Goal: Navigation & Orientation: Find specific page/section

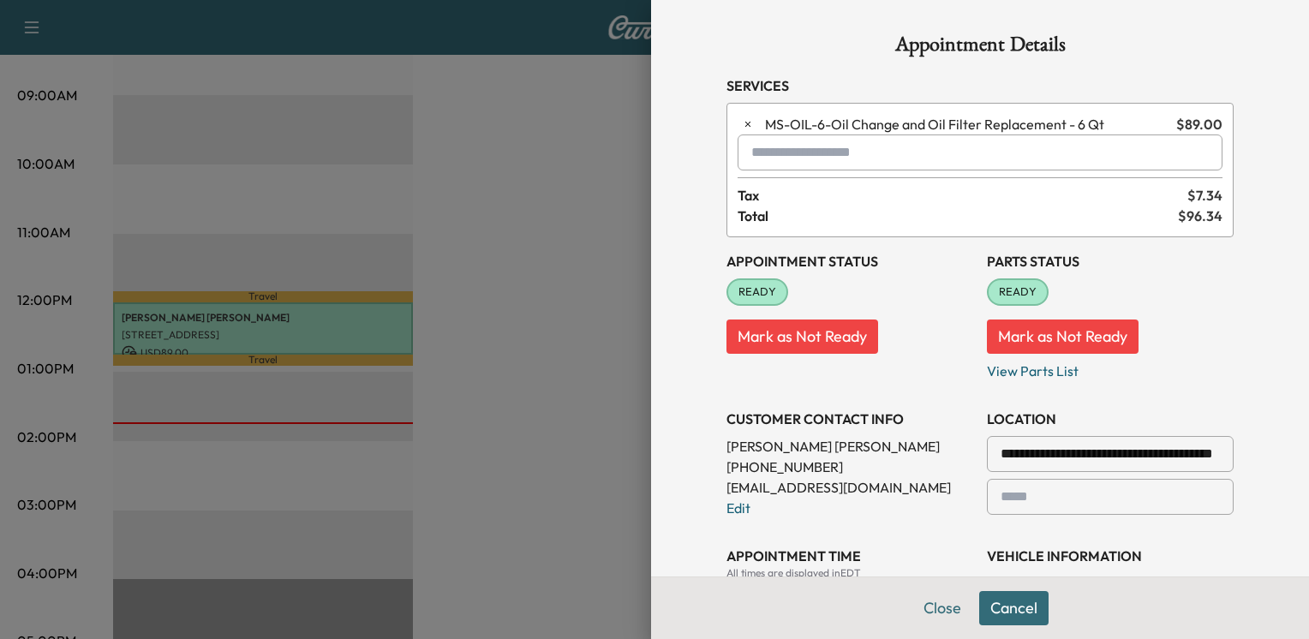
scroll to position [608, 0]
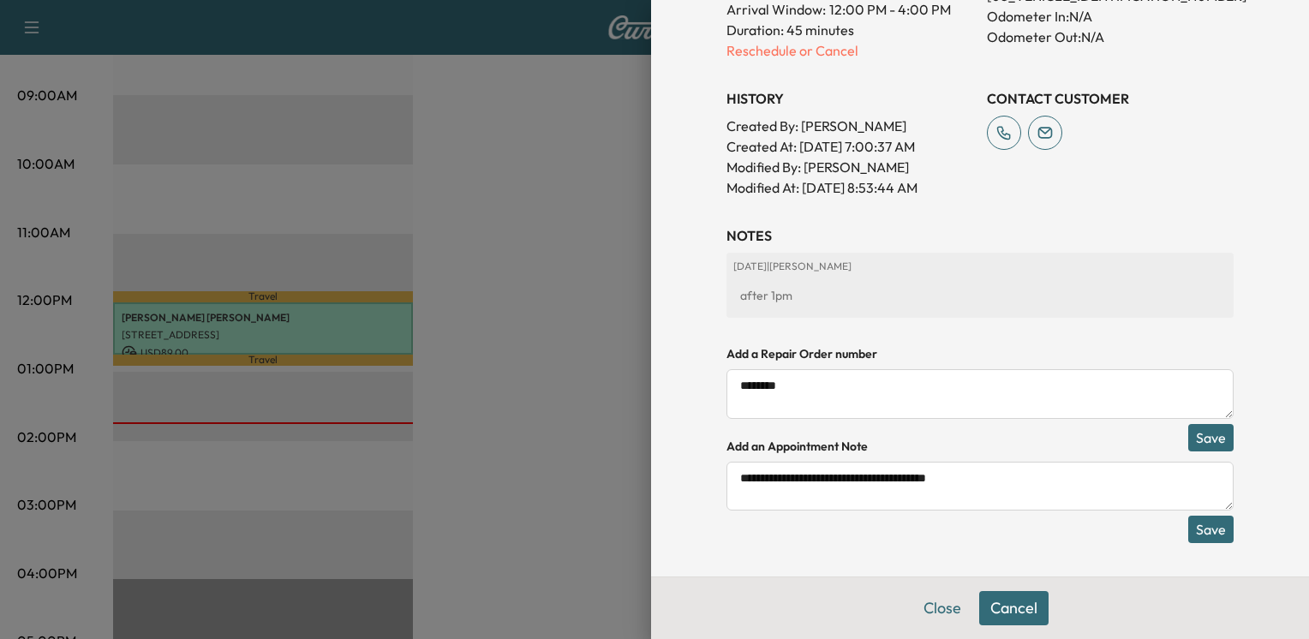
click at [1213, 533] on button "Save" at bounding box center [1210, 529] width 45 height 27
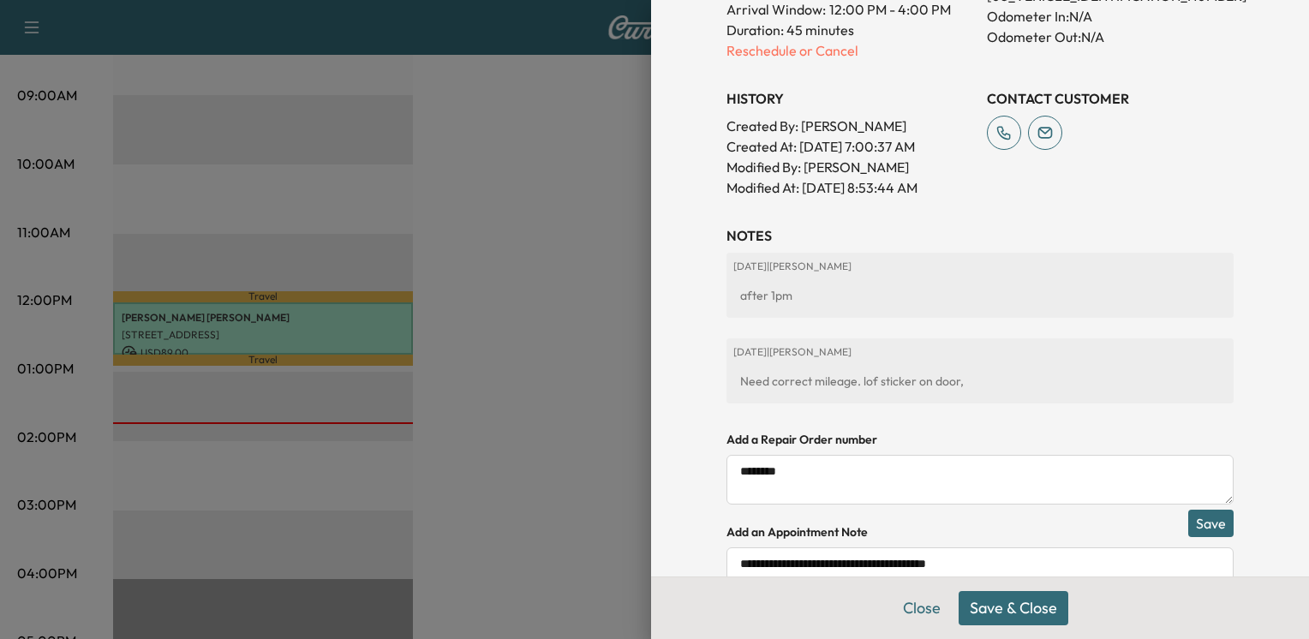
click at [987, 611] on button "Save & Close" at bounding box center [1013, 608] width 110 height 34
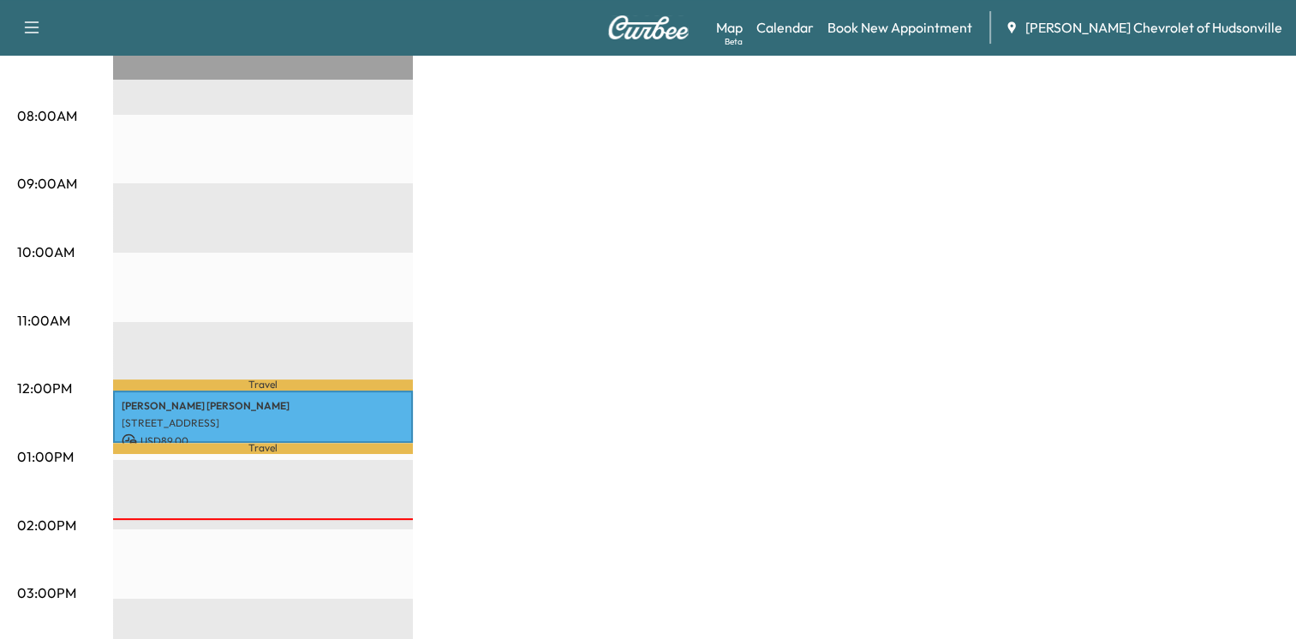
scroll to position [428, 0]
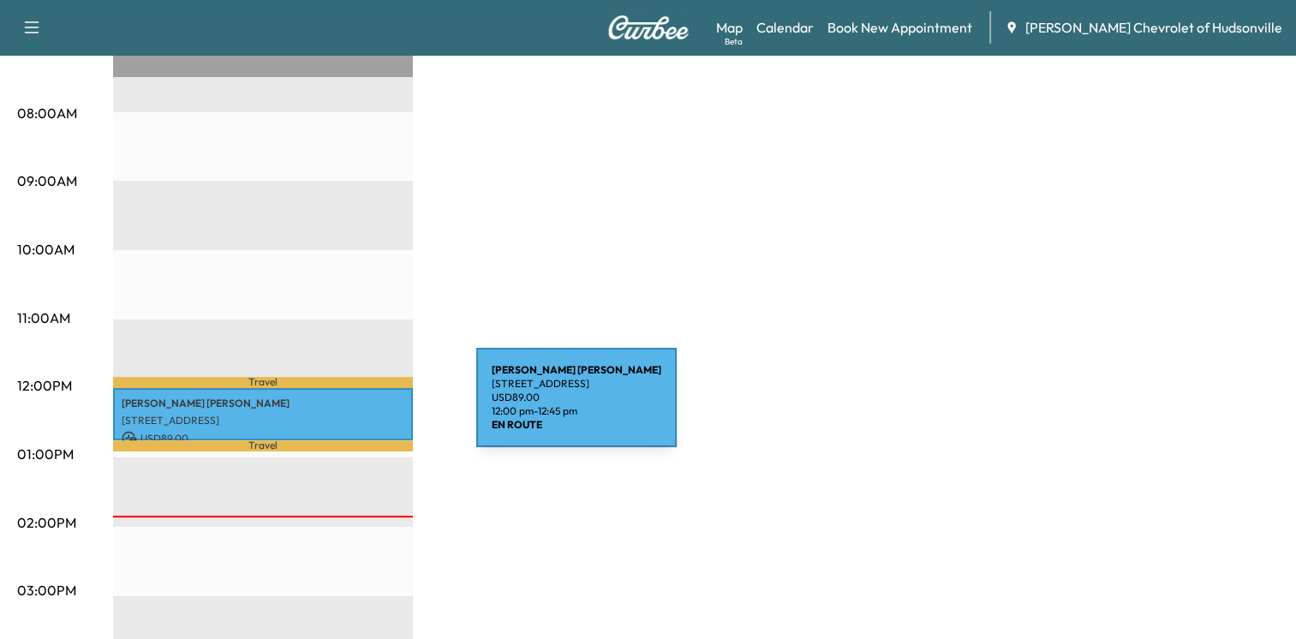
click at [348, 414] on p "[STREET_ADDRESS]" at bounding box center [263, 421] width 283 height 14
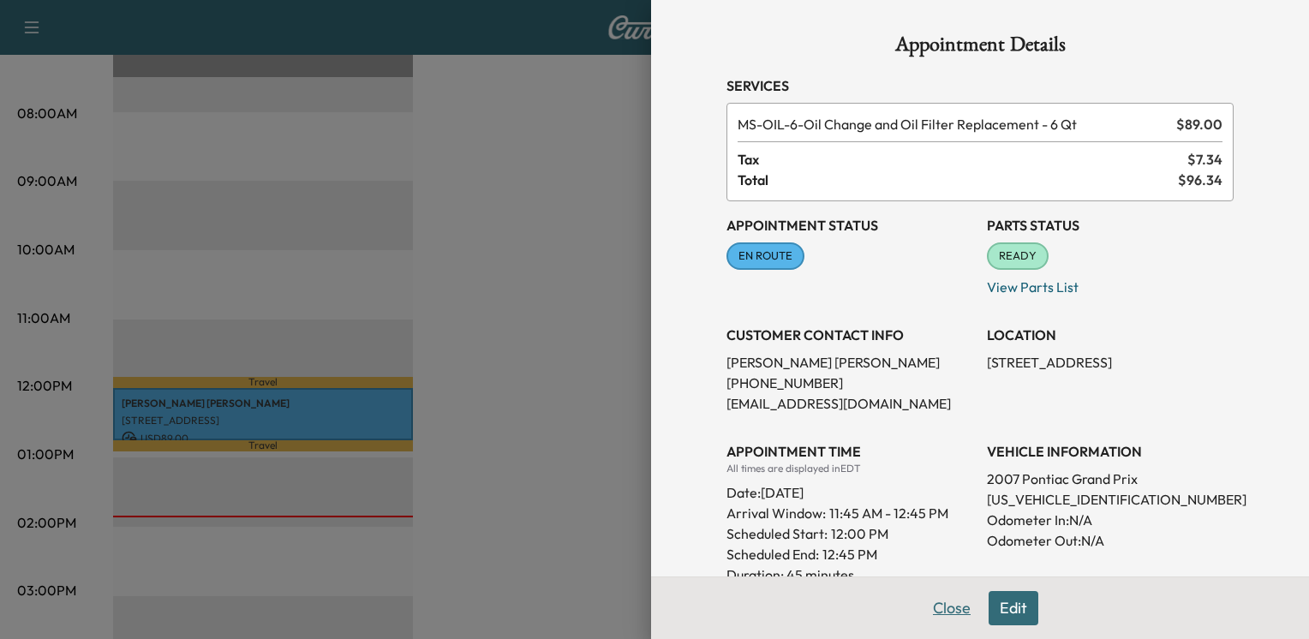
click at [923, 609] on button "Close" at bounding box center [951, 608] width 60 height 34
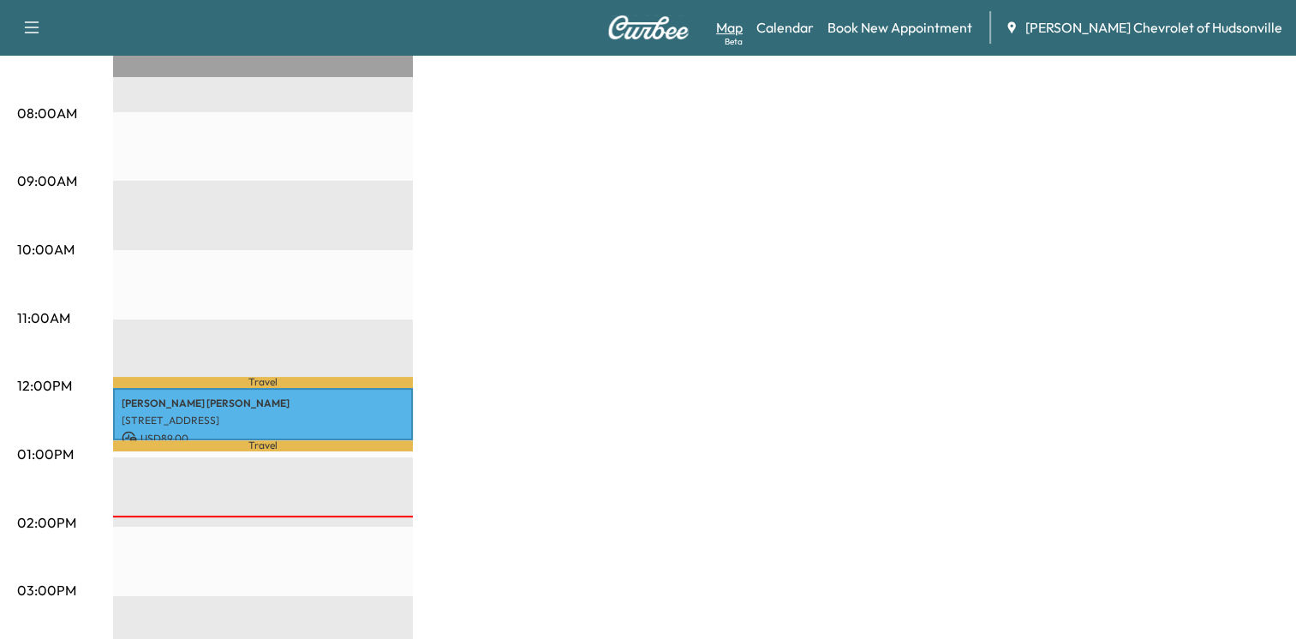
click at [742, 25] on link "Map Beta" at bounding box center [729, 27] width 27 height 21
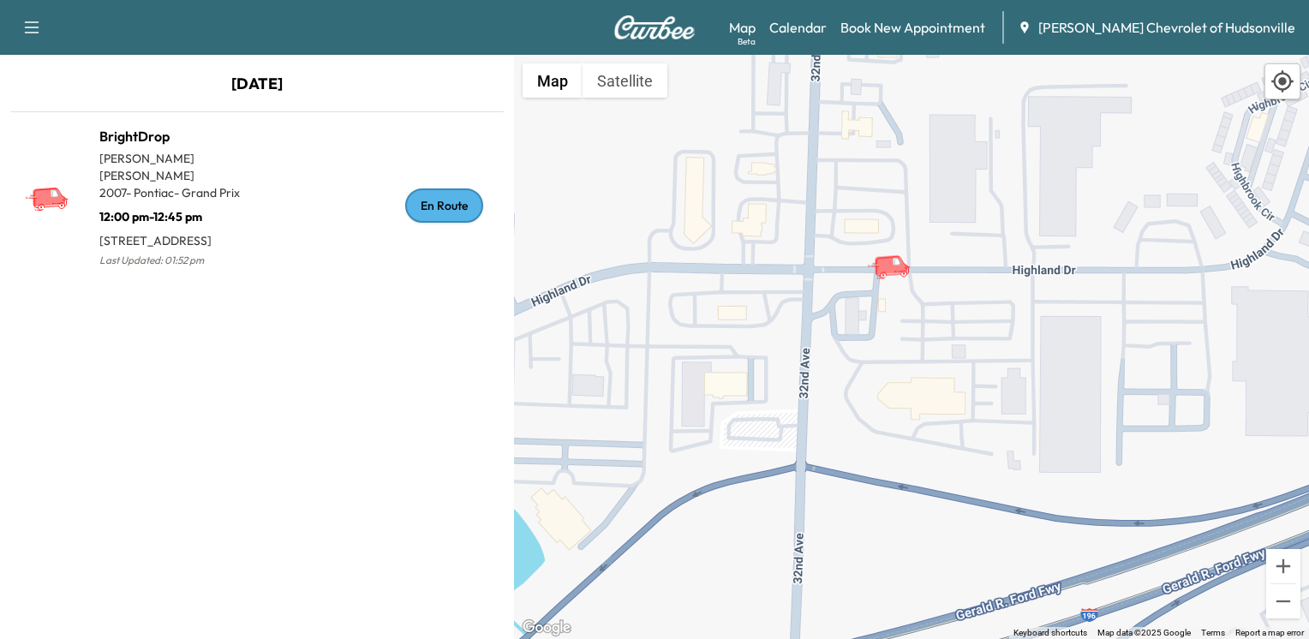
drag, startPoint x: 679, startPoint y: 371, endPoint x: 944, endPoint y: 466, distance: 281.2
click at [944, 466] on div "To activate drag with keyboard, press Alt + Enter. Once in keyboard drag state,…" at bounding box center [911, 347] width 795 height 584
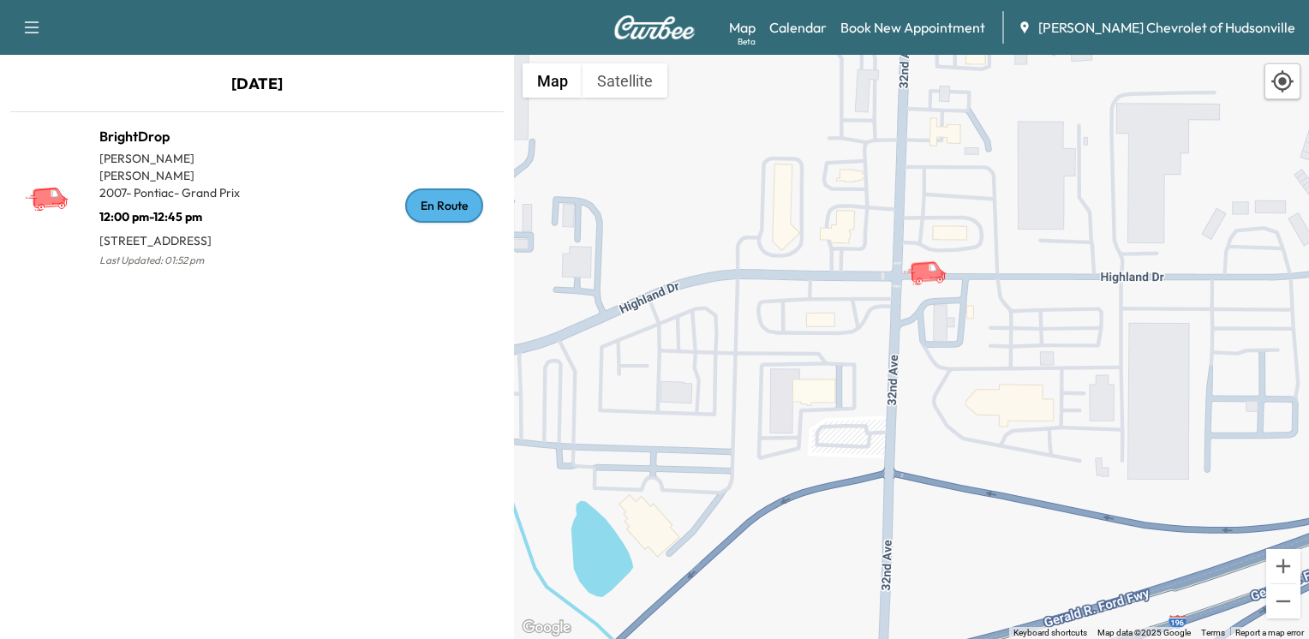
drag, startPoint x: 641, startPoint y: 388, endPoint x: 706, endPoint y: 391, distance: 65.2
click at [706, 391] on div "To activate drag with keyboard, press Alt + Enter. Once in keyboard drag state,…" at bounding box center [911, 347] width 795 height 584
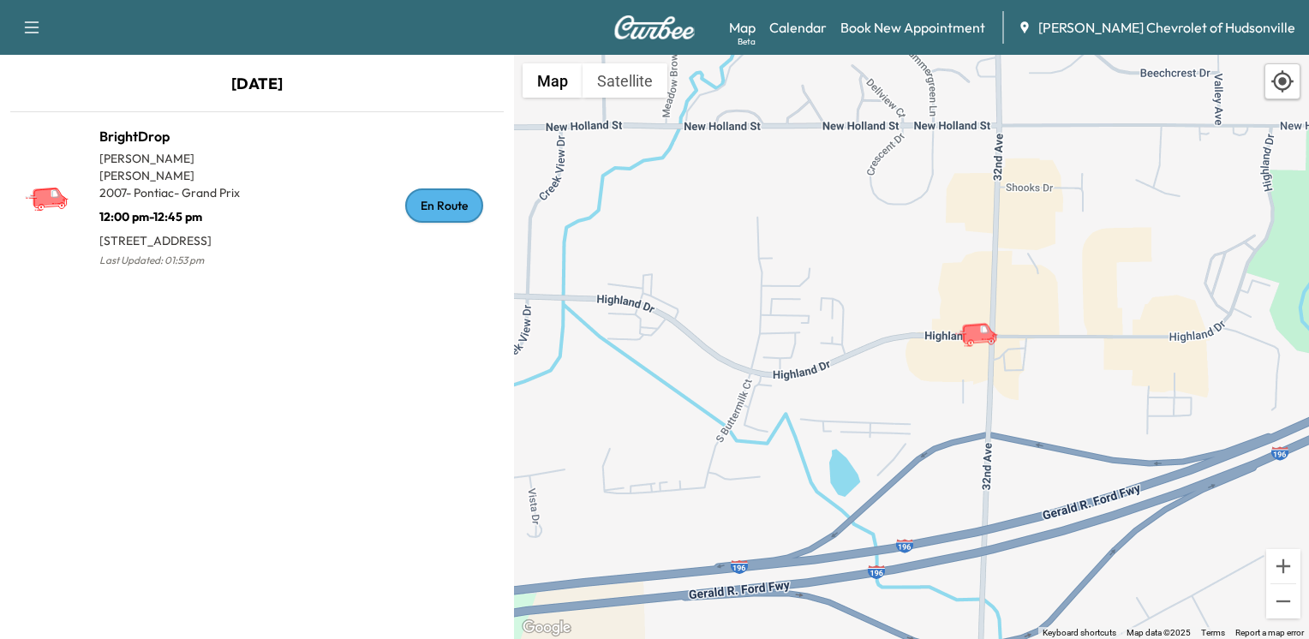
drag, startPoint x: 709, startPoint y: 397, endPoint x: 899, endPoint y: 396, distance: 190.1
click at [899, 396] on div "To activate drag with keyboard, press Alt + Enter. Once in keyboard drag state,…" at bounding box center [911, 347] width 795 height 584
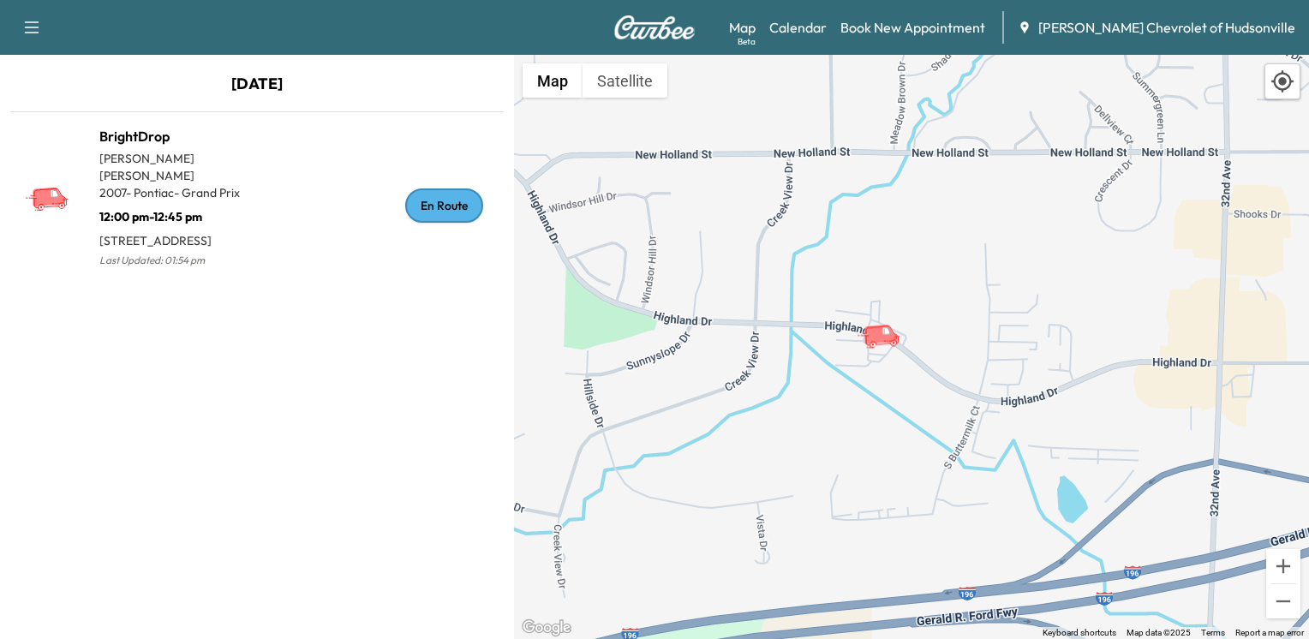
drag, startPoint x: 654, startPoint y: 442, endPoint x: 890, endPoint y: 467, distance: 236.8
click at [890, 467] on div "To activate drag with keyboard, press Alt + Enter. Once in keyboard drag state,…" at bounding box center [911, 347] width 795 height 584
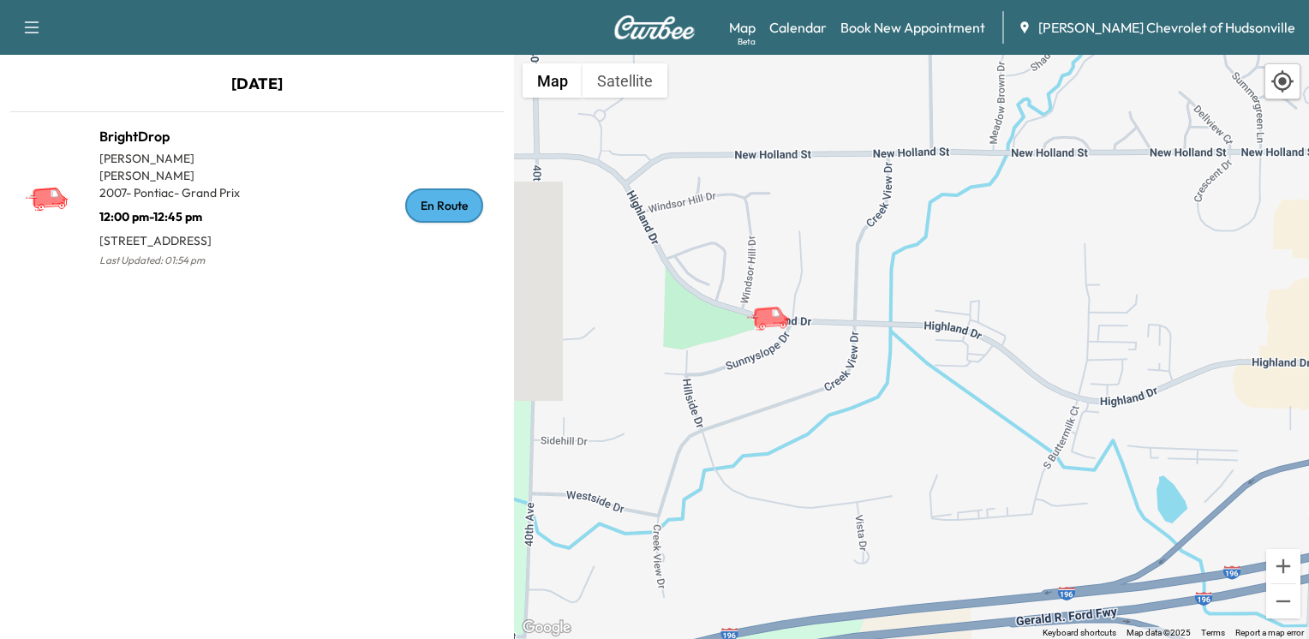
drag, startPoint x: 814, startPoint y: 470, endPoint x: 909, endPoint y: 470, distance: 94.2
click at [909, 470] on div "To activate drag with keyboard, press Alt + Enter. Once in keyboard drag state,…" at bounding box center [911, 347] width 795 height 584
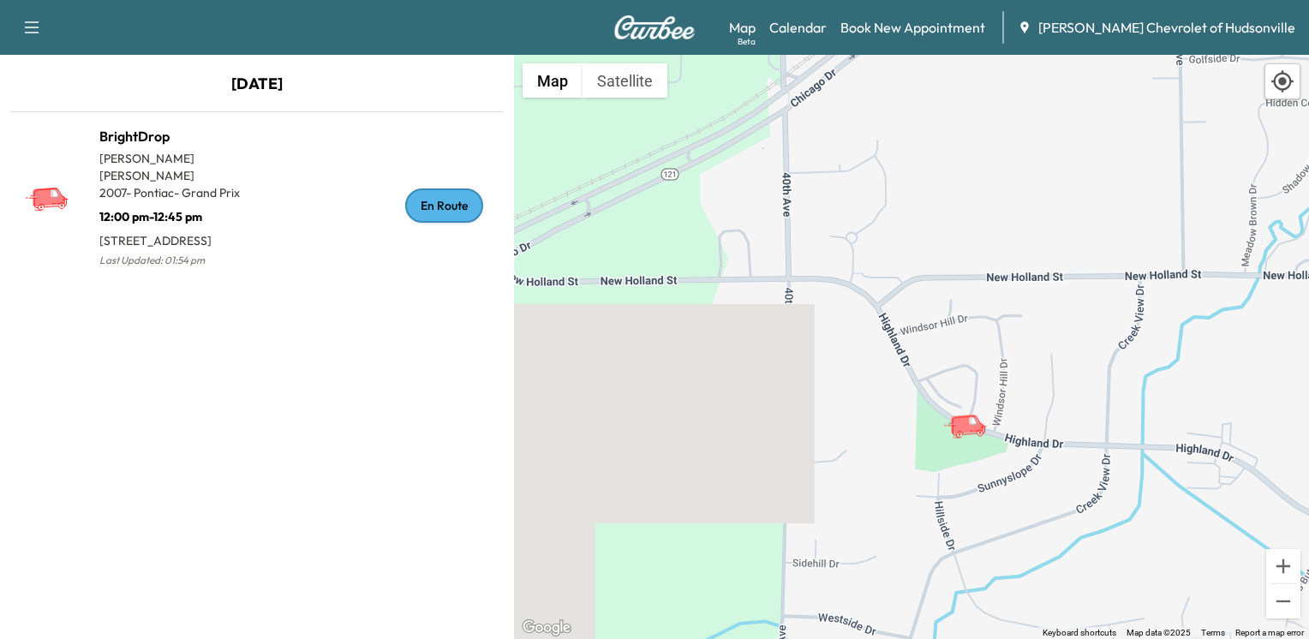
drag, startPoint x: 846, startPoint y: 456, endPoint x: 1100, endPoint y: 580, distance: 281.9
click at [1100, 580] on div "To activate drag with keyboard, press Alt + Enter. Once in keyboard drag state,…" at bounding box center [911, 347] width 795 height 584
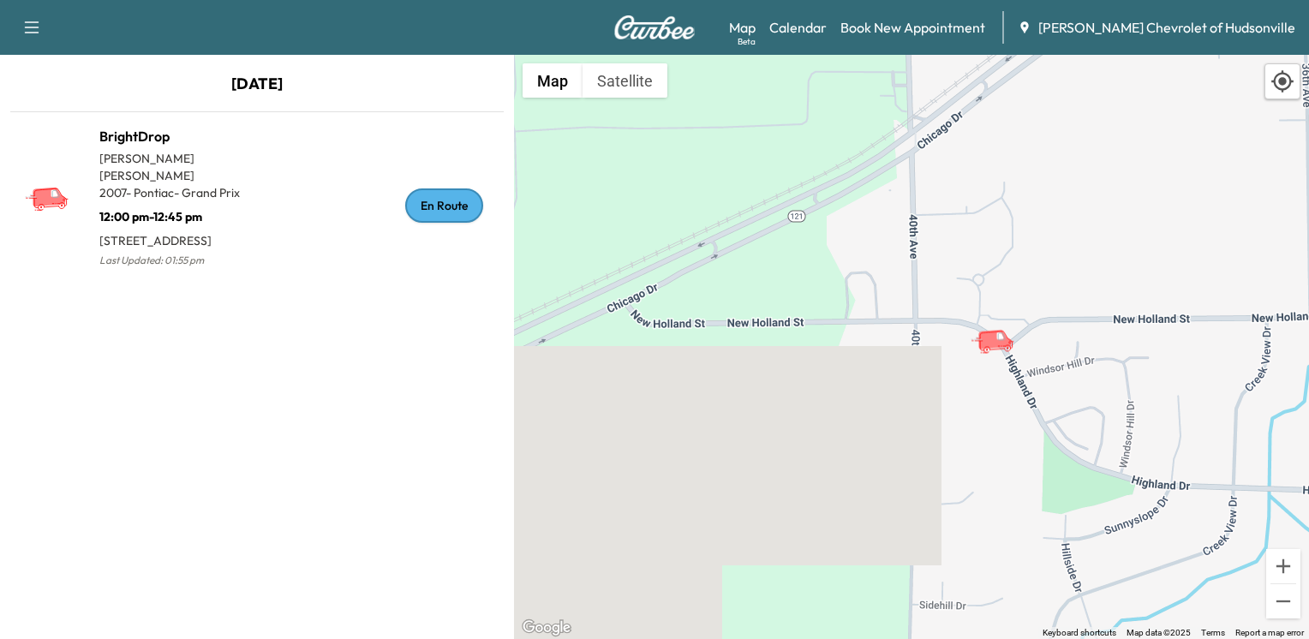
drag, startPoint x: 737, startPoint y: 511, endPoint x: 874, endPoint y: 563, distance: 146.6
click at [869, 562] on div "To activate drag with keyboard, press Alt + Enter. Once in keyboard drag state,…" at bounding box center [911, 347] width 795 height 584
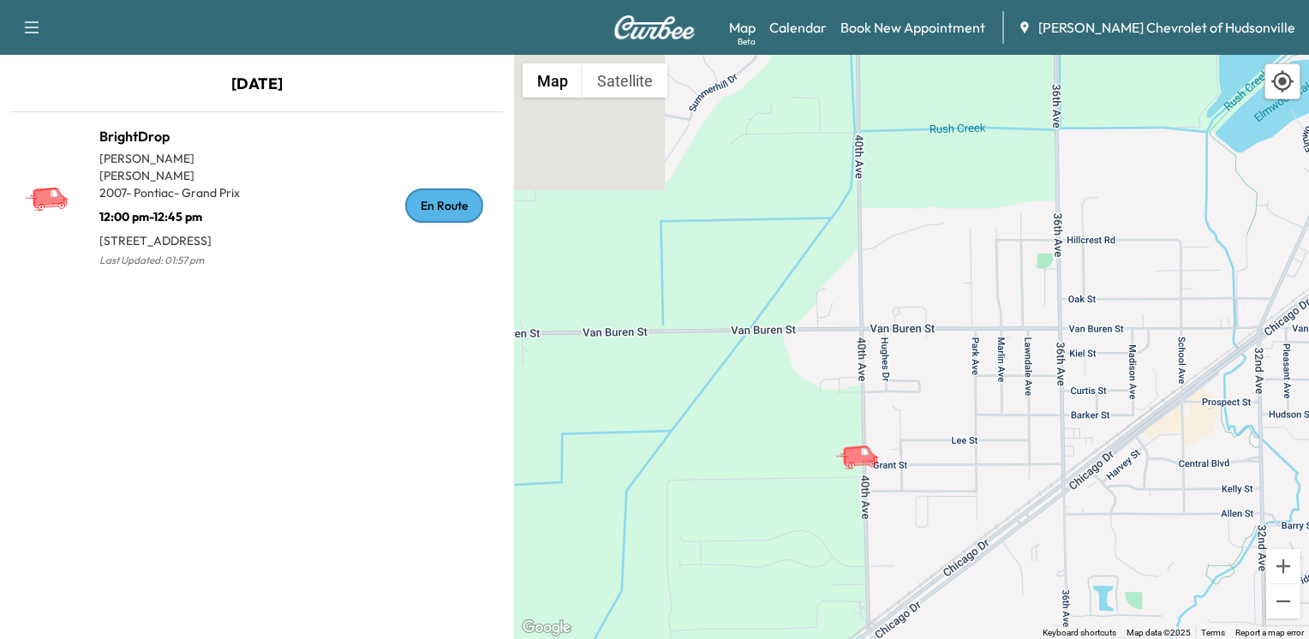
drag, startPoint x: 730, startPoint y: 166, endPoint x: 738, endPoint y: 451, distance: 285.3
click at [738, 451] on div "To activate drag with keyboard, press Alt + Enter. Once in keyboard drag state,…" at bounding box center [911, 347] width 795 height 584
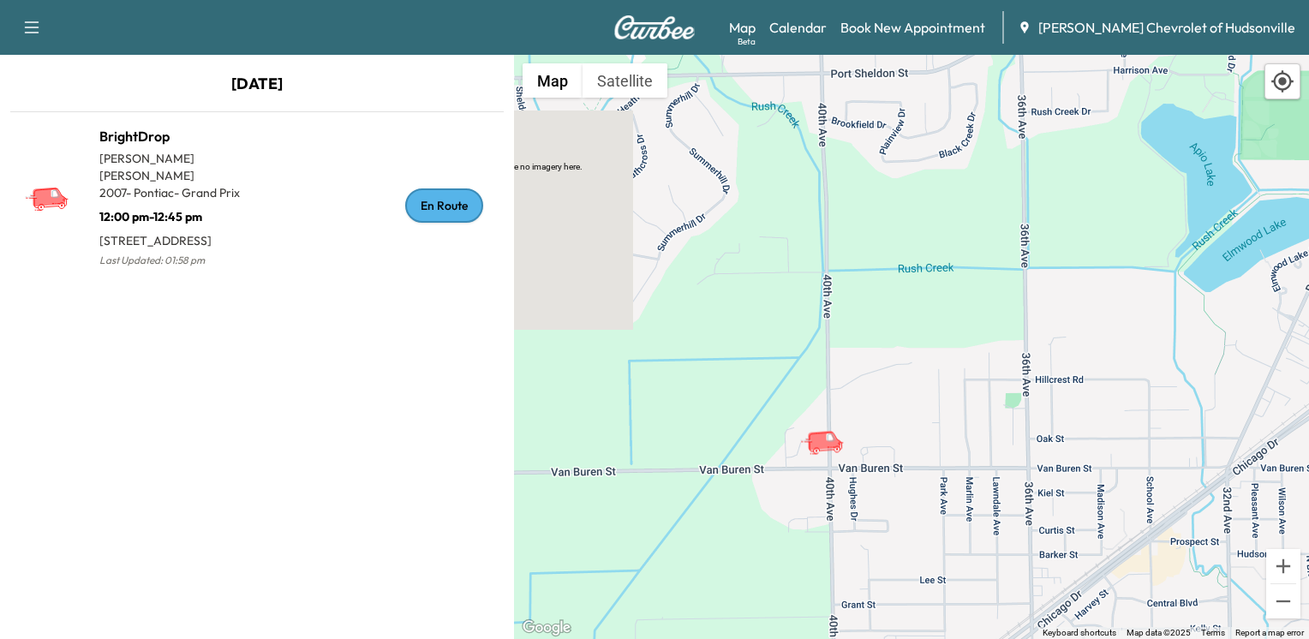
drag, startPoint x: 788, startPoint y: 389, endPoint x: 755, endPoint y: 535, distance: 150.0
click at [755, 535] on div "To activate drag with keyboard, press Alt + Enter. Once in keyboard drag state,…" at bounding box center [911, 347] width 795 height 584
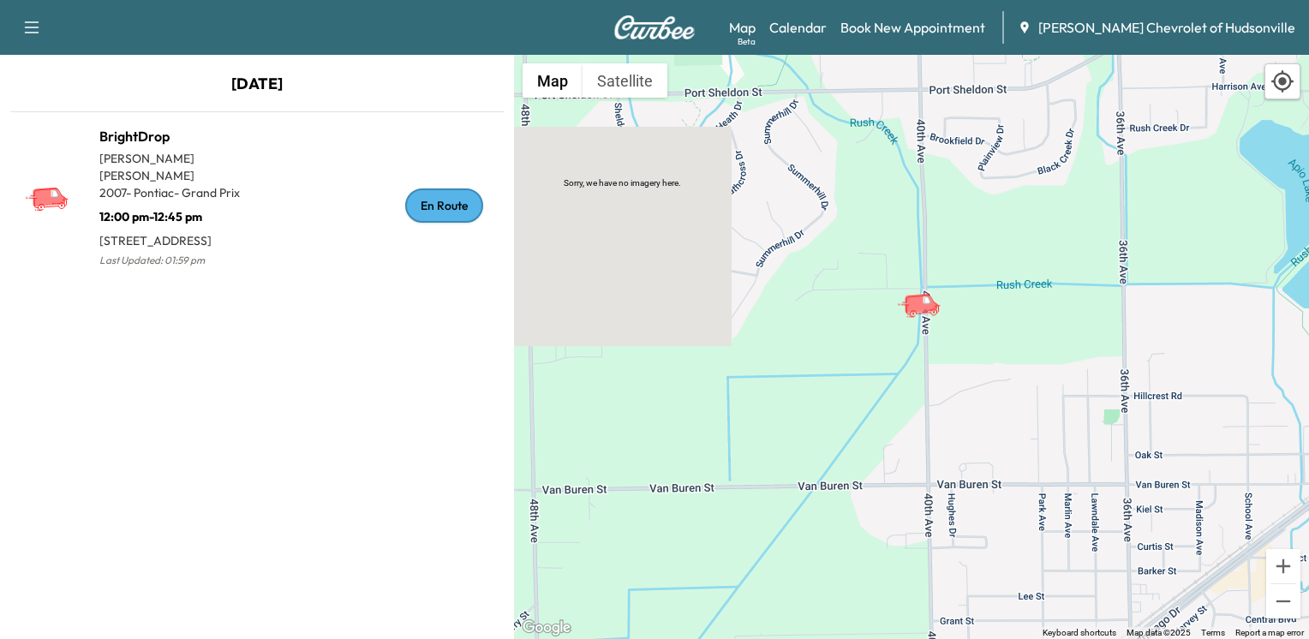
drag, startPoint x: 743, startPoint y: 328, endPoint x: 844, endPoint y: 340, distance: 100.9
click at [844, 340] on div "To activate drag with keyboard, press Alt + Enter. Once in keyboard drag state,…" at bounding box center [911, 347] width 795 height 584
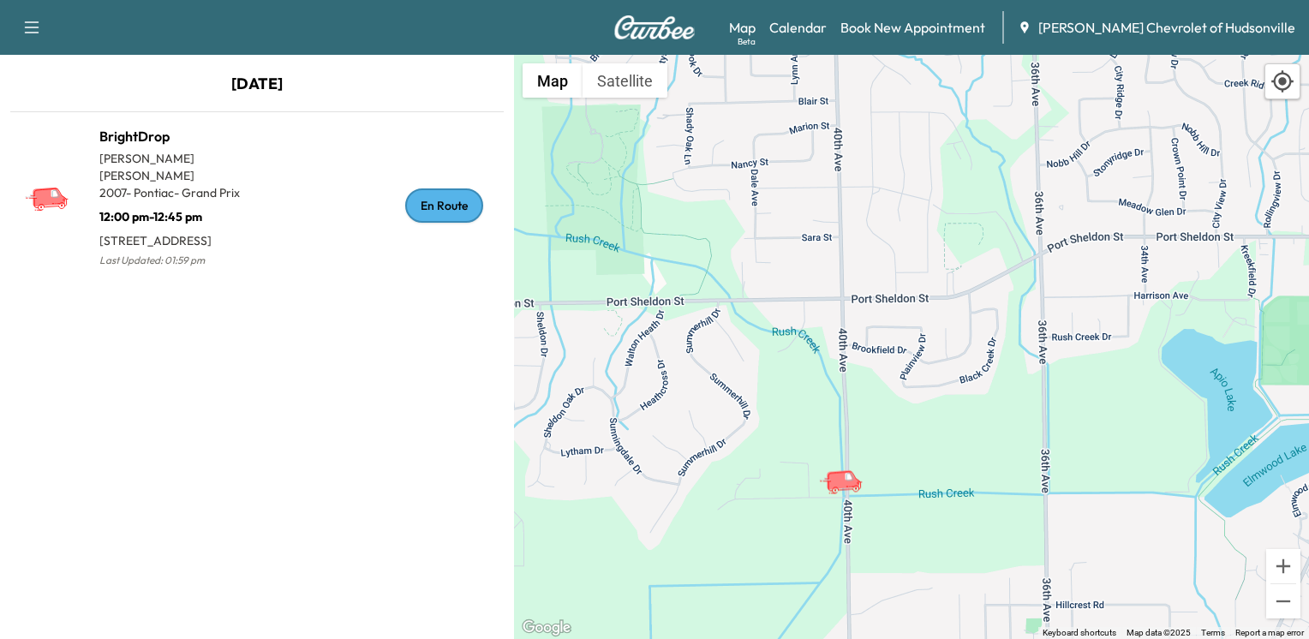
drag, startPoint x: 844, startPoint y: 340, endPoint x: 769, endPoint y: 549, distance: 221.8
click at [769, 549] on div "To activate drag with keyboard, press Alt + Enter. Once in keyboard drag state,…" at bounding box center [911, 347] width 795 height 584
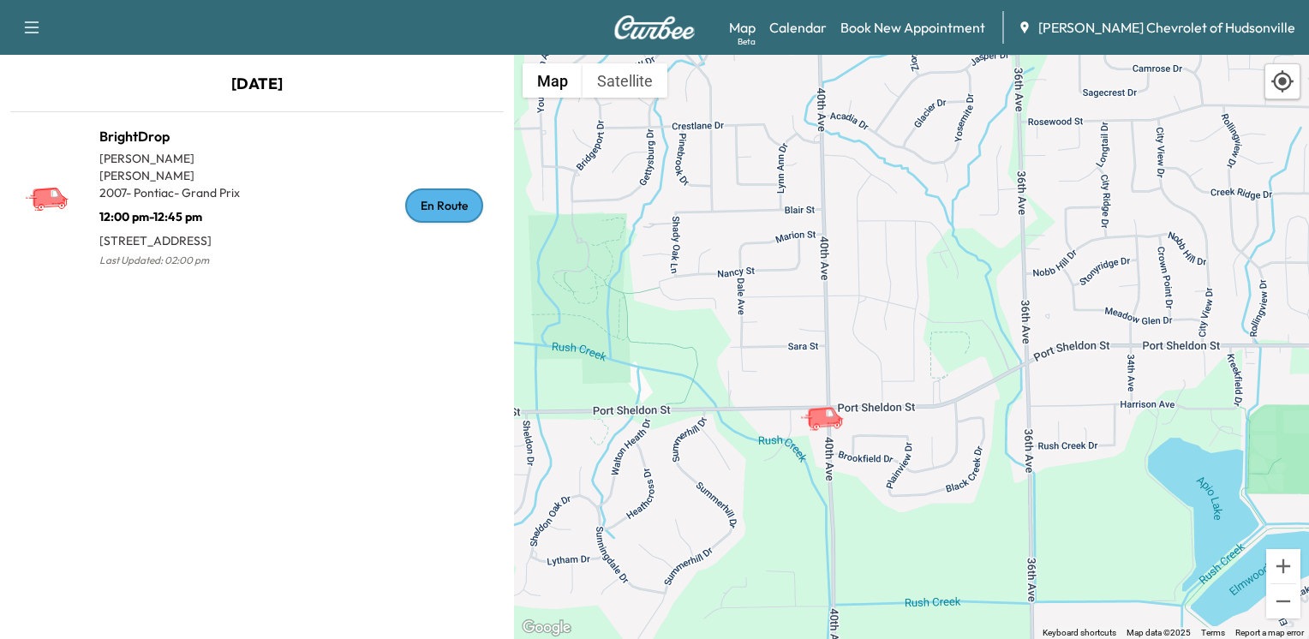
drag, startPoint x: 774, startPoint y: 397, endPoint x: 759, endPoint y: 504, distance: 109.0
click at [759, 504] on div "To activate drag with keyboard, press Alt + Enter. Once in keyboard drag state,…" at bounding box center [911, 347] width 795 height 584
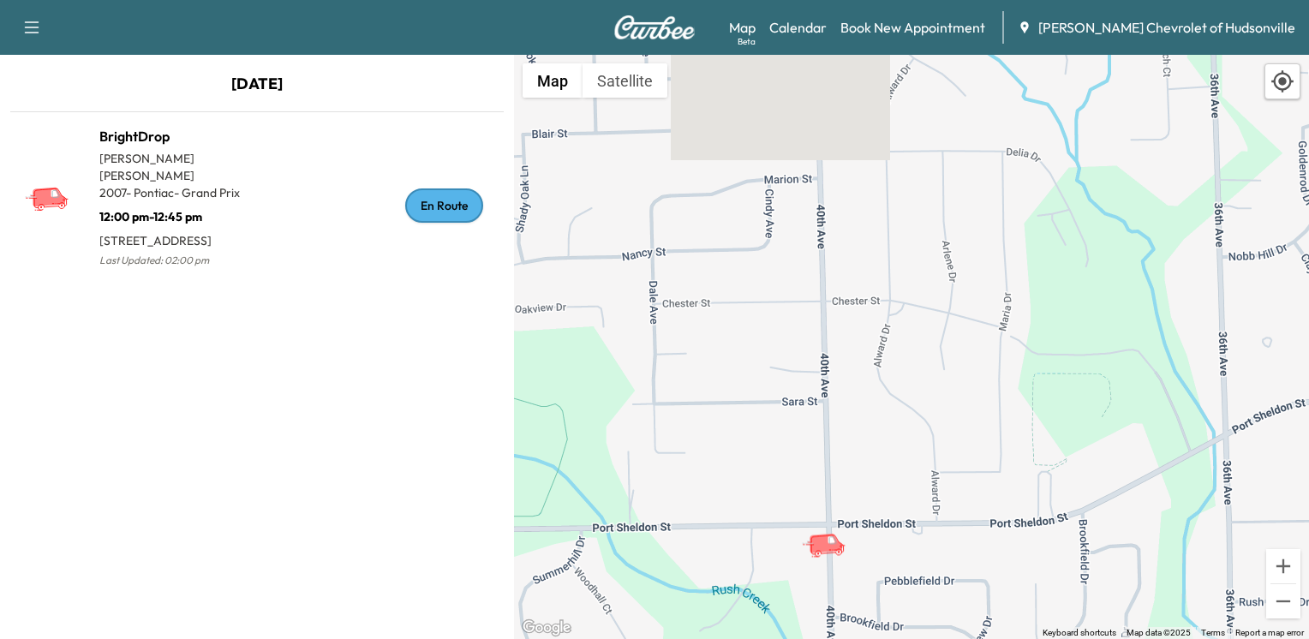
drag, startPoint x: 836, startPoint y: 358, endPoint x: 766, endPoint y: 575, distance: 228.6
click at [766, 575] on div "To activate drag with keyboard, press Alt + Enter. Once in keyboard drag state,…" at bounding box center [911, 347] width 795 height 584
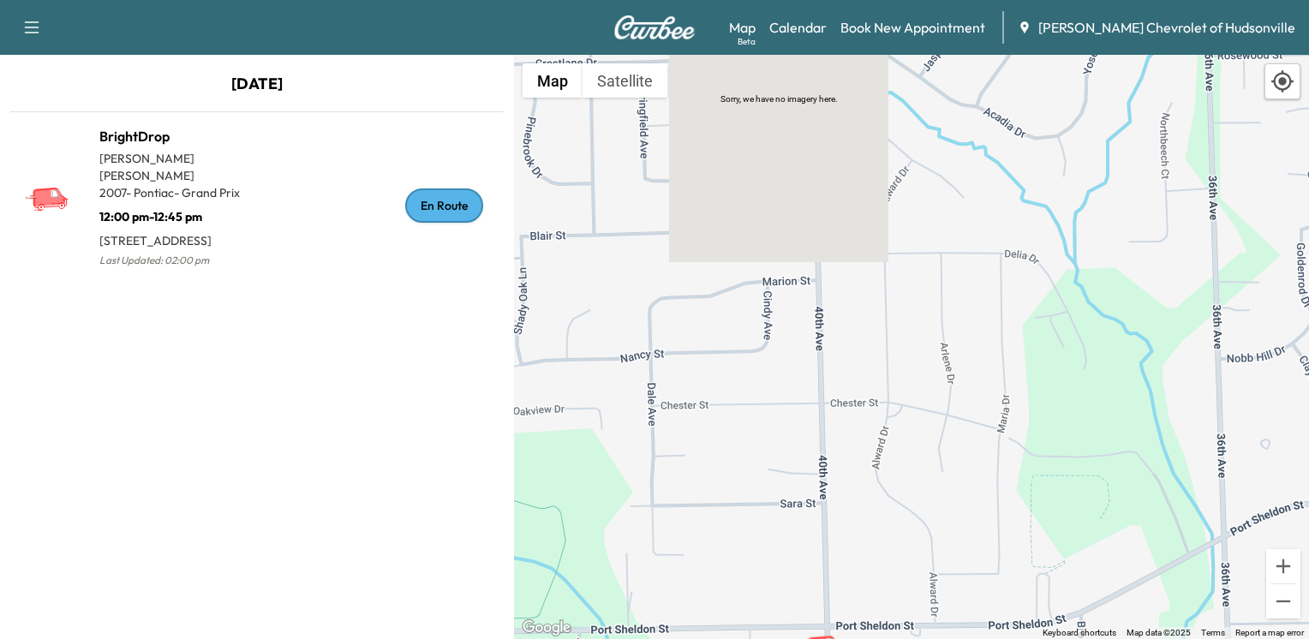
drag, startPoint x: 777, startPoint y: 475, endPoint x: 774, endPoint y: 581, distance: 105.4
click at [774, 581] on div "To activate drag with keyboard, press Alt + Enter. Once in keyboard drag state,…" at bounding box center [911, 347] width 795 height 584
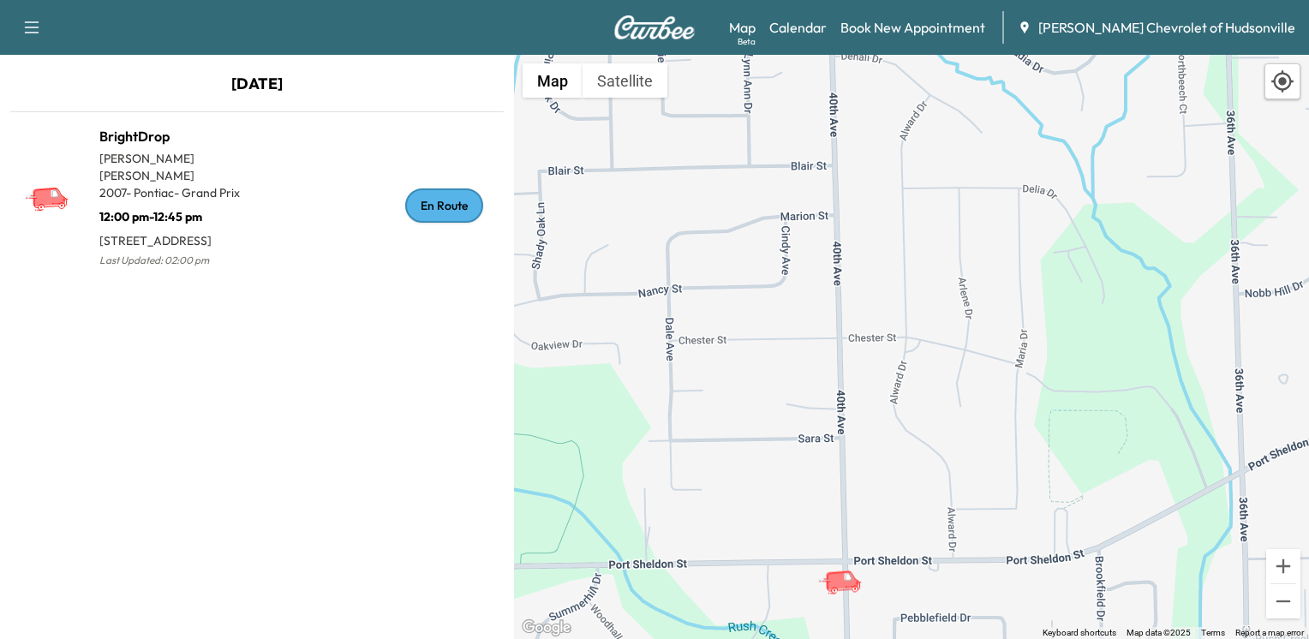
drag, startPoint x: 754, startPoint y: 435, endPoint x: 772, endPoint y: 372, distance: 65.9
click at [772, 372] on div "To activate drag with keyboard, press Alt + Enter. Once in keyboard drag state,…" at bounding box center [911, 347] width 795 height 584
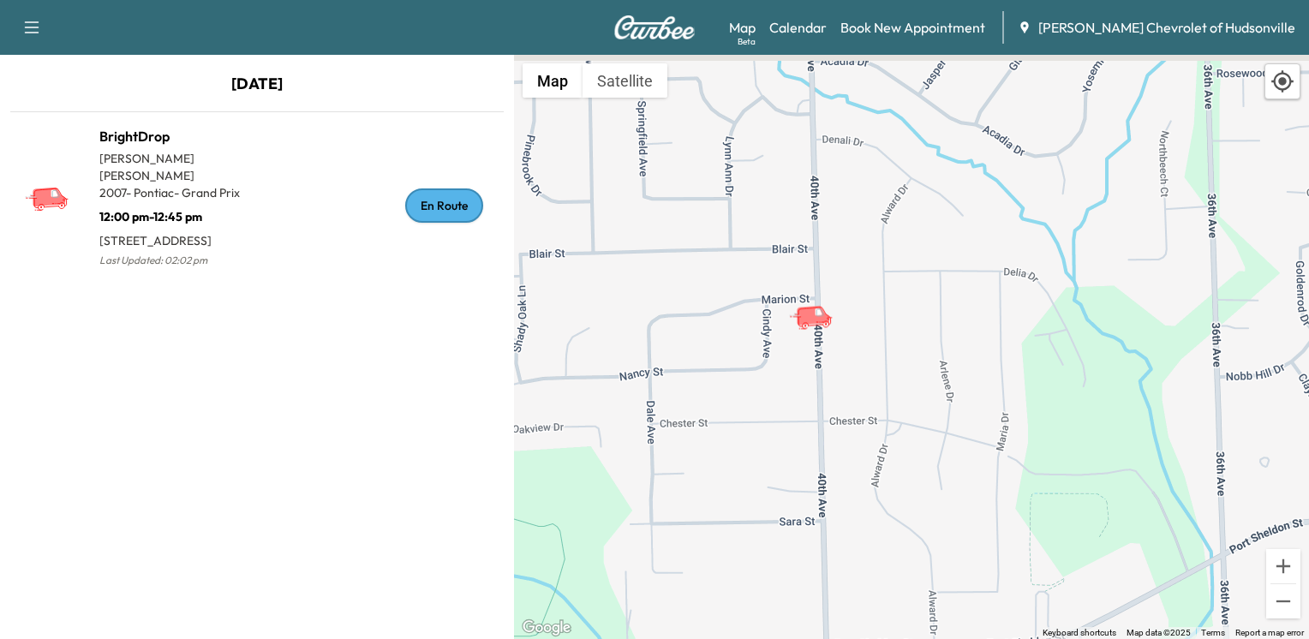
drag, startPoint x: 795, startPoint y: 389, endPoint x: 777, endPoint y: 474, distance: 87.5
click at [777, 474] on div "To activate drag with keyboard, press Alt + Enter. Once in keyboard drag state,…" at bounding box center [911, 347] width 795 height 584
click at [755, 33] on link "Map Beta" at bounding box center [742, 27] width 27 height 21
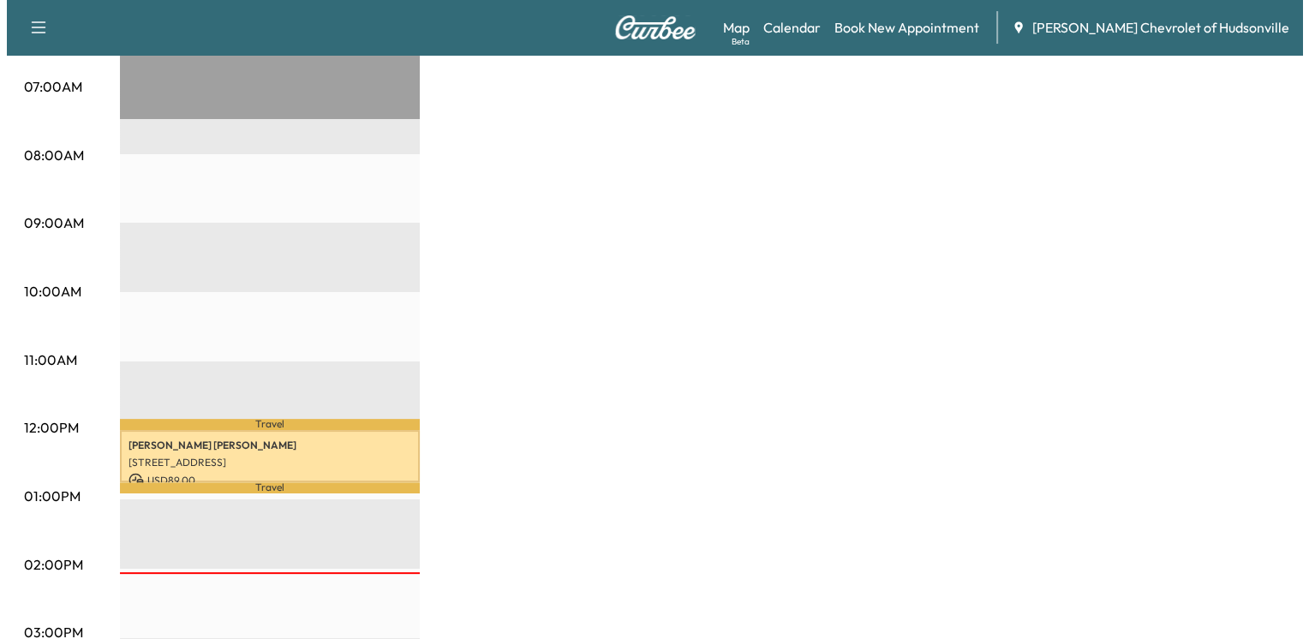
scroll to position [428, 0]
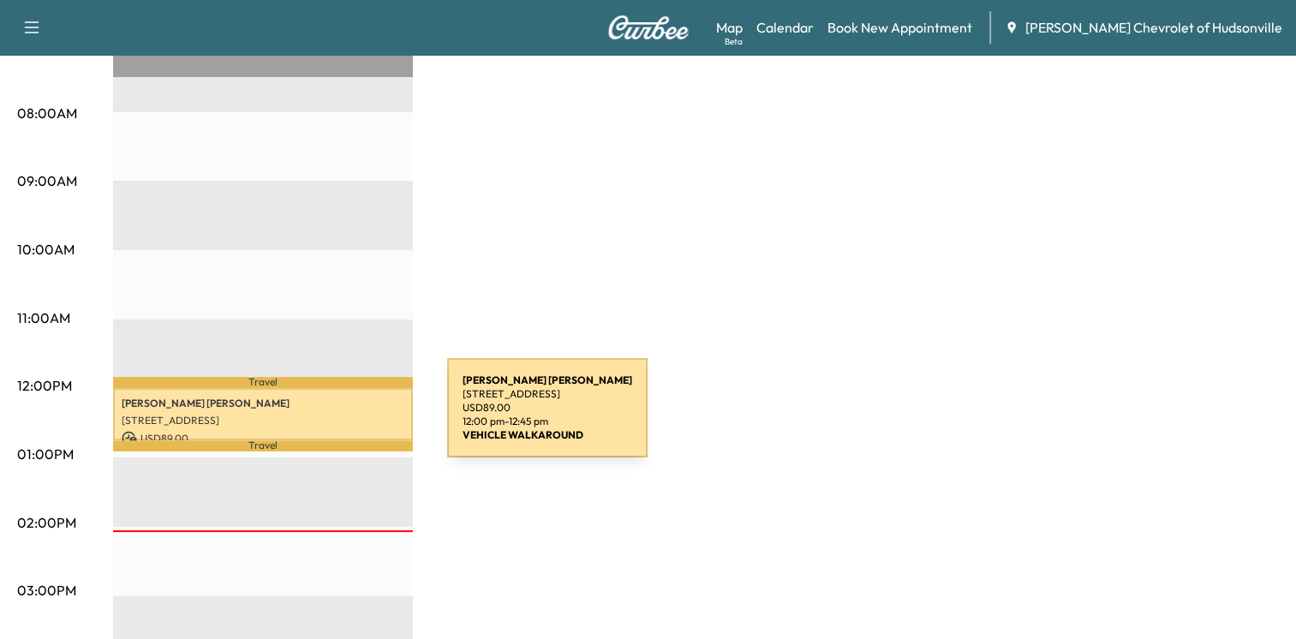
click at [319, 418] on p "[STREET_ADDRESS]" at bounding box center [263, 421] width 283 height 14
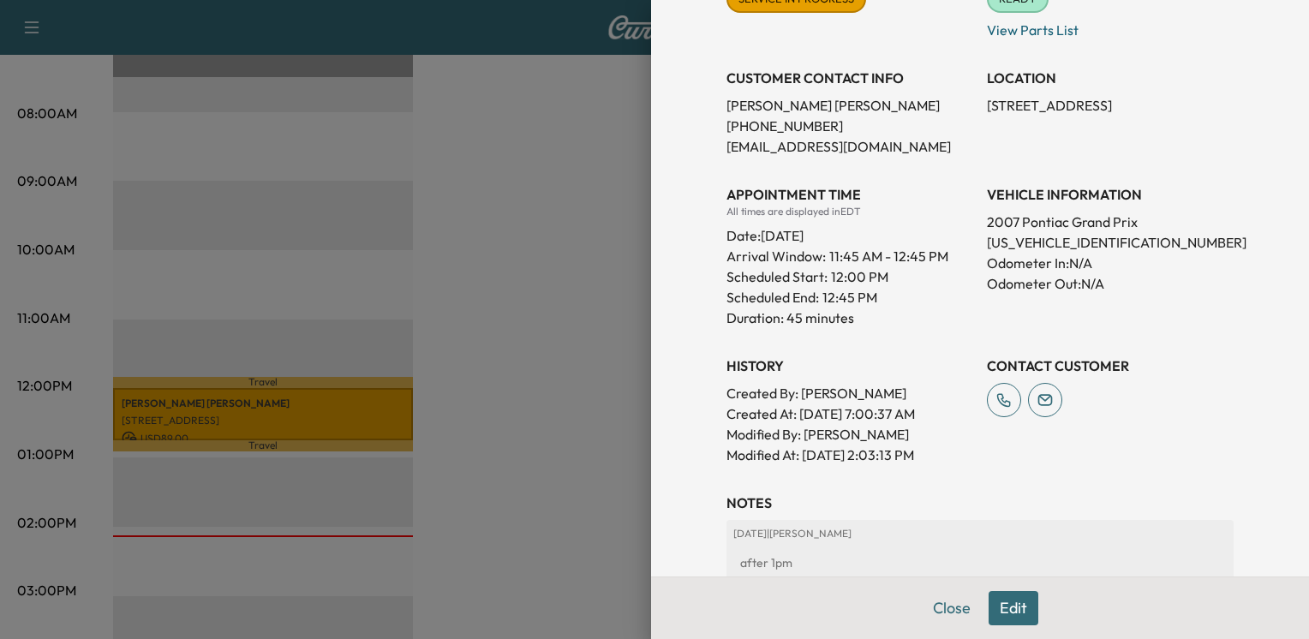
scroll to position [466, 0]
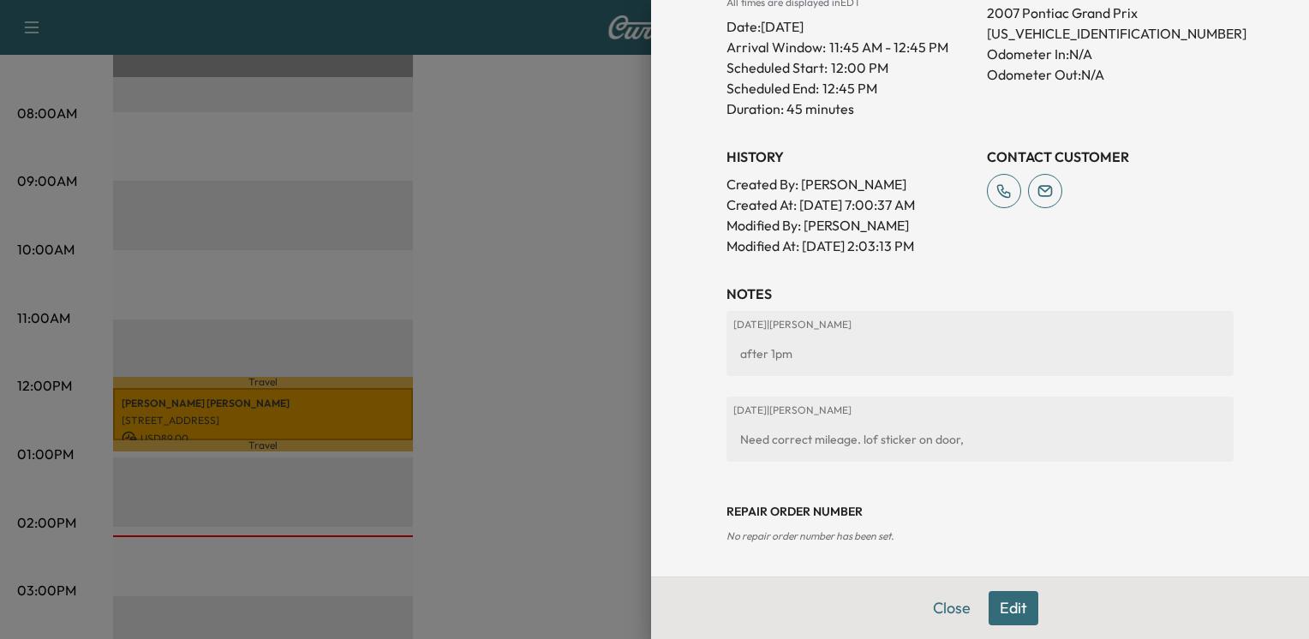
click at [996, 609] on button "Edit" at bounding box center [1013, 608] width 50 height 34
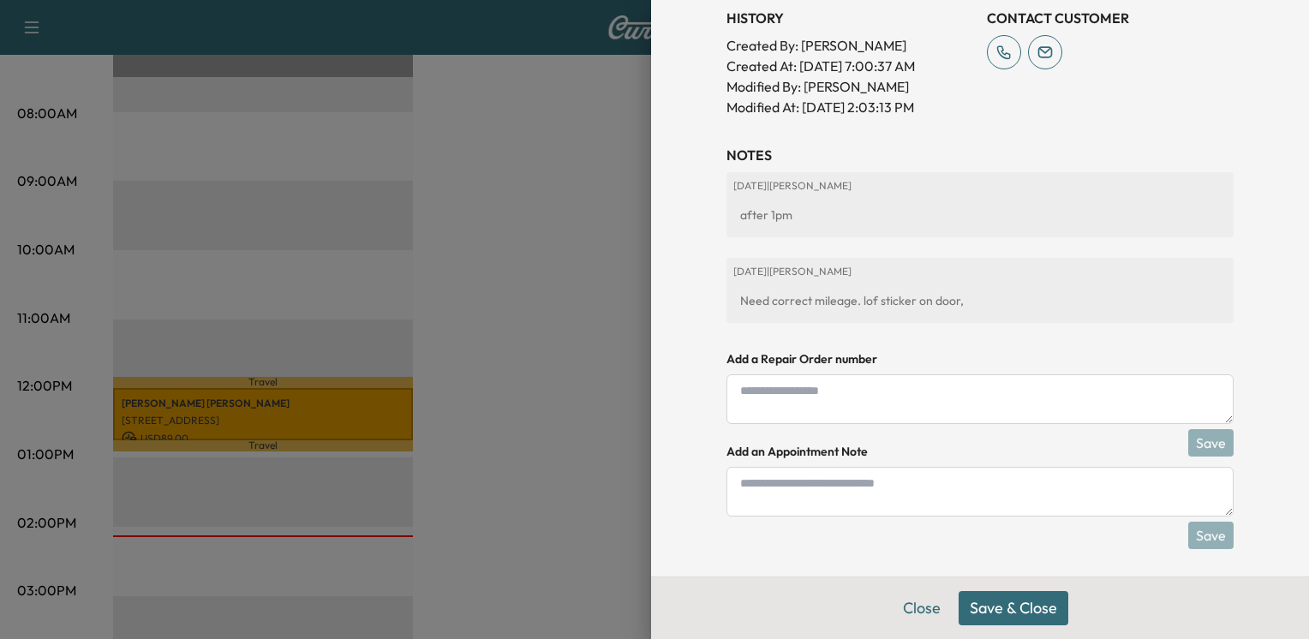
scroll to position [610, 0]
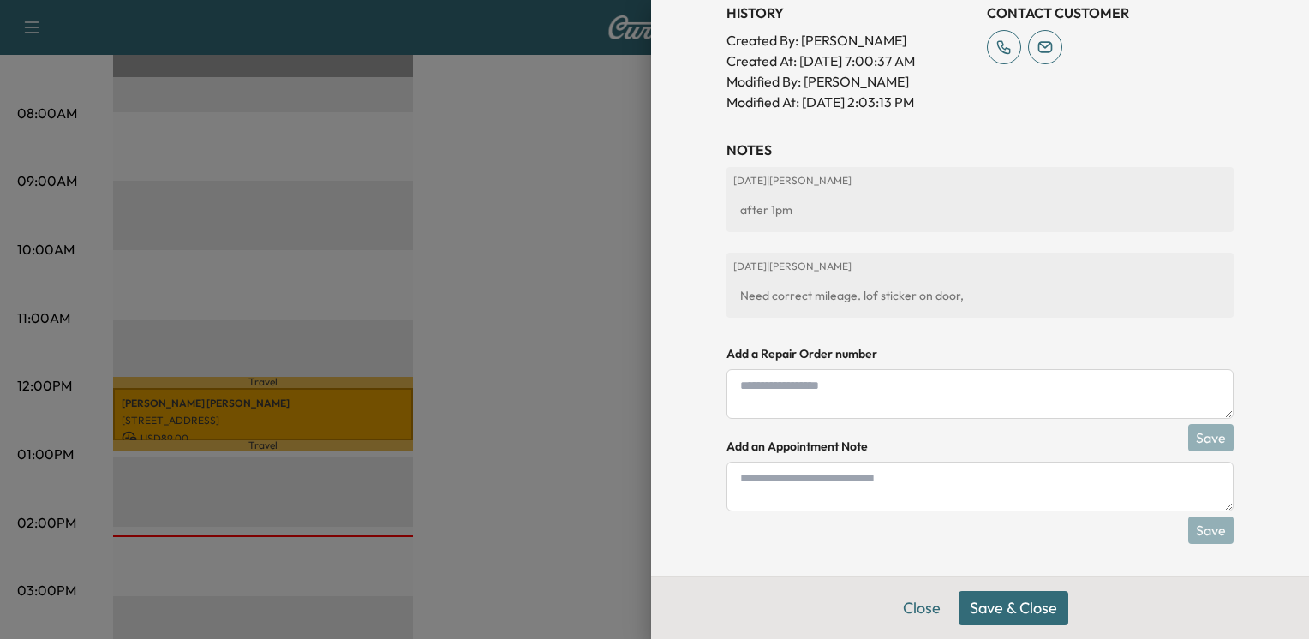
click at [797, 389] on textarea at bounding box center [979, 394] width 507 height 50
type textarea "********"
click at [1021, 605] on button "Save & Close" at bounding box center [1013, 608] width 110 height 34
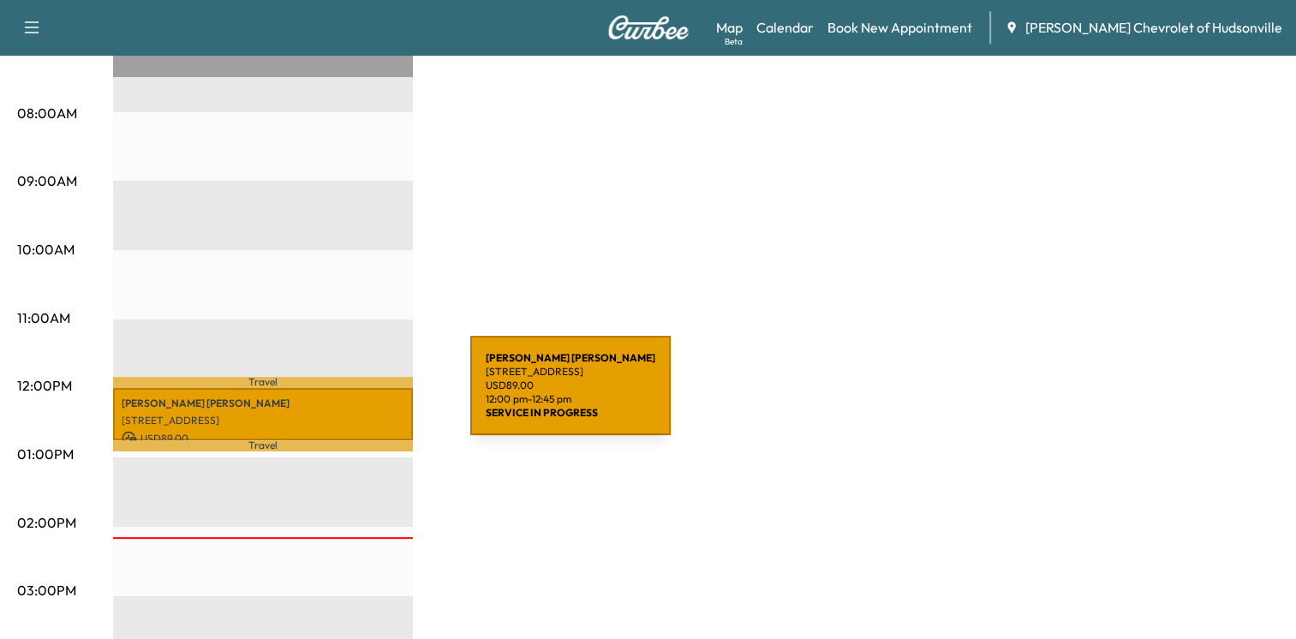
click at [342, 397] on p "[PERSON_NAME]" at bounding box center [263, 404] width 283 height 14
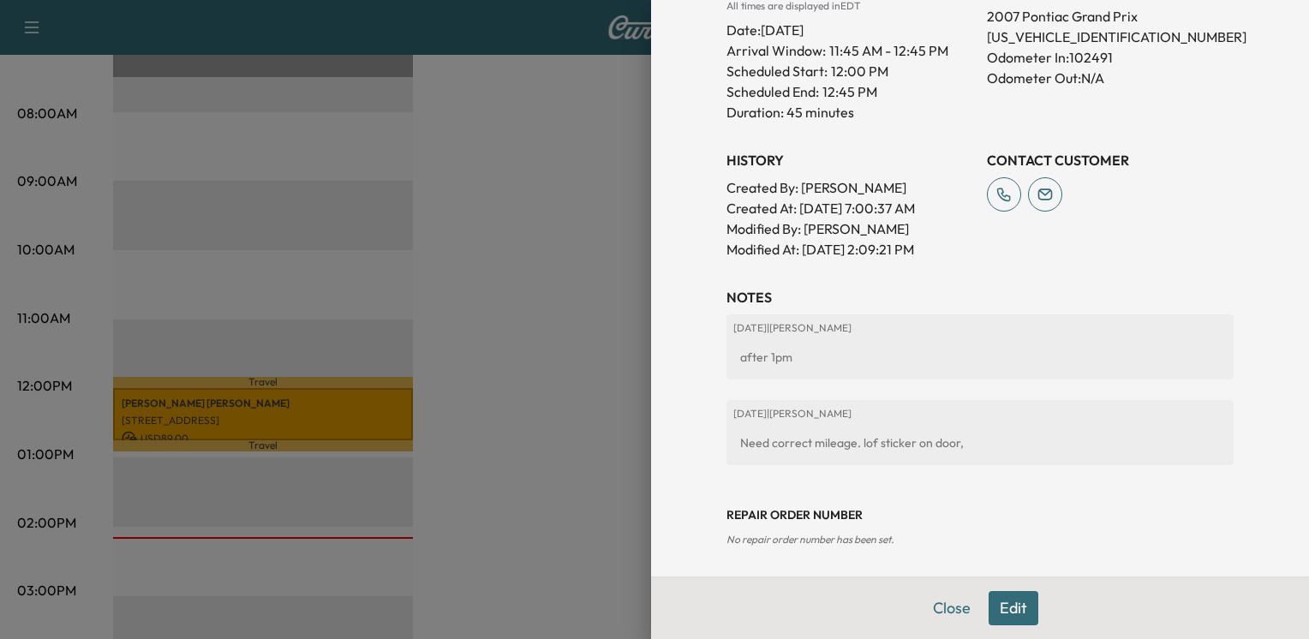
scroll to position [466, 0]
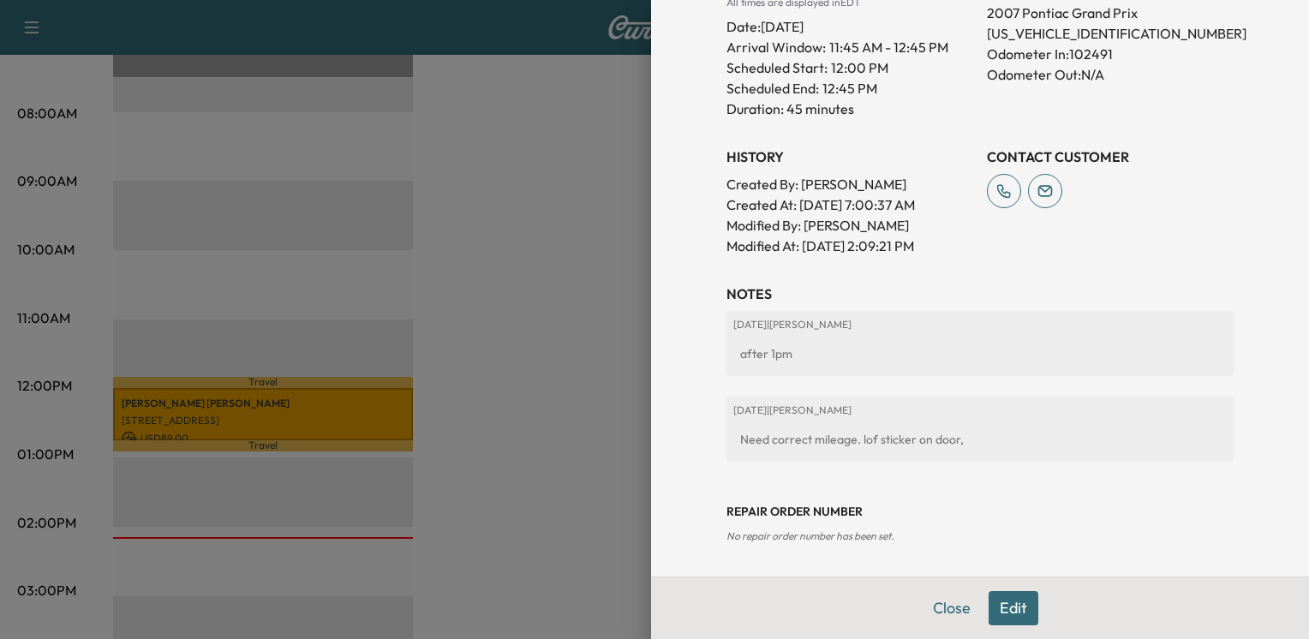
click at [993, 604] on button "Edit" at bounding box center [1013, 608] width 50 height 34
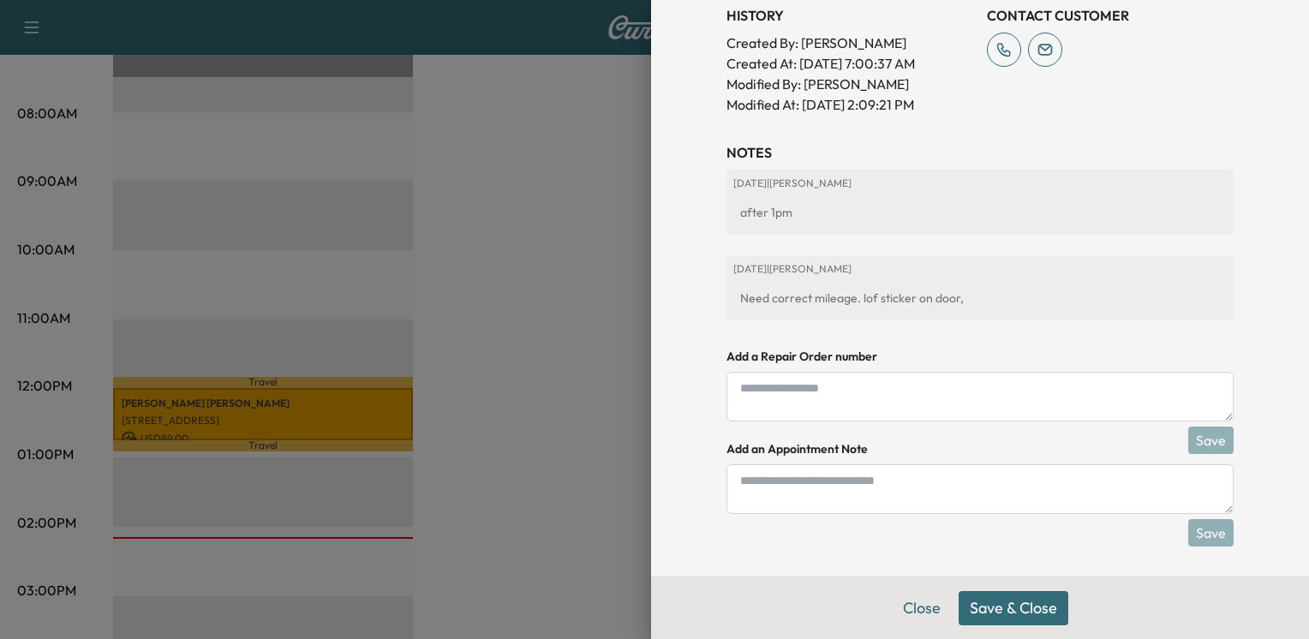
scroll to position [610, 0]
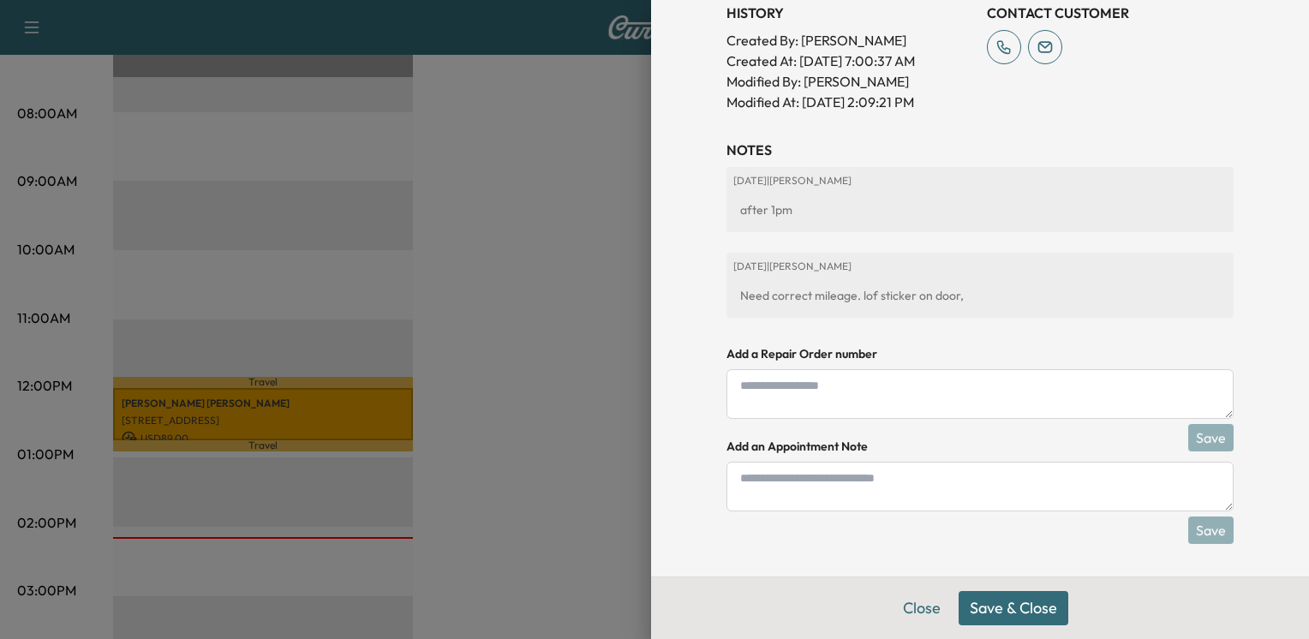
click at [802, 390] on textarea at bounding box center [979, 394] width 507 height 50
type textarea "********"
click at [1188, 443] on button "Save" at bounding box center [1210, 437] width 45 height 27
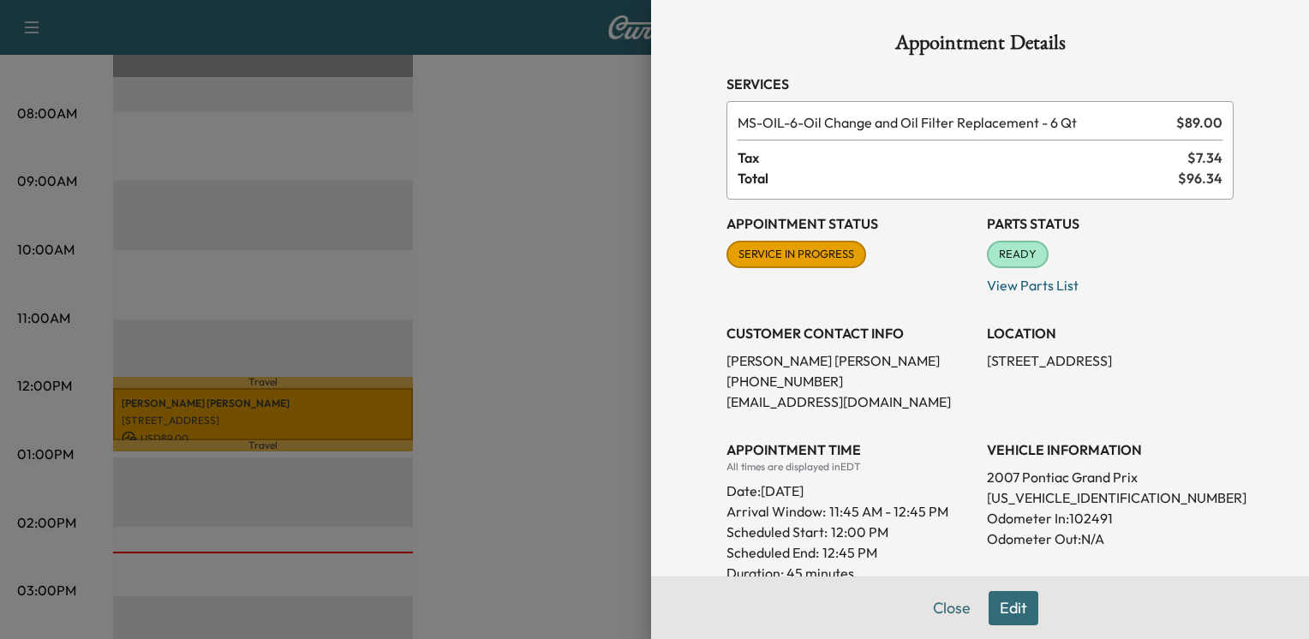
scroll to position [0, 0]
click at [510, 170] on div at bounding box center [654, 319] width 1309 height 639
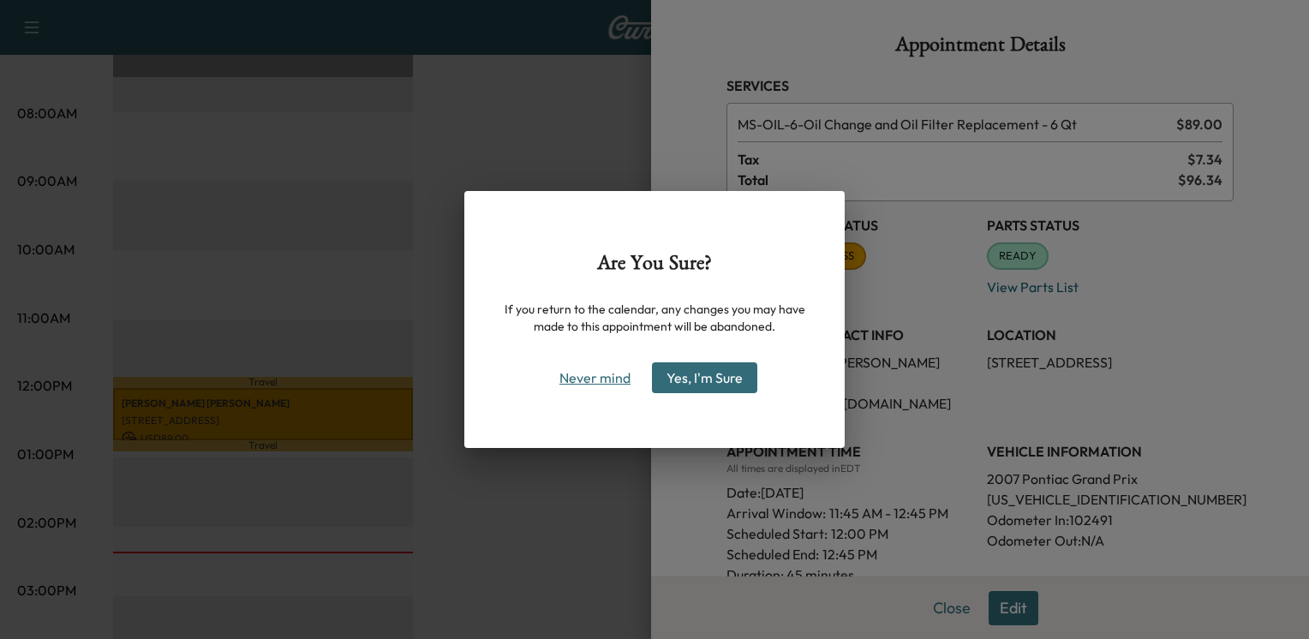
click at [583, 376] on button "Never mind" at bounding box center [595, 377] width 86 height 27
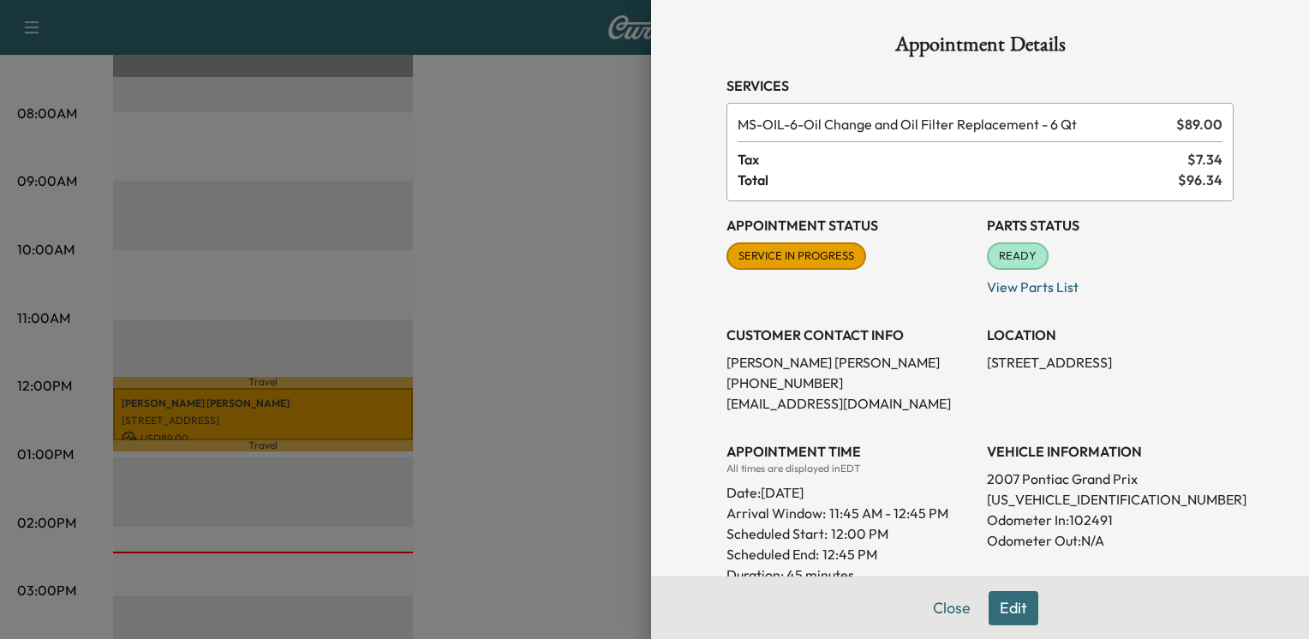
click at [435, 385] on div at bounding box center [654, 319] width 1309 height 639
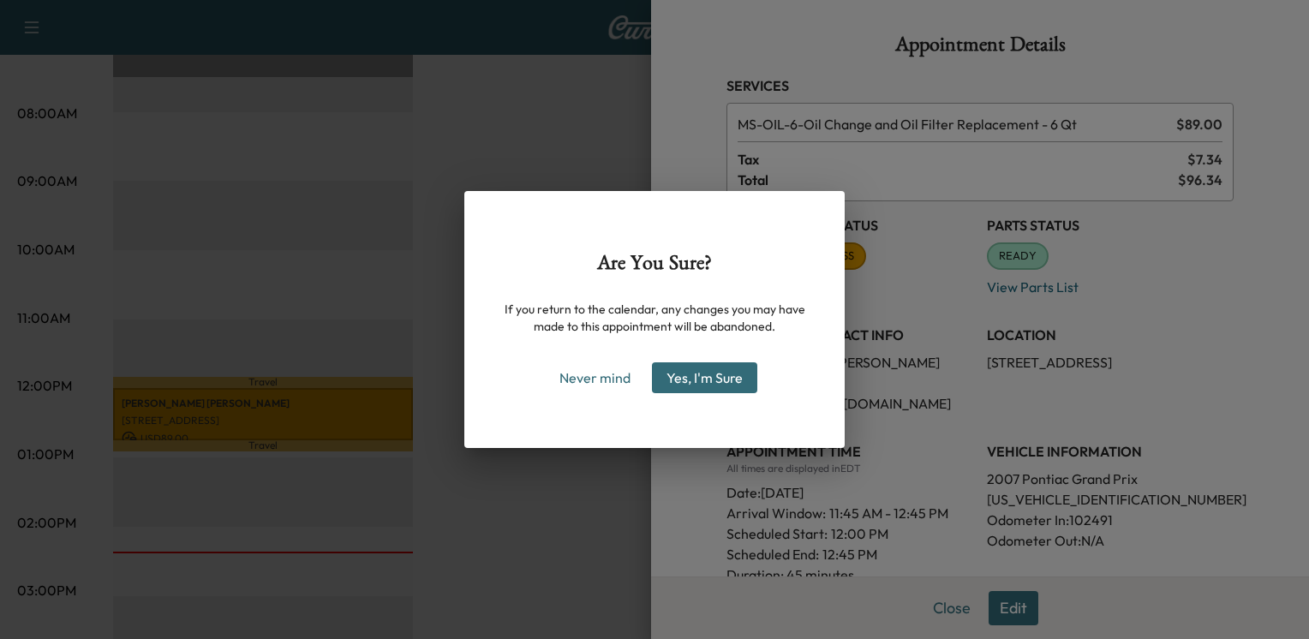
click at [689, 372] on button "Yes, I'm Sure" at bounding box center [704, 377] width 105 height 31
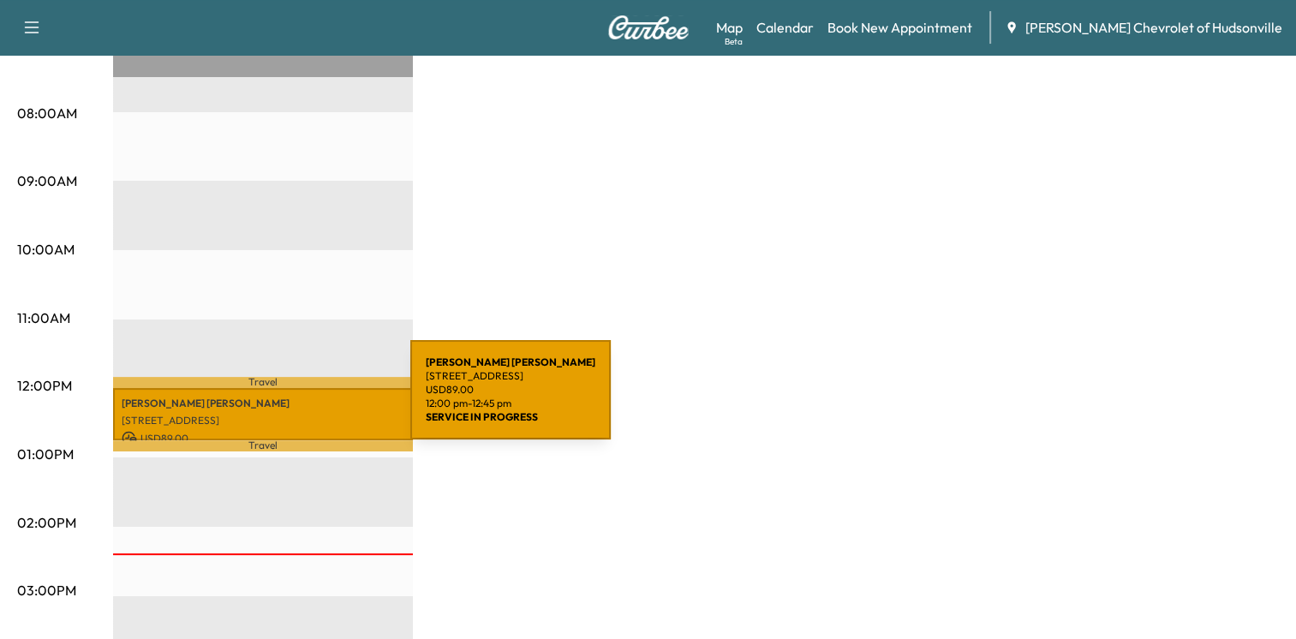
click at [283, 400] on p "[PERSON_NAME]" at bounding box center [263, 404] width 283 height 14
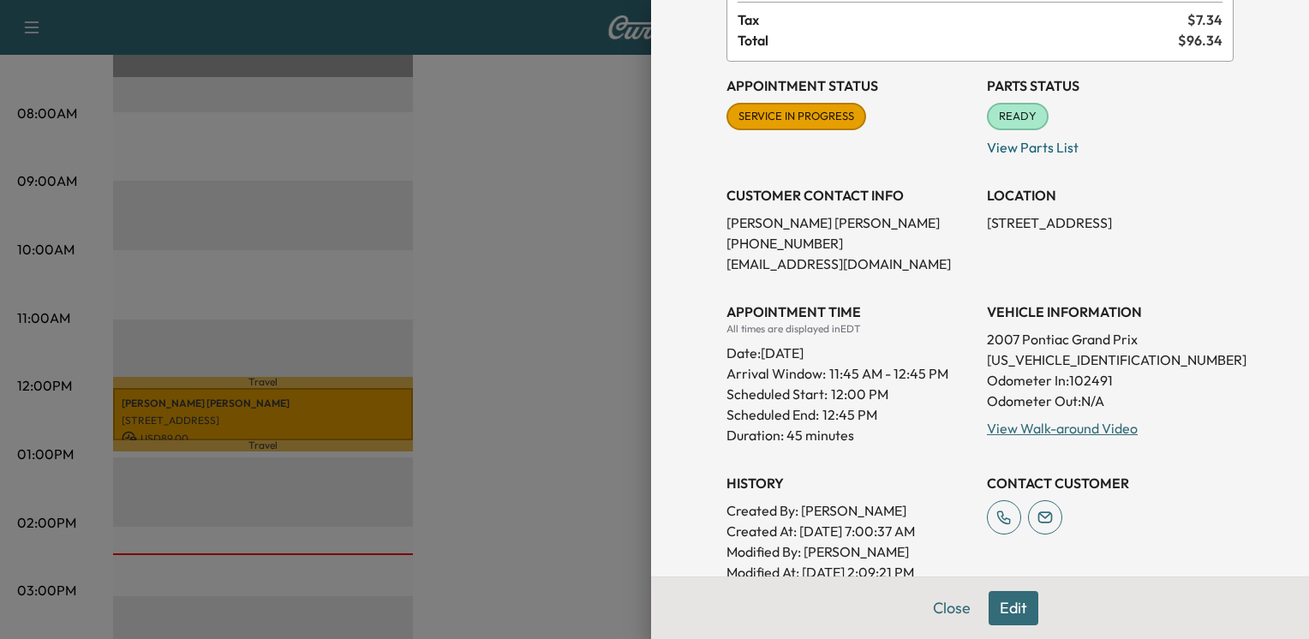
scroll to position [171, 0]
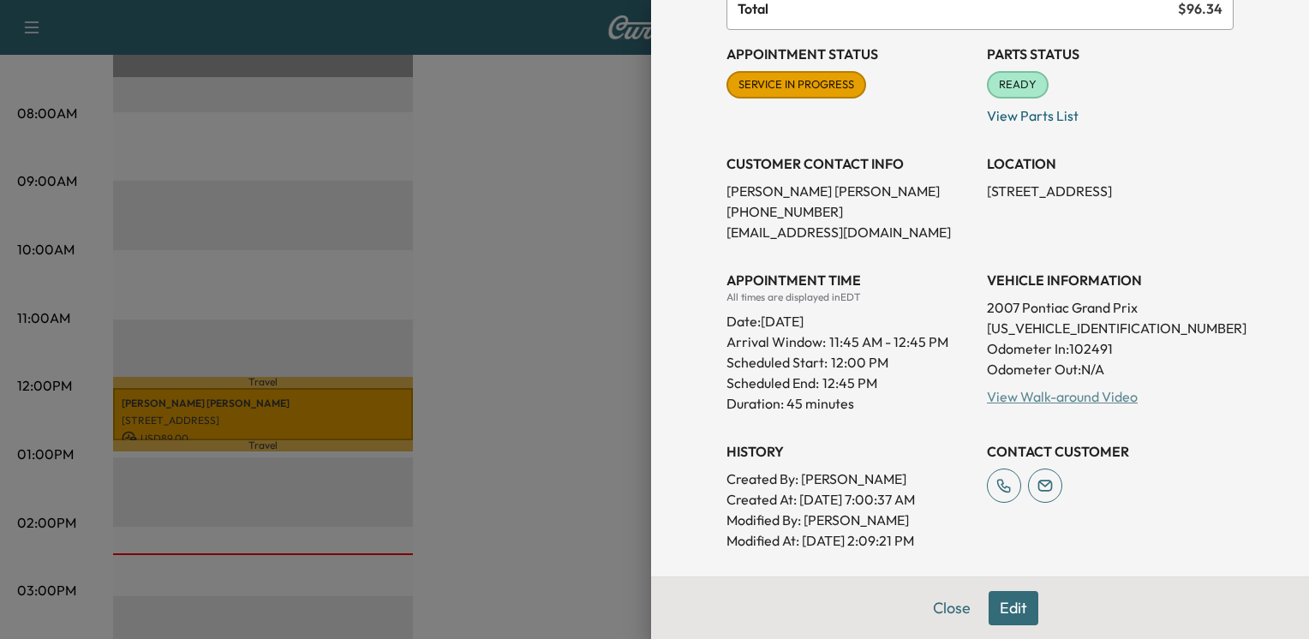
click at [1048, 396] on link "View Walk-around Video" at bounding box center [1062, 396] width 151 height 17
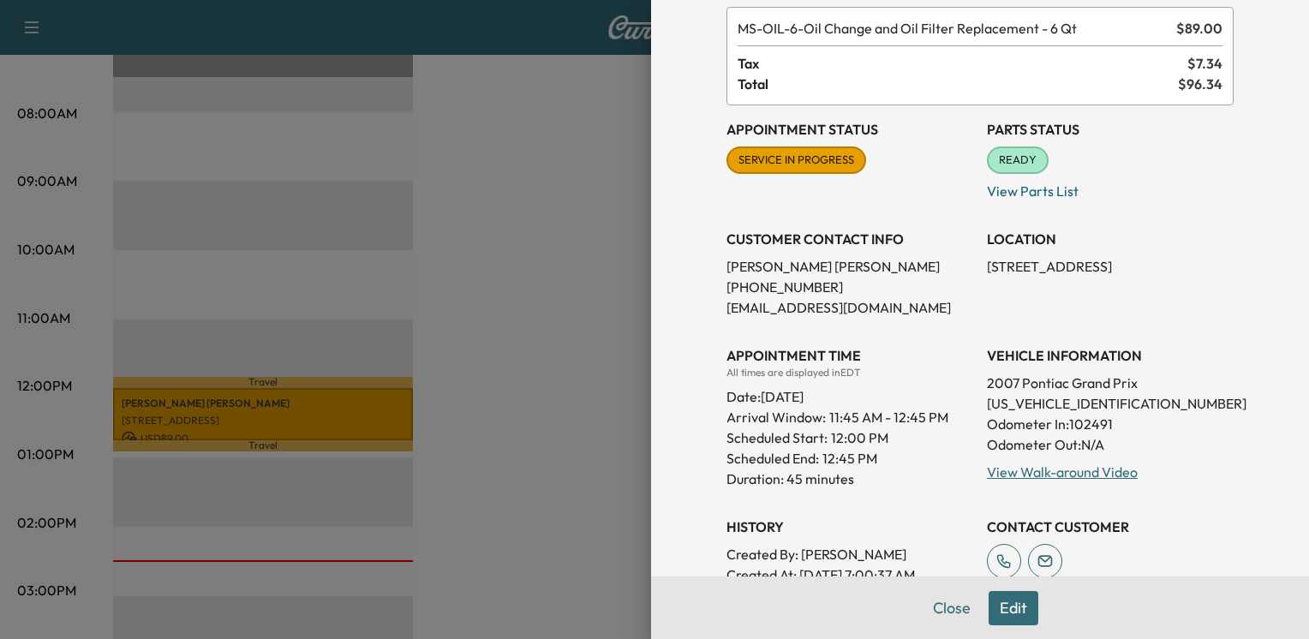
scroll to position [0, 0]
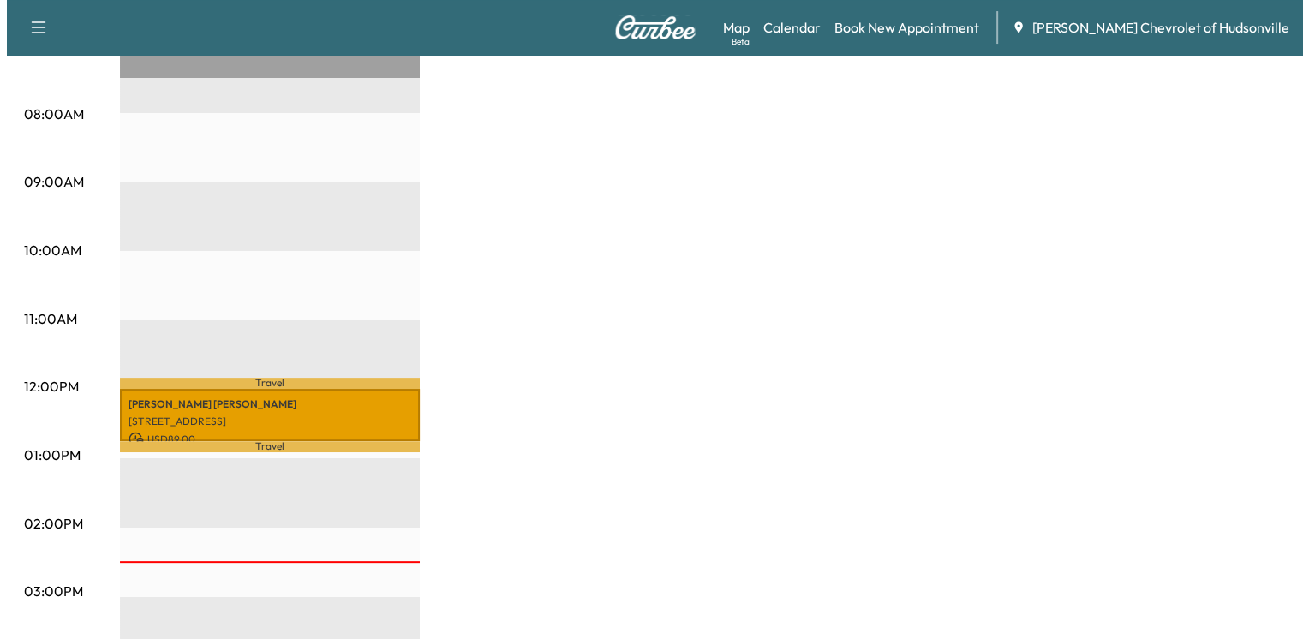
scroll to position [428, 0]
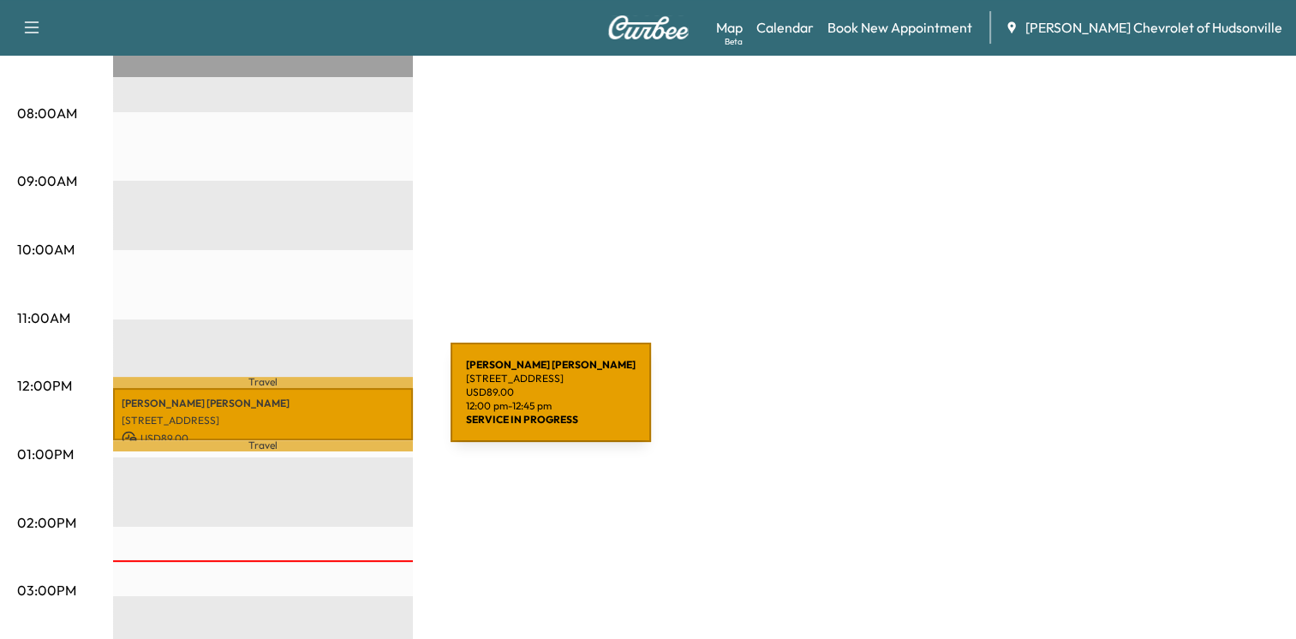
click at [322, 402] on p "[PERSON_NAME]" at bounding box center [263, 404] width 283 height 14
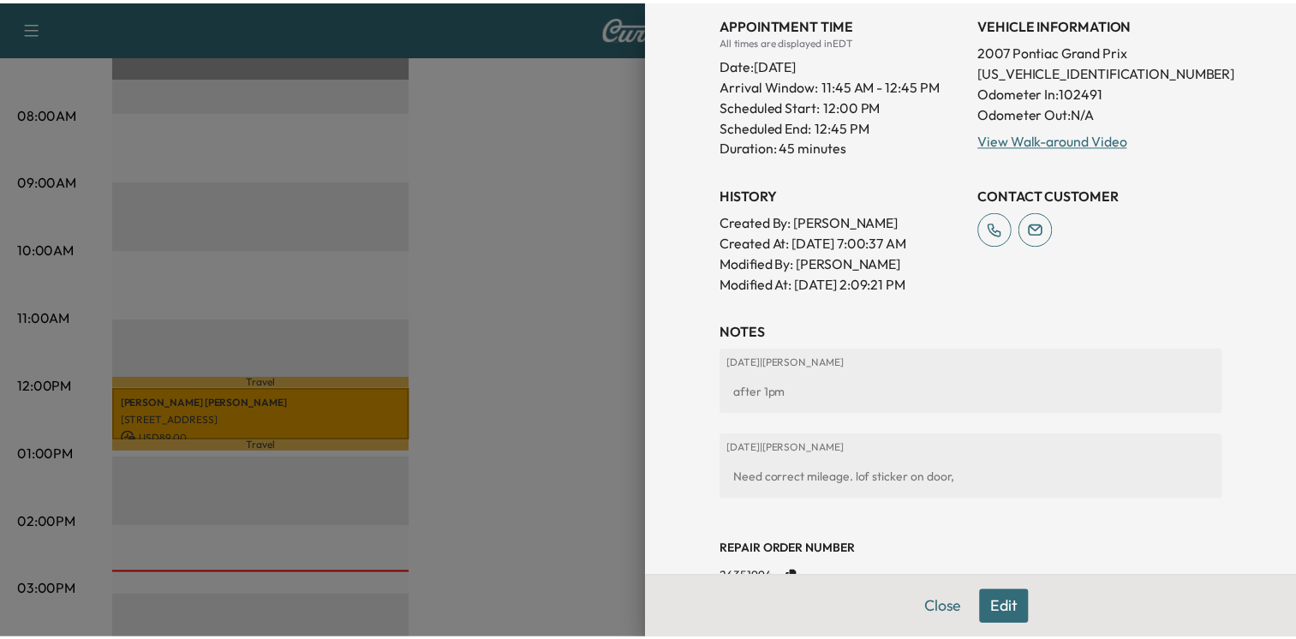
scroll to position [343, 0]
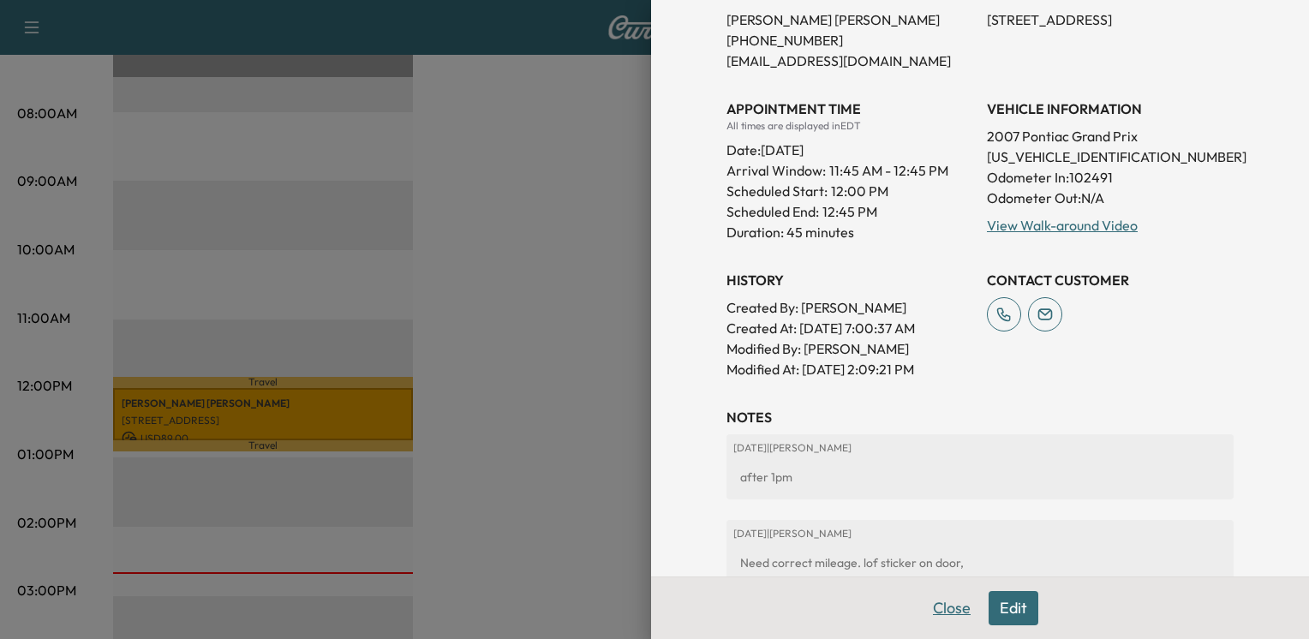
click at [948, 610] on button "Close" at bounding box center [951, 608] width 60 height 34
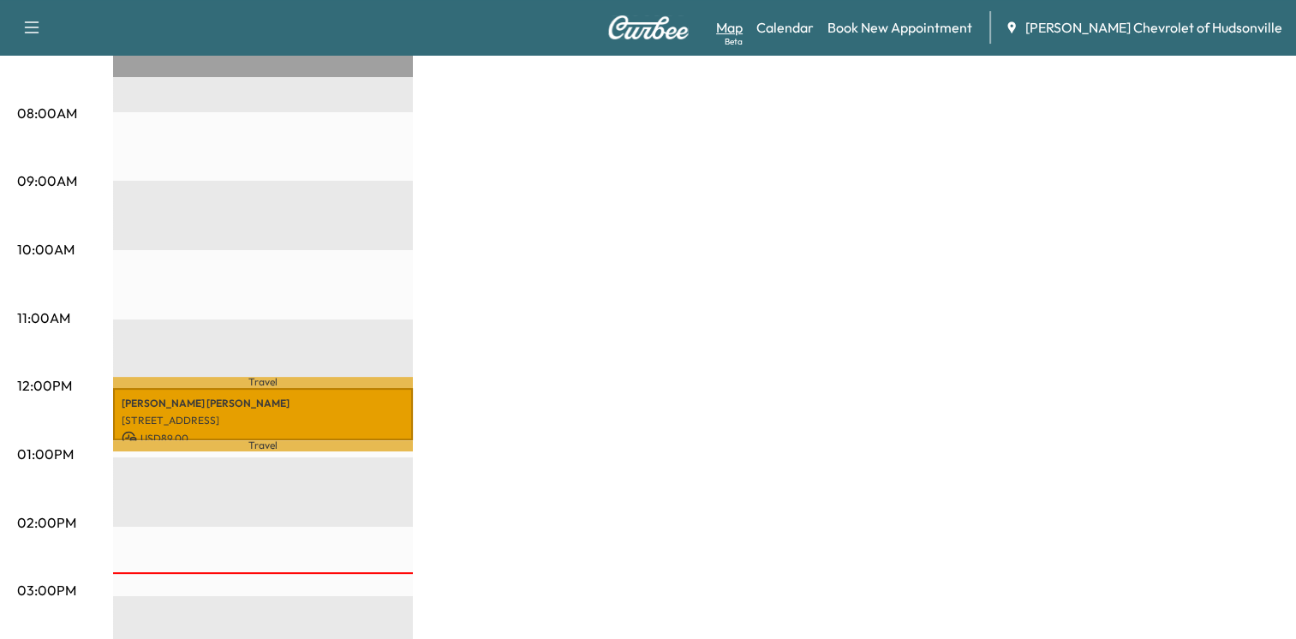
click at [742, 27] on link "Map Beta" at bounding box center [729, 27] width 27 height 21
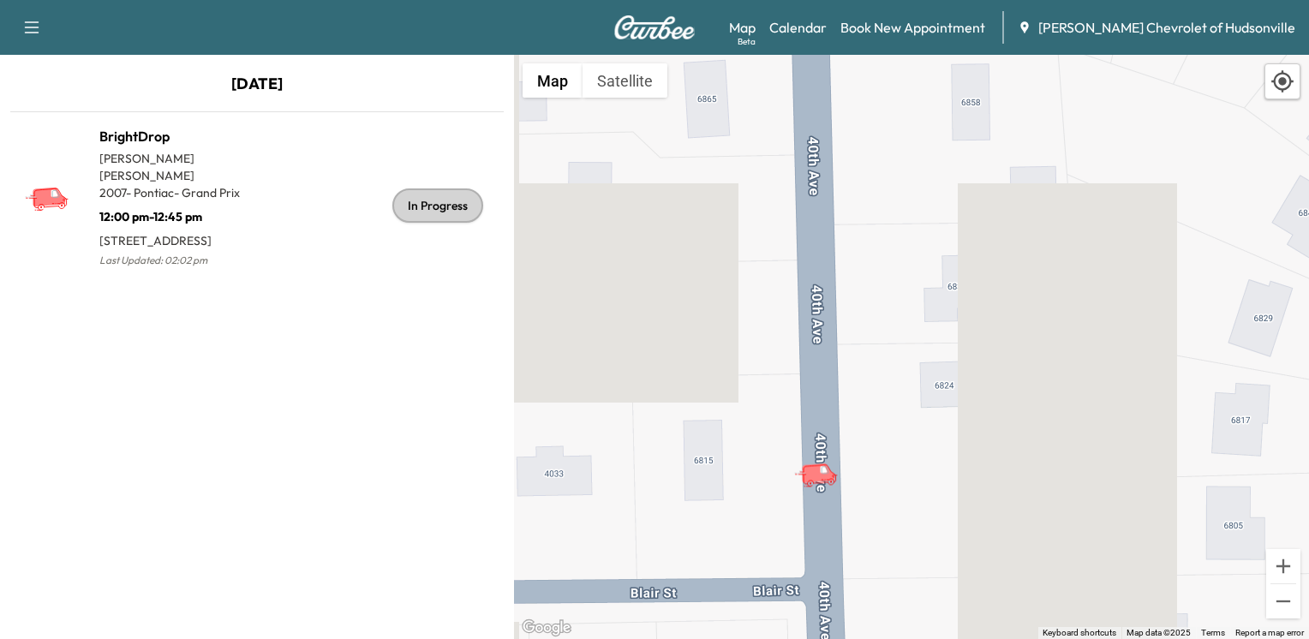
drag, startPoint x: 886, startPoint y: 387, endPoint x: 862, endPoint y: 519, distance: 134.0
click at [862, 519] on div "To activate drag with keyboard, press Alt + Enter. Once in keyboard drag state,…" at bounding box center [911, 347] width 795 height 584
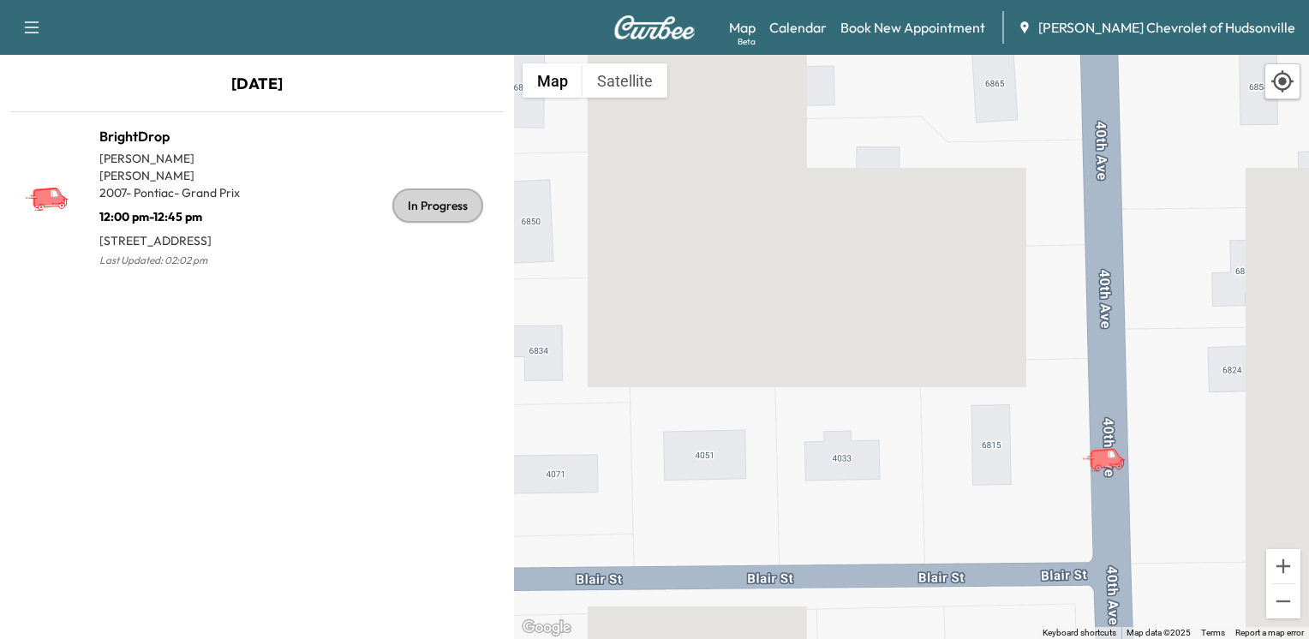
drag, startPoint x: 862, startPoint y: 519, endPoint x: 1152, endPoint y: 505, distance: 289.8
click at [1152, 505] on div "To activate drag with keyboard, press Alt + Enter. Once in keyboard drag state,…" at bounding box center [911, 347] width 795 height 584
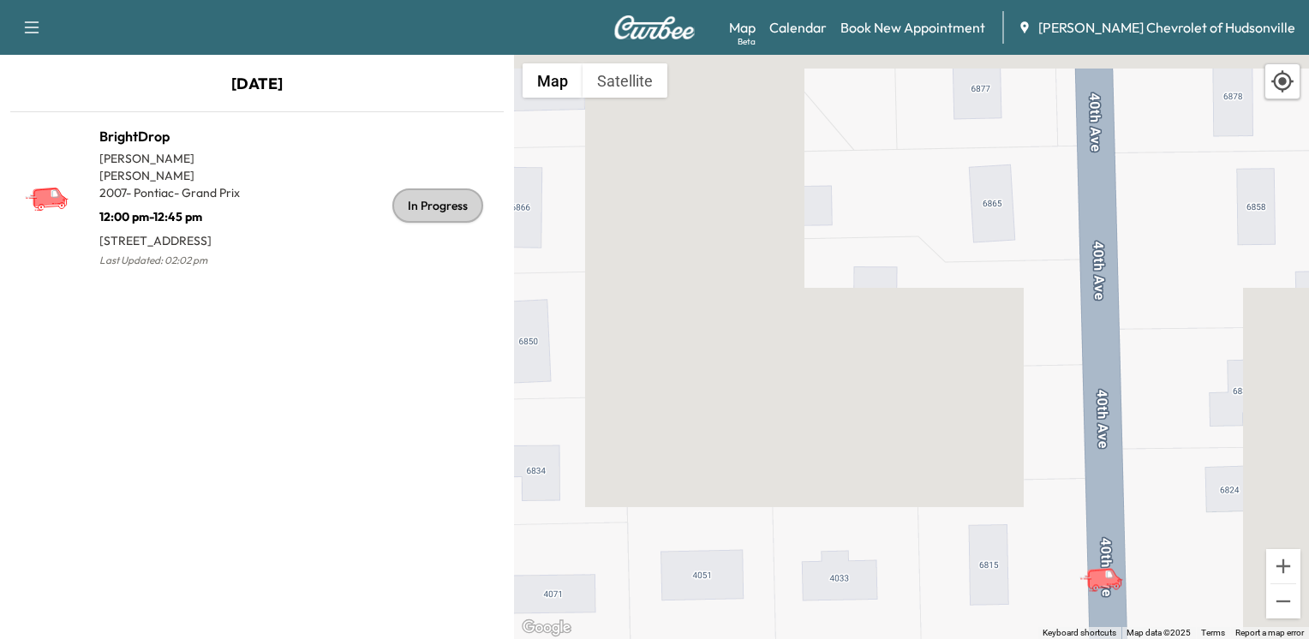
drag, startPoint x: 1153, startPoint y: 355, endPoint x: 1148, endPoint y: 475, distance: 120.8
click at [1148, 475] on div "To activate drag with keyboard, press Alt + Enter. Once in keyboard drag state,…" at bounding box center [911, 347] width 795 height 584
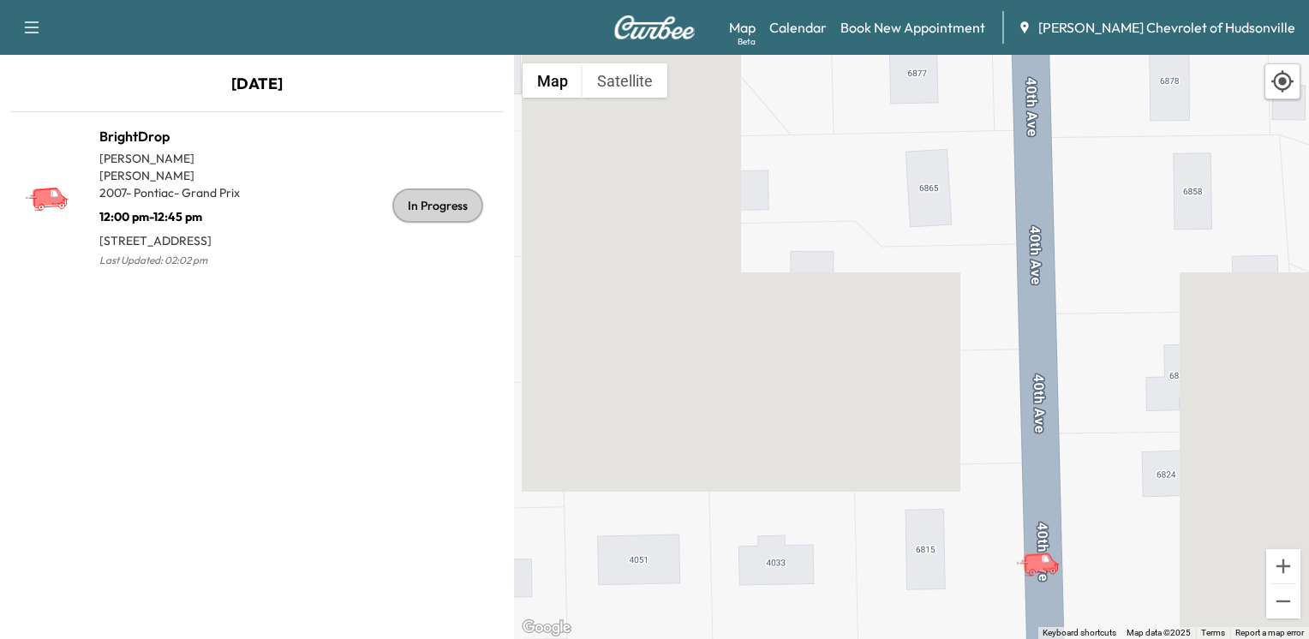
drag, startPoint x: 1175, startPoint y: 457, endPoint x: 1106, endPoint y: 441, distance: 71.2
click at [1106, 441] on div "To activate drag with keyboard, press Alt + Enter. Once in keyboard drag state,…" at bounding box center [911, 347] width 795 height 584
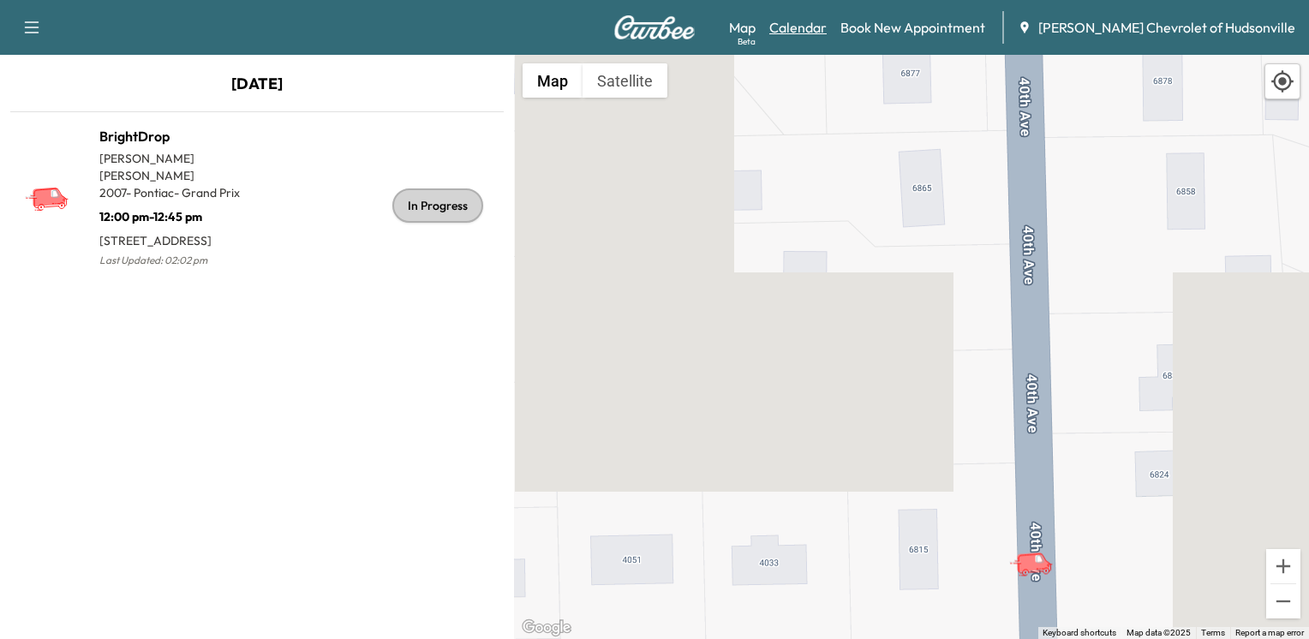
click at [825, 26] on link "Calendar" at bounding box center [797, 27] width 57 height 21
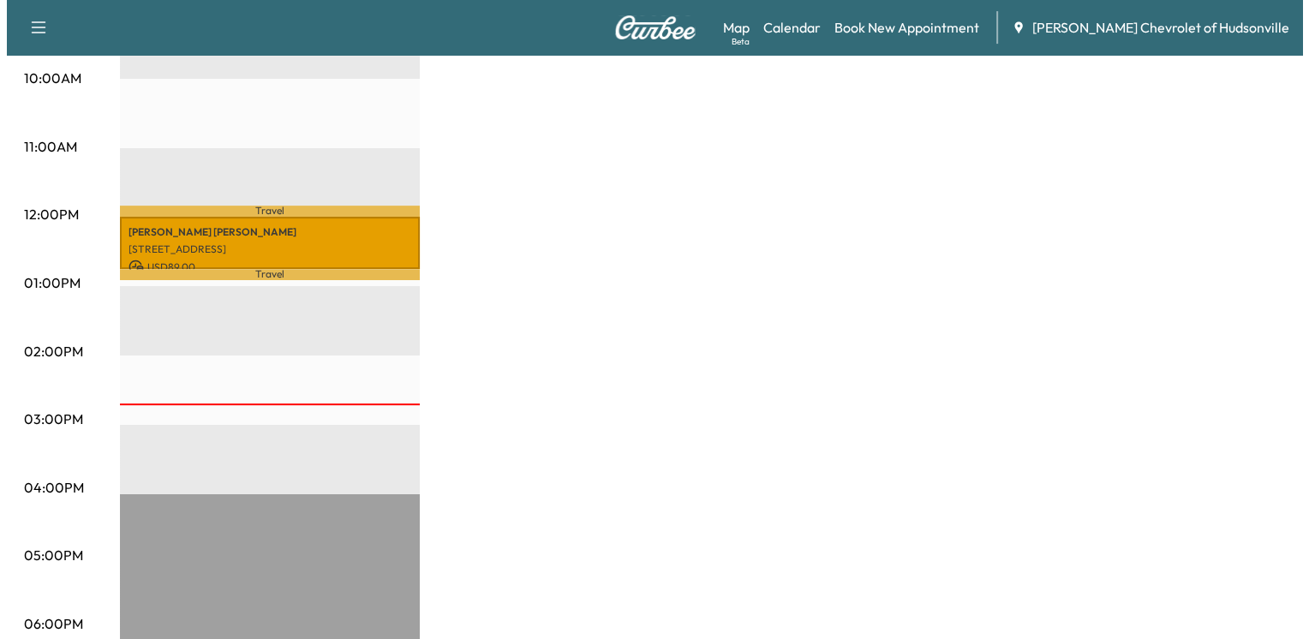
scroll to position [514, 0]
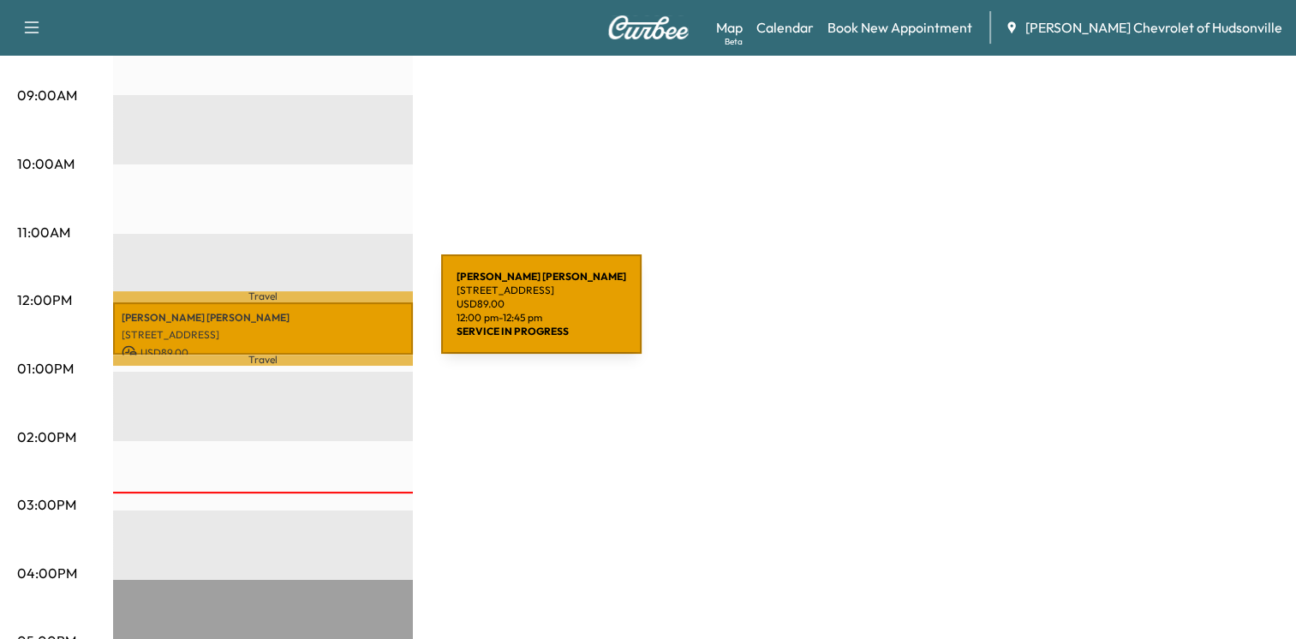
click at [313, 314] on p "[PERSON_NAME]" at bounding box center [263, 318] width 283 height 14
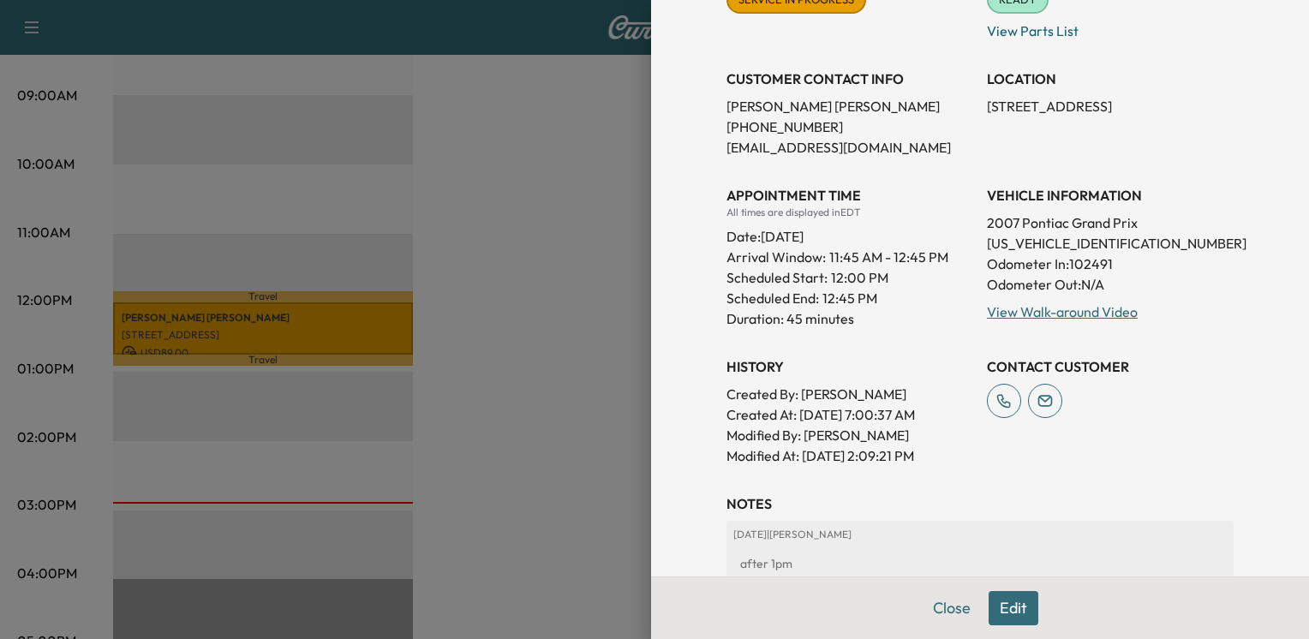
scroll to position [257, 0]
click at [987, 403] on icon at bounding box center [1004, 400] width 34 height 34
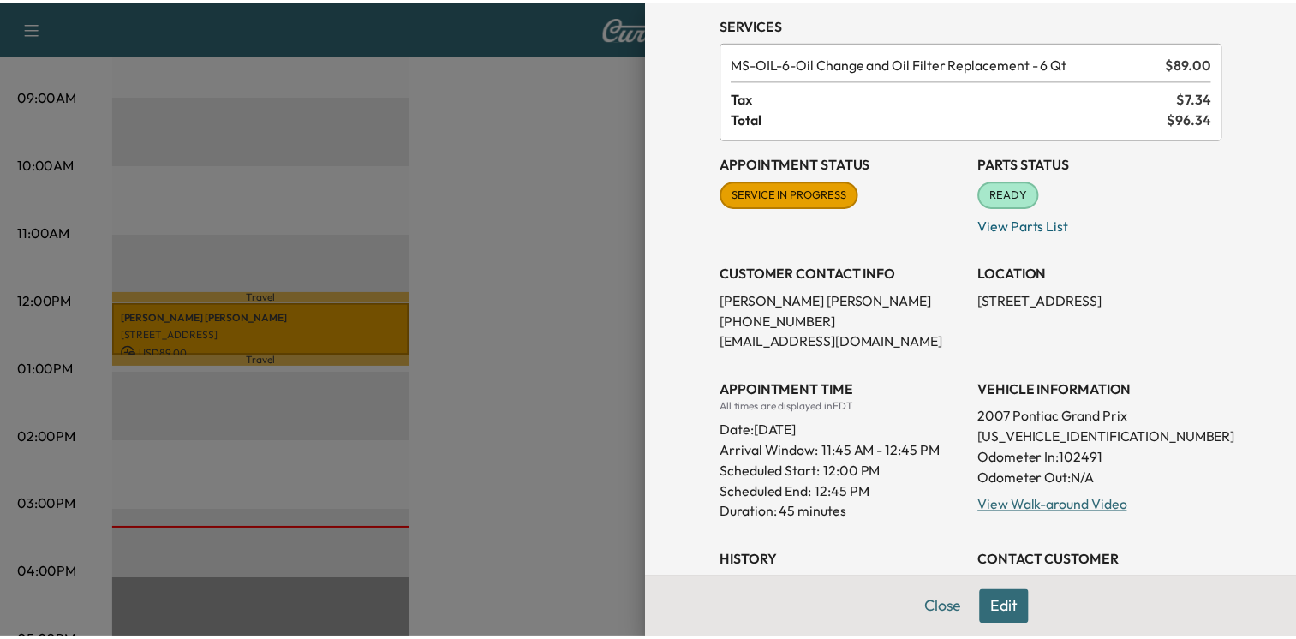
scroll to position [0, 0]
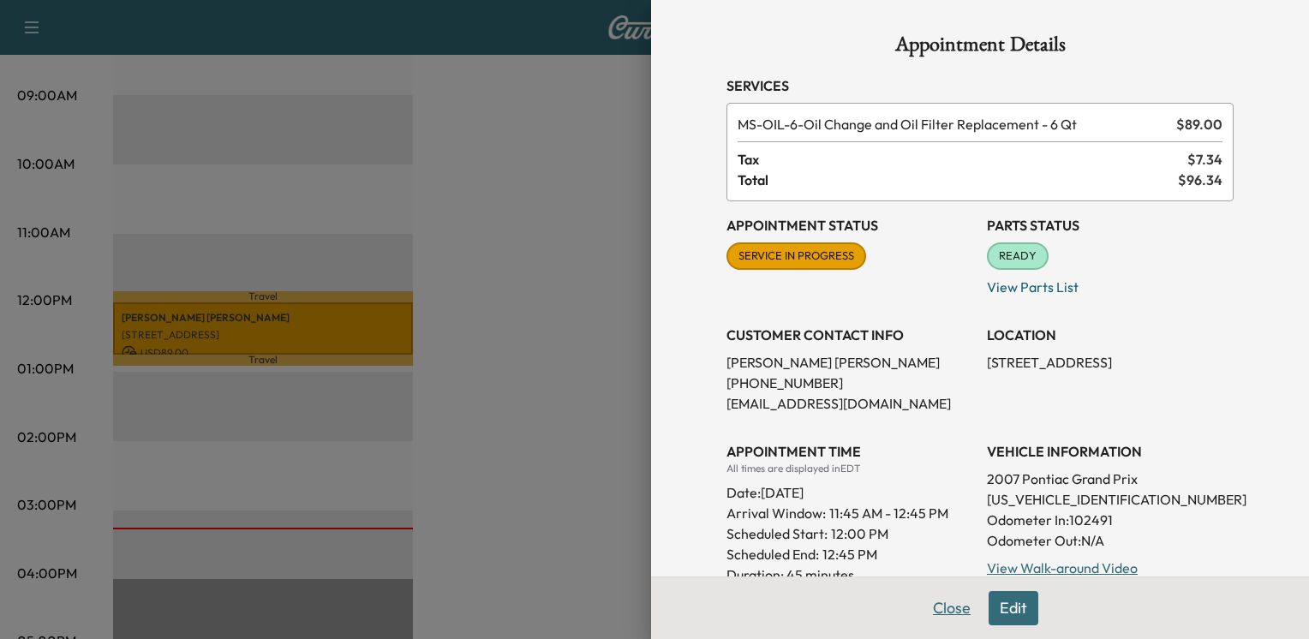
click at [935, 615] on button "Close" at bounding box center [951, 608] width 60 height 34
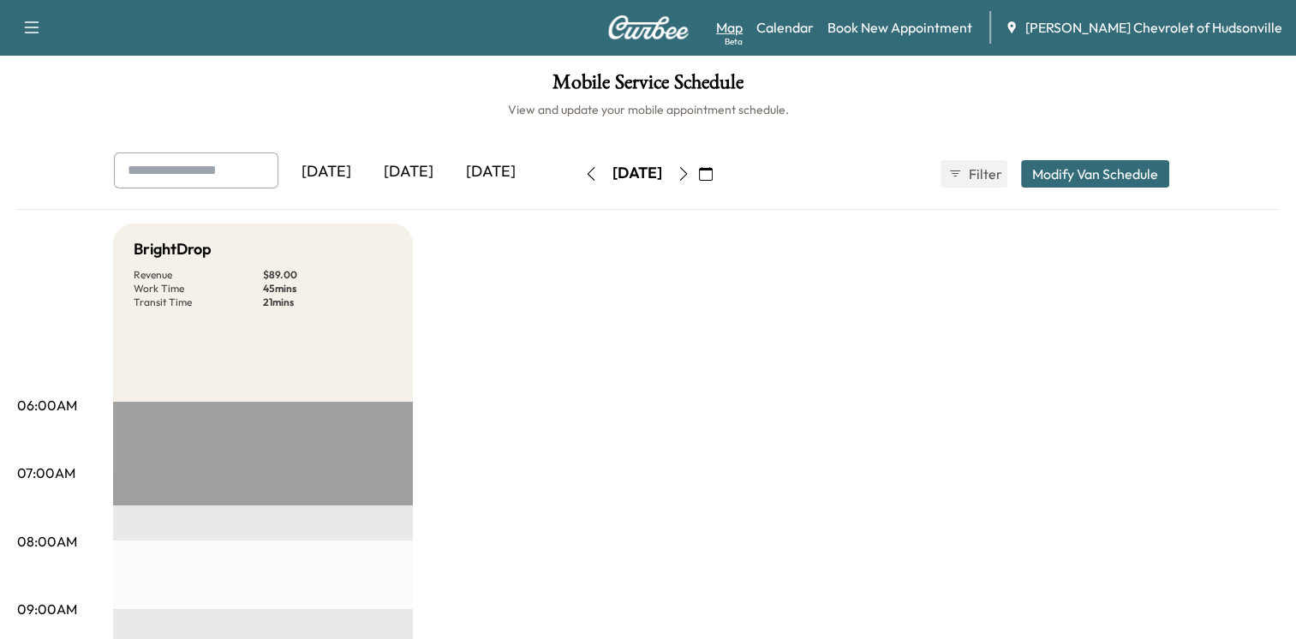
click at [742, 26] on link "Map Beta" at bounding box center [729, 27] width 27 height 21
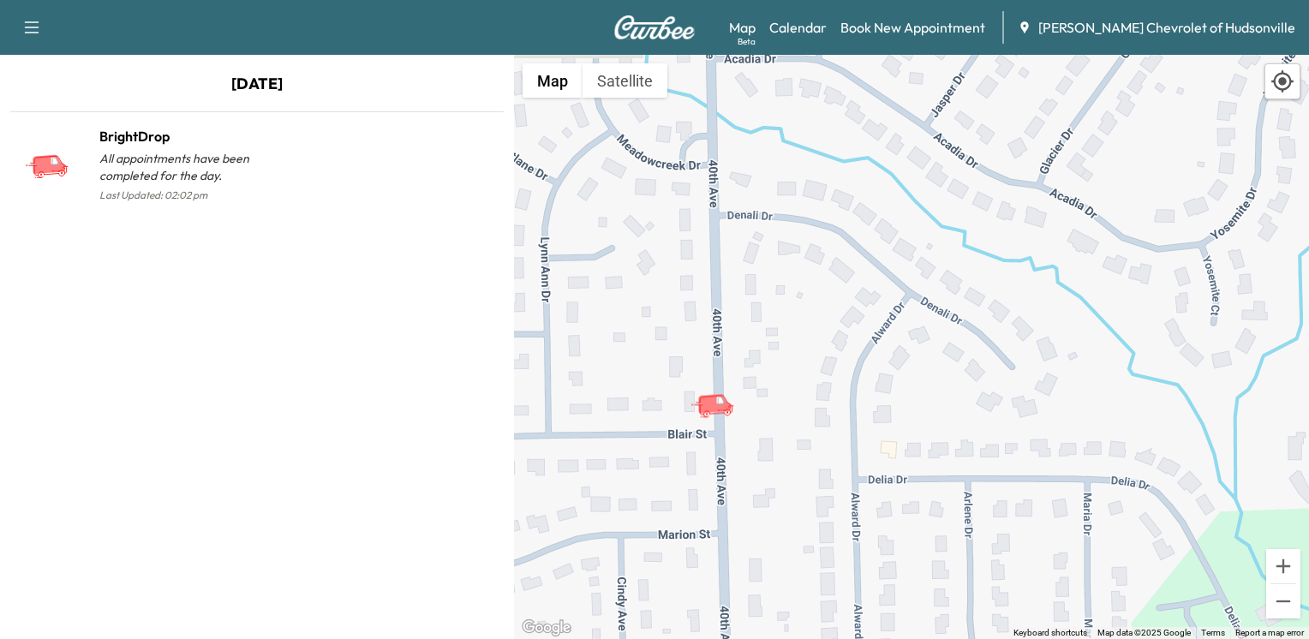
drag, startPoint x: 791, startPoint y: 265, endPoint x: 808, endPoint y: 349, distance: 84.6
click at [808, 349] on div "To activate drag with keyboard, press Alt + Enter. Once in keyboard drag state,…" at bounding box center [911, 347] width 795 height 584
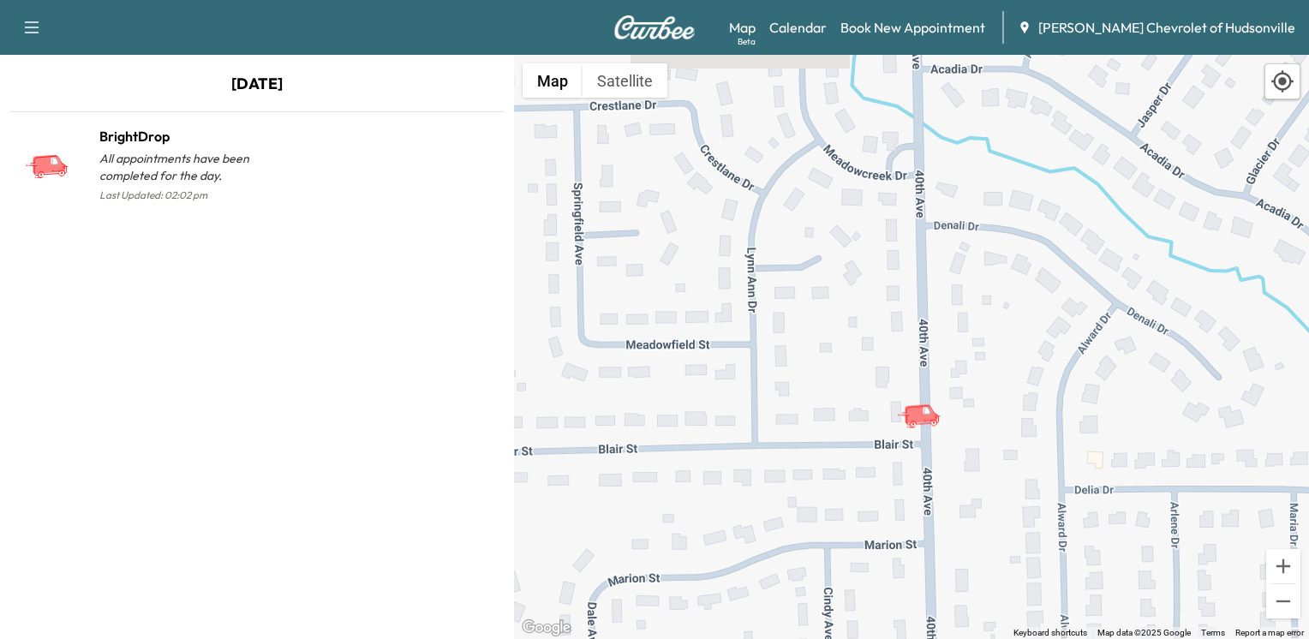
drag, startPoint x: 791, startPoint y: 331, endPoint x: 999, endPoint y: 341, distance: 208.4
click at [999, 341] on div "To activate drag with keyboard, press Alt + Enter. Once in keyboard drag state,…" at bounding box center [911, 347] width 795 height 584
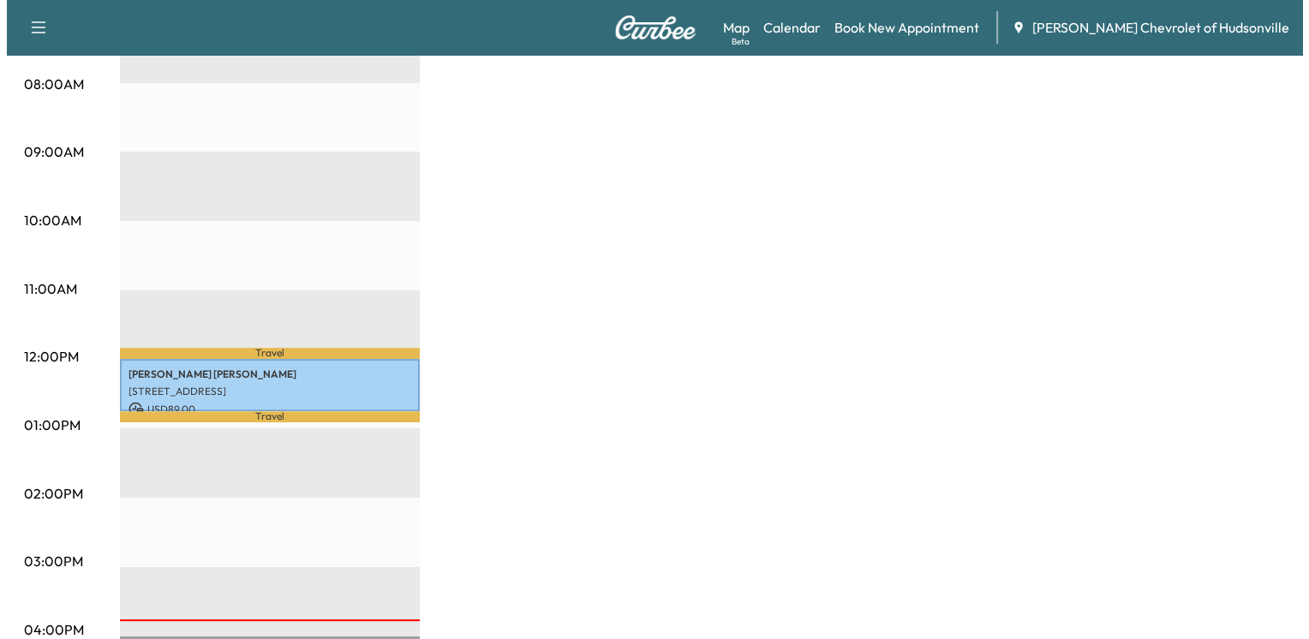
scroll to position [514, 0]
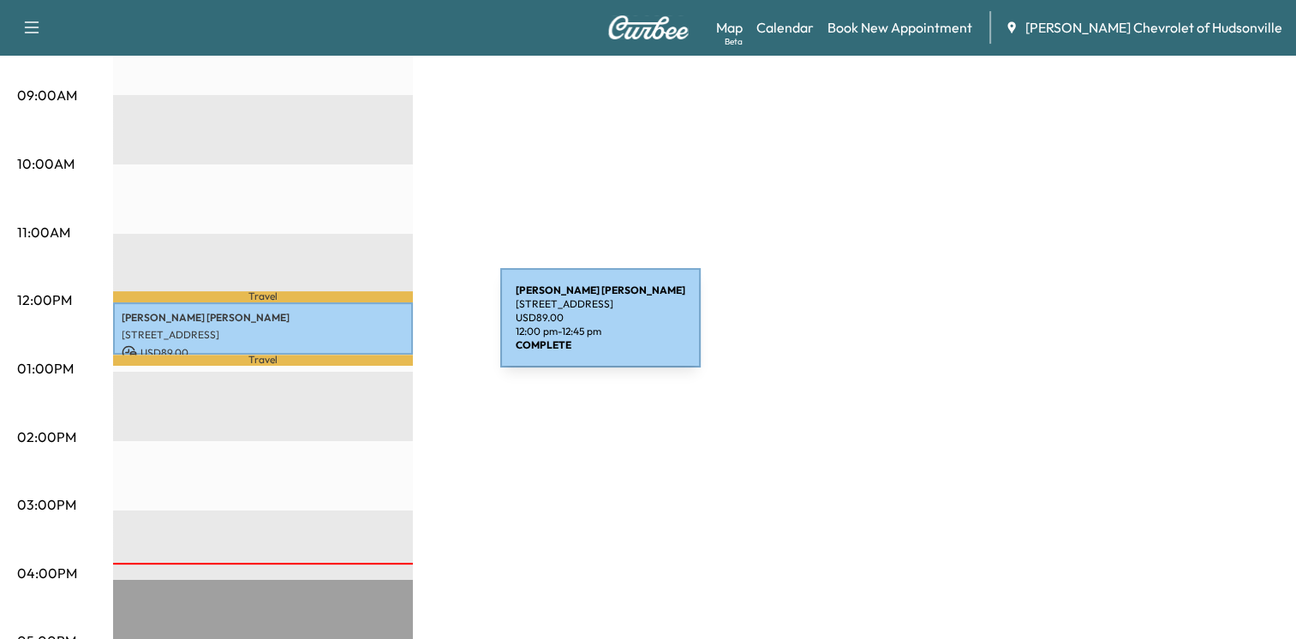
click at [372, 328] on p "[STREET_ADDRESS]" at bounding box center [263, 335] width 283 height 14
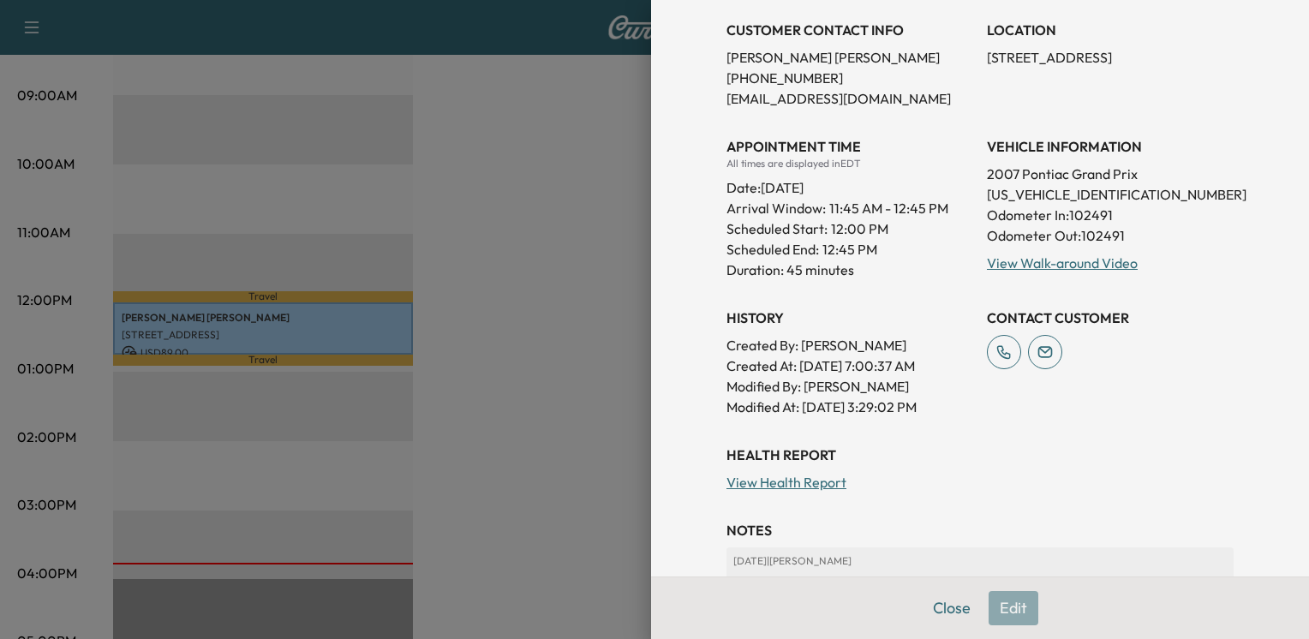
scroll to position [343, 0]
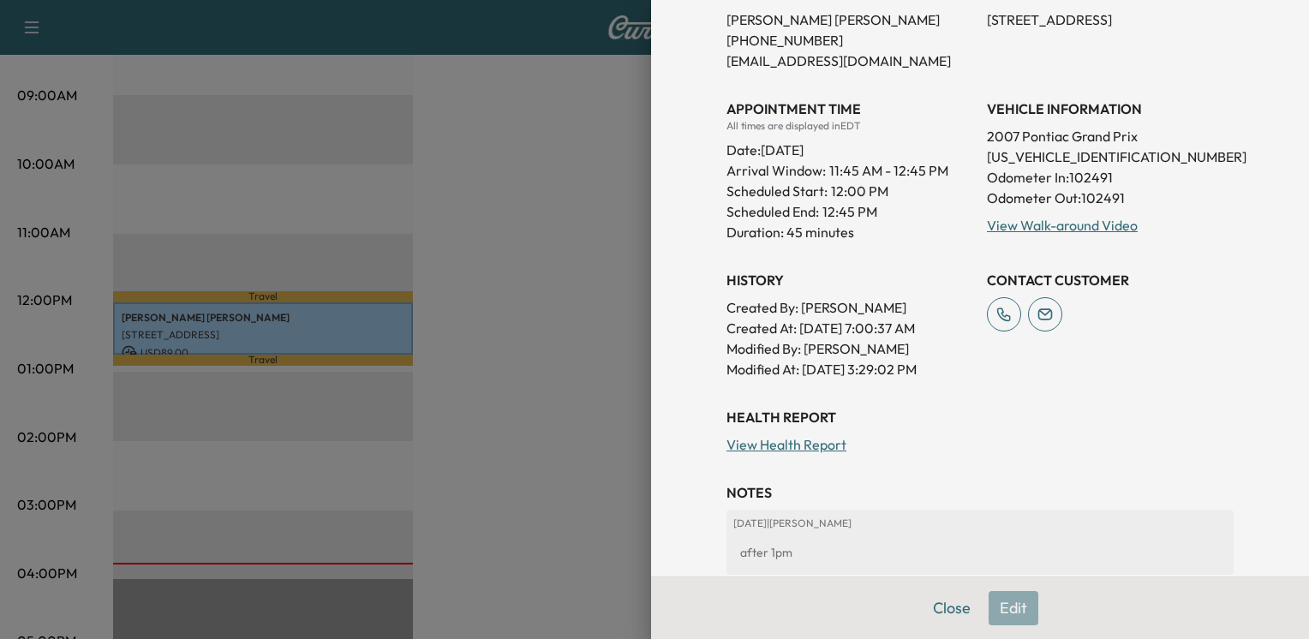
click at [765, 449] on link "View Health Report" at bounding box center [786, 444] width 120 height 17
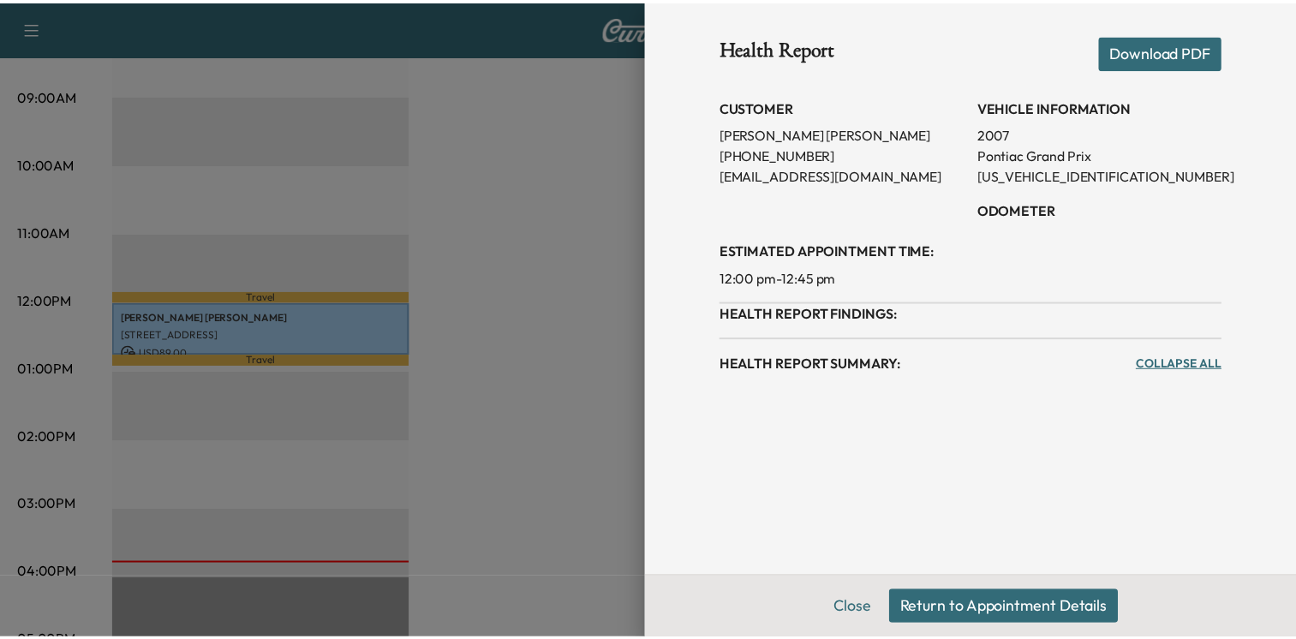
scroll to position [0, 0]
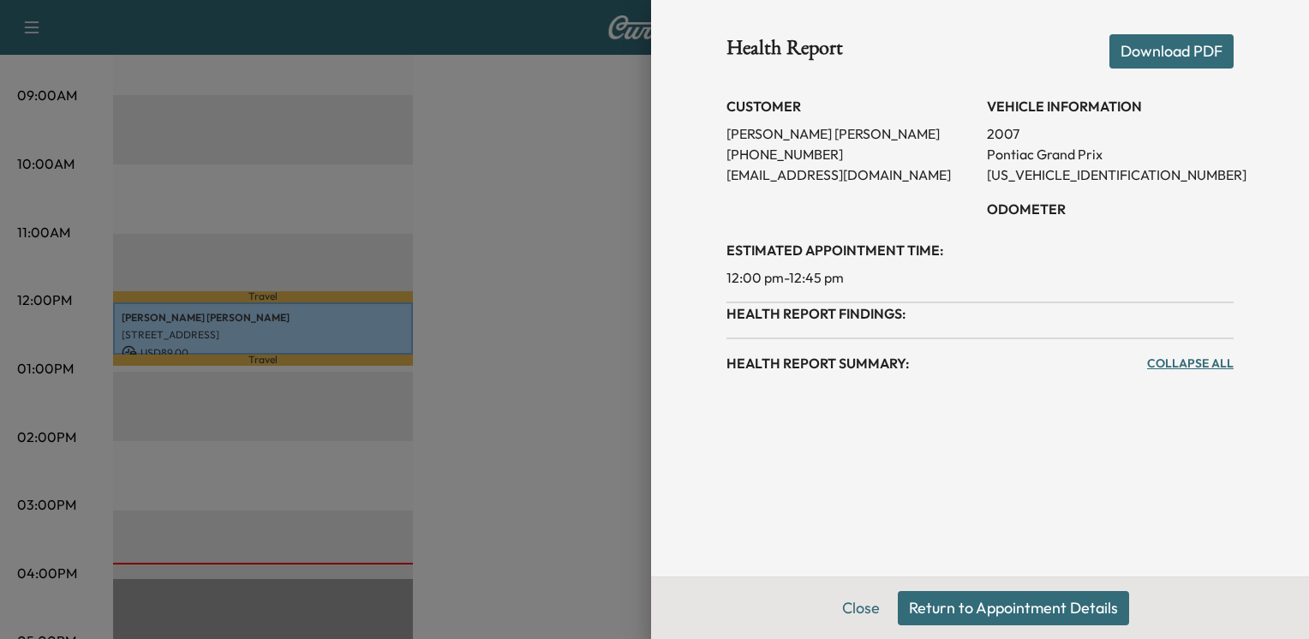
click at [1164, 357] on link "Collapse All" at bounding box center [1190, 363] width 86 height 17
click at [1158, 54] on button "Download PDF" at bounding box center [1171, 51] width 124 height 34
click at [850, 613] on button "Close" at bounding box center [861, 608] width 60 height 34
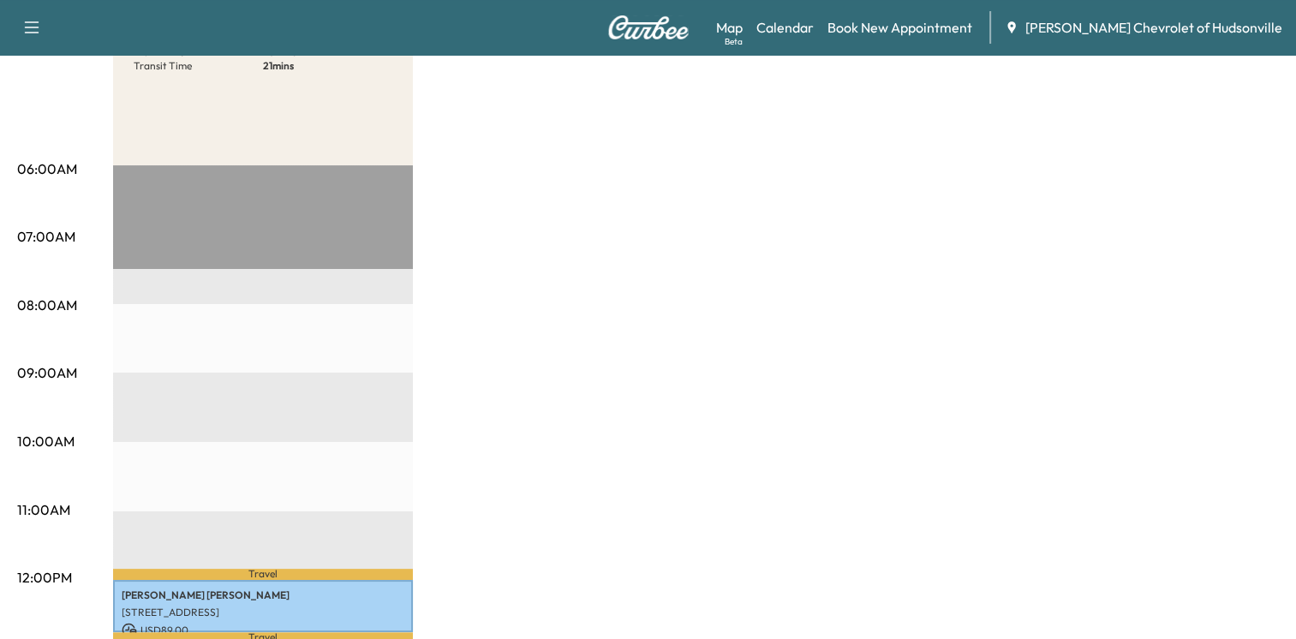
scroll to position [86, 0]
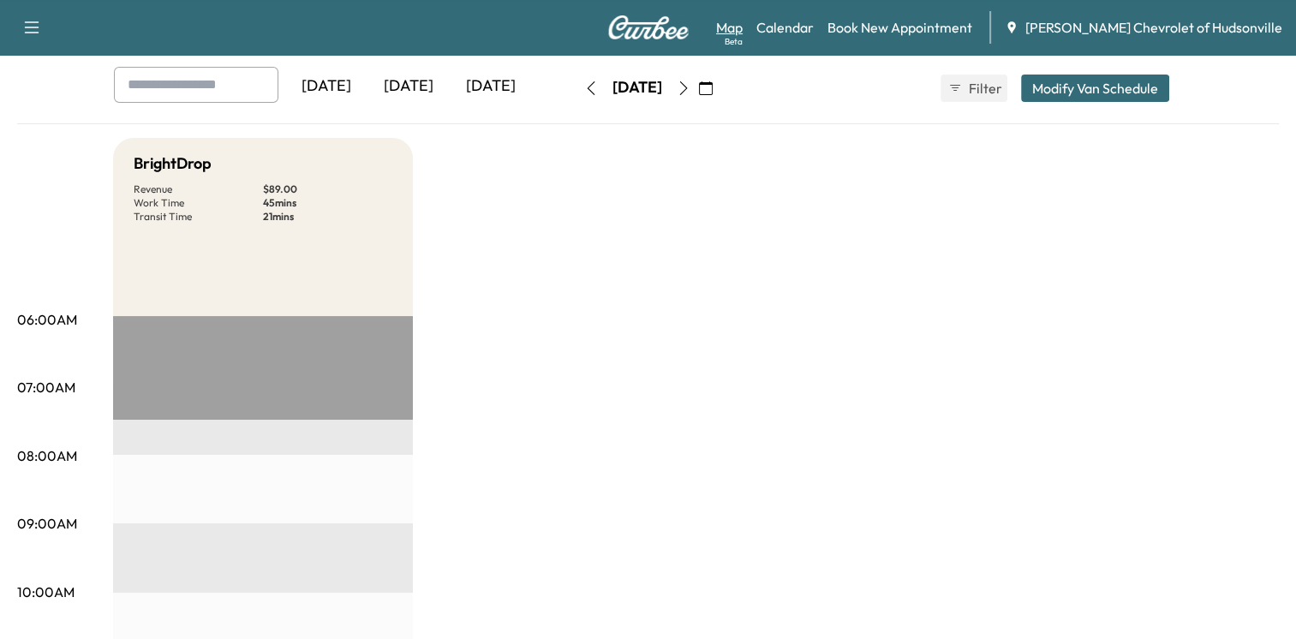
click at [742, 27] on link "Map Beta" at bounding box center [729, 27] width 27 height 21
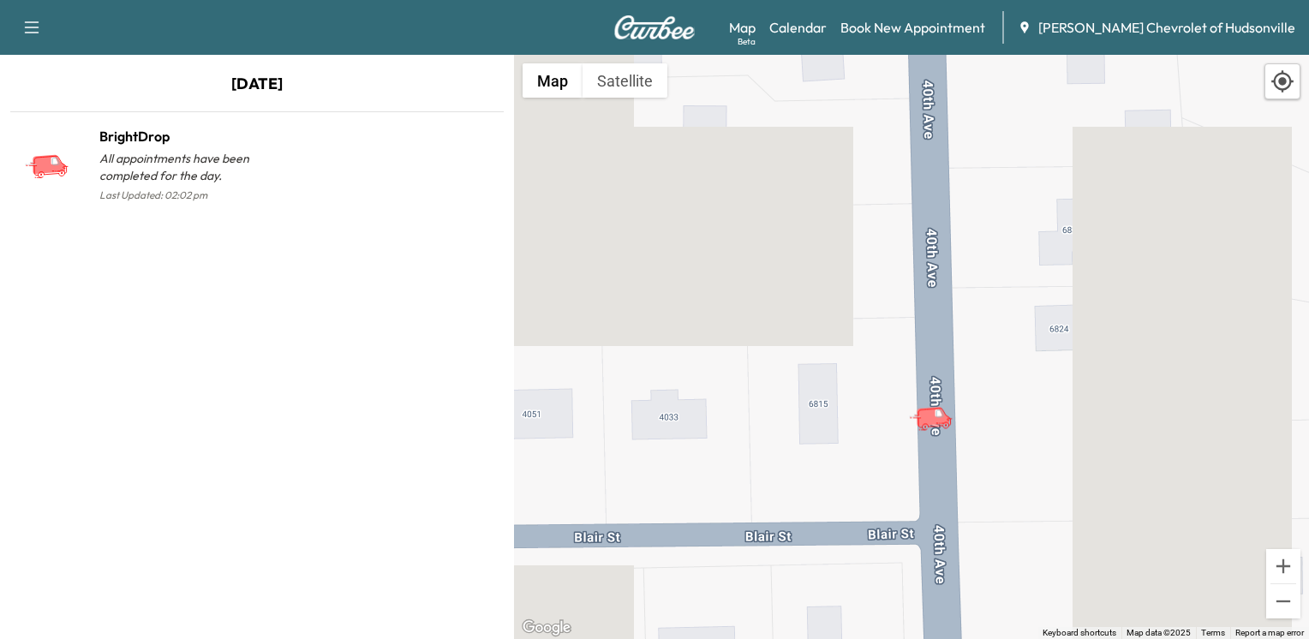
drag, startPoint x: 1063, startPoint y: 397, endPoint x: 1031, endPoint y: 345, distance: 60.4
click at [1031, 346] on div "To activate drag with keyboard, press Alt + Enter. Once in keyboard drag state,…" at bounding box center [911, 347] width 795 height 584
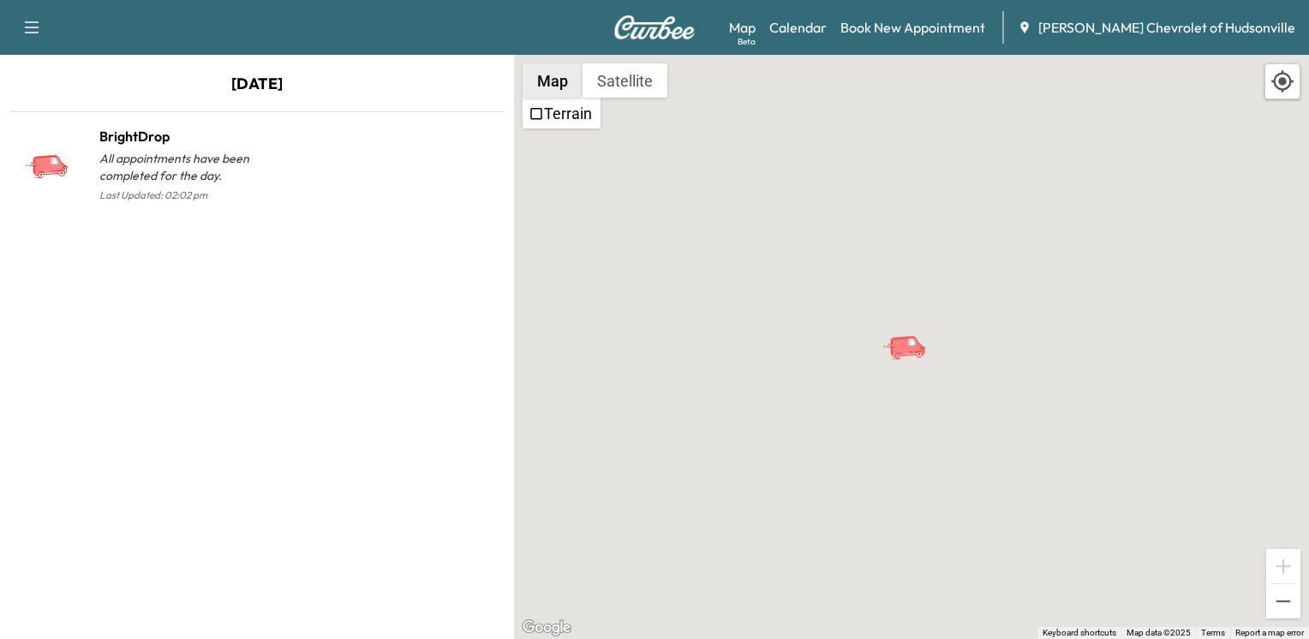
click at [548, 84] on button "Map" at bounding box center [552, 80] width 60 height 34
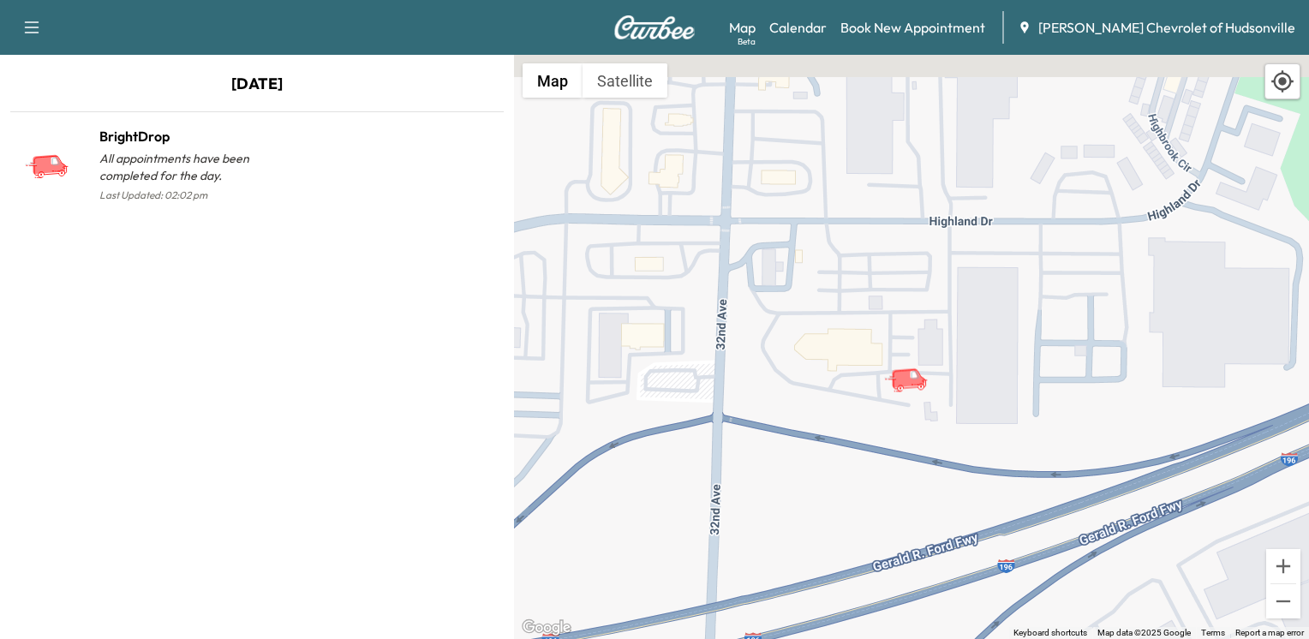
drag, startPoint x: 840, startPoint y: 317, endPoint x: 873, endPoint y: 512, distance: 198.1
click at [873, 512] on div "To activate drag with keyboard, press Alt + Enter. Once in keyboard drag state,…" at bounding box center [911, 347] width 795 height 584
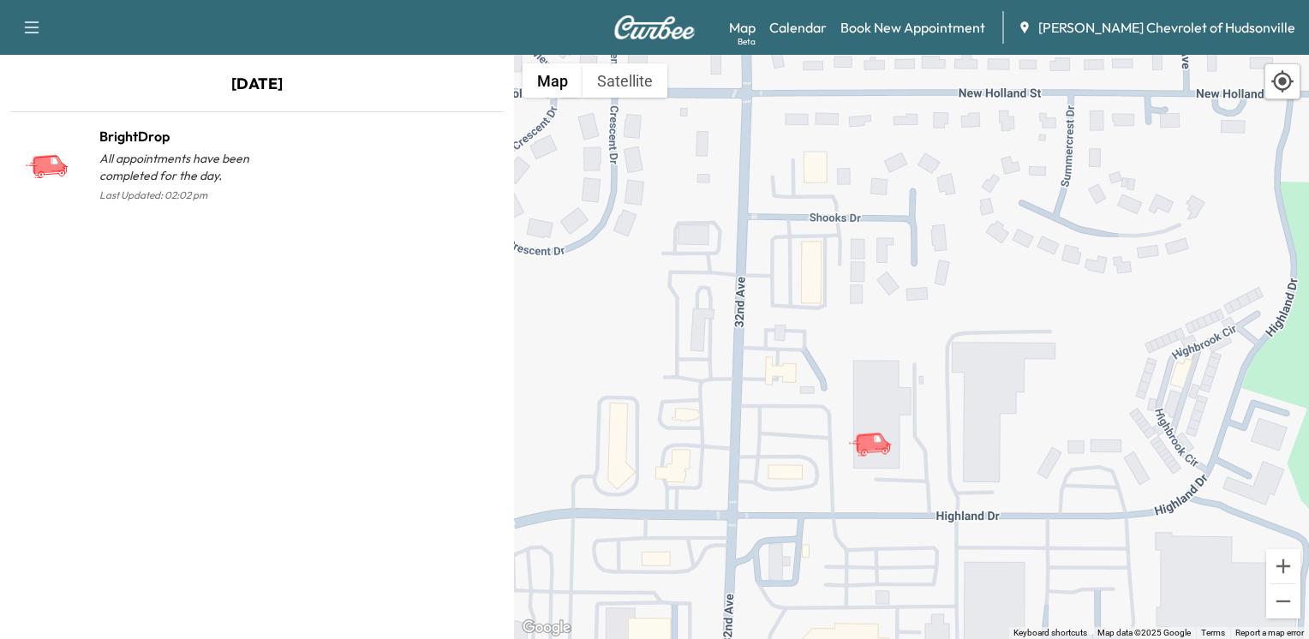
drag, startPoint x: 838, startPoint y: 342, endPoint x: 812, endPoint y: 423, distance: 85.6
click at [812, 421] on div "To activate drag with keyboard, press Alt + Enter. Once in keyboard drag state,…" at bounding box center [911, 347] width 795 height 584
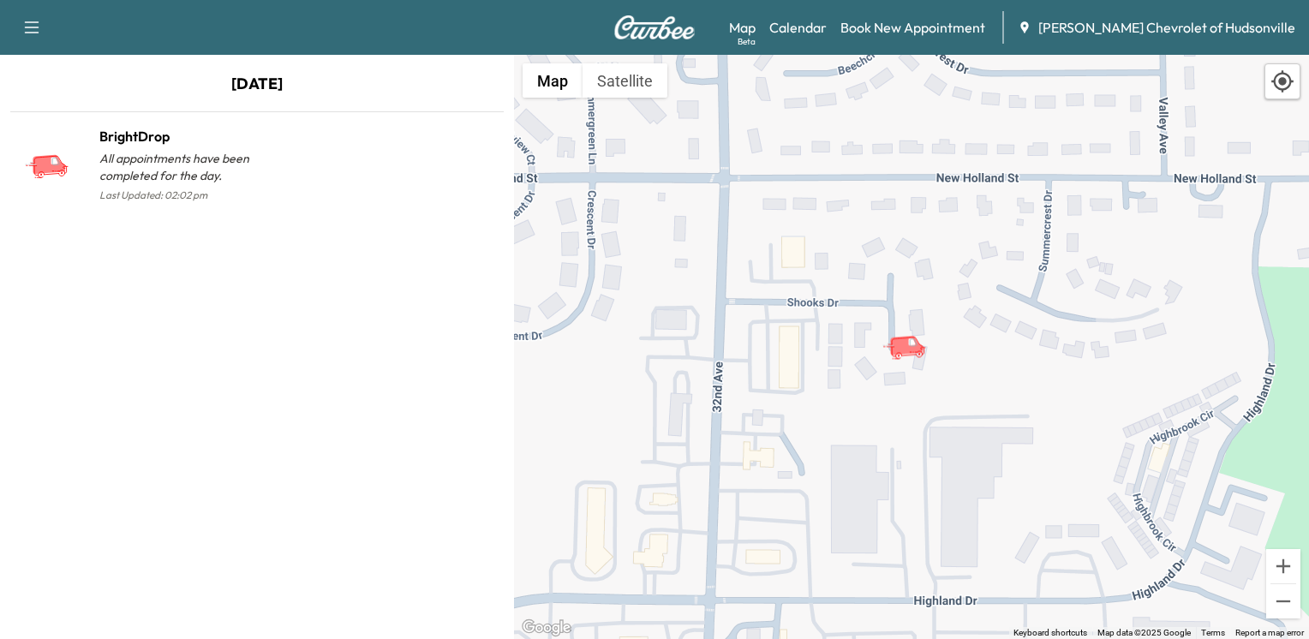
drag, startPoint x: 826, startPoint y: 379, endPoint x: 1103, endPoint y: 450, distance: 285.8
click at [1079, 435] on div "To activate drag with keyboard, press Alt + Enter. Once in keyboard drag state,…" at bounding box center [911, 347] width 795 height 584
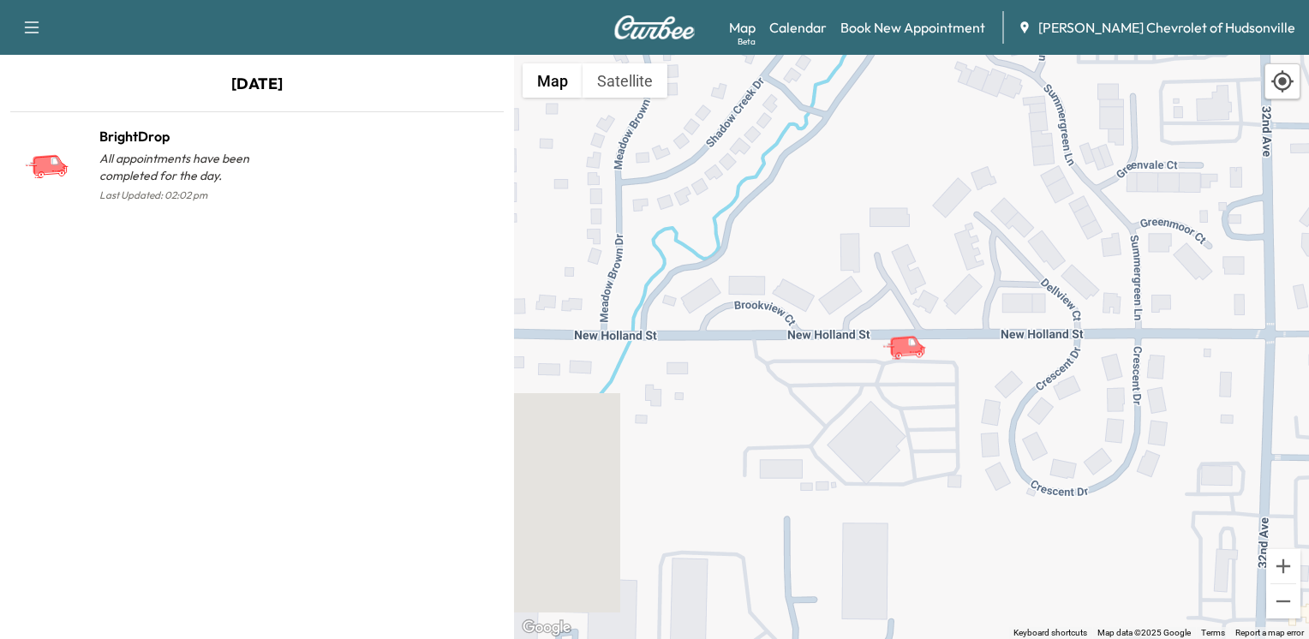
drag, startPoint x: 942, startPoint y: 394, endPoint x: 1164, endPoint y: 527, distance: 258.5
click at [1060, 499] on div "To activate drag with keyboard, press Alt + Enter. Once in keyboard drag state,…" at bounding box center [911, 347] width 795 height 584
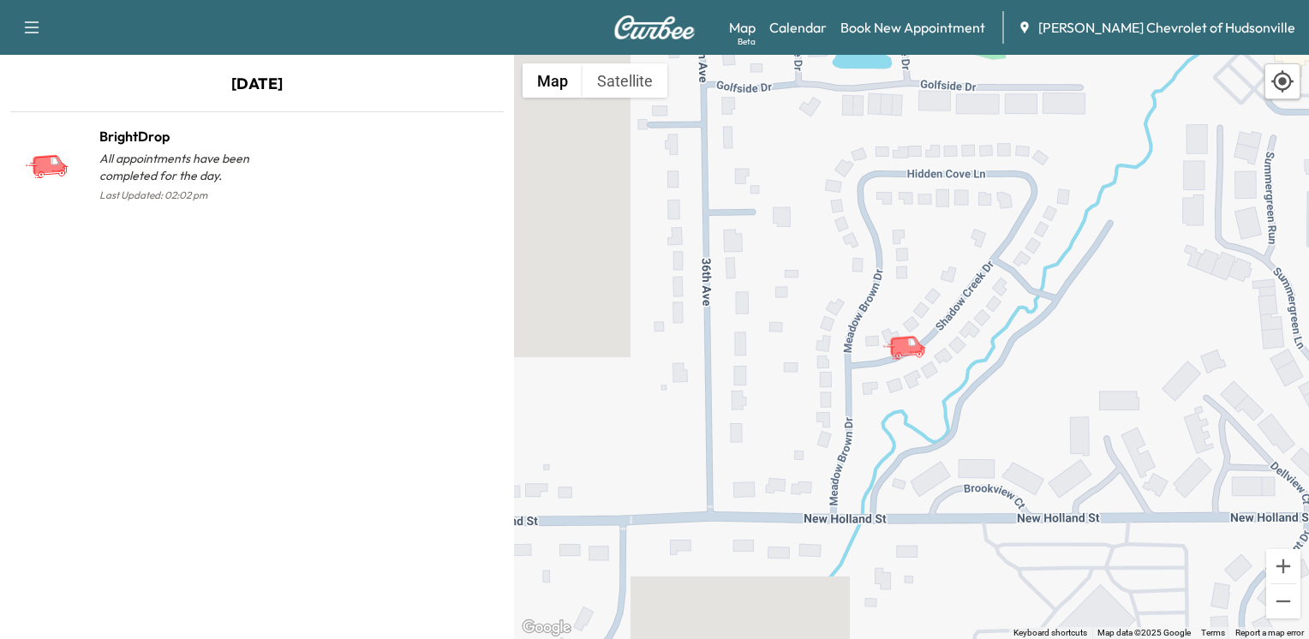
drag, startPoint x: 1006, startPoint y: 407, endPoint x: 1165, endPoint y: 567, distance: 225.3
click at [1165, 566] on div "To activate drag with keyboard, press Alt + Enter. Once in keyboard drag state,…" at bounding box center [911, 347] width 795 height 584
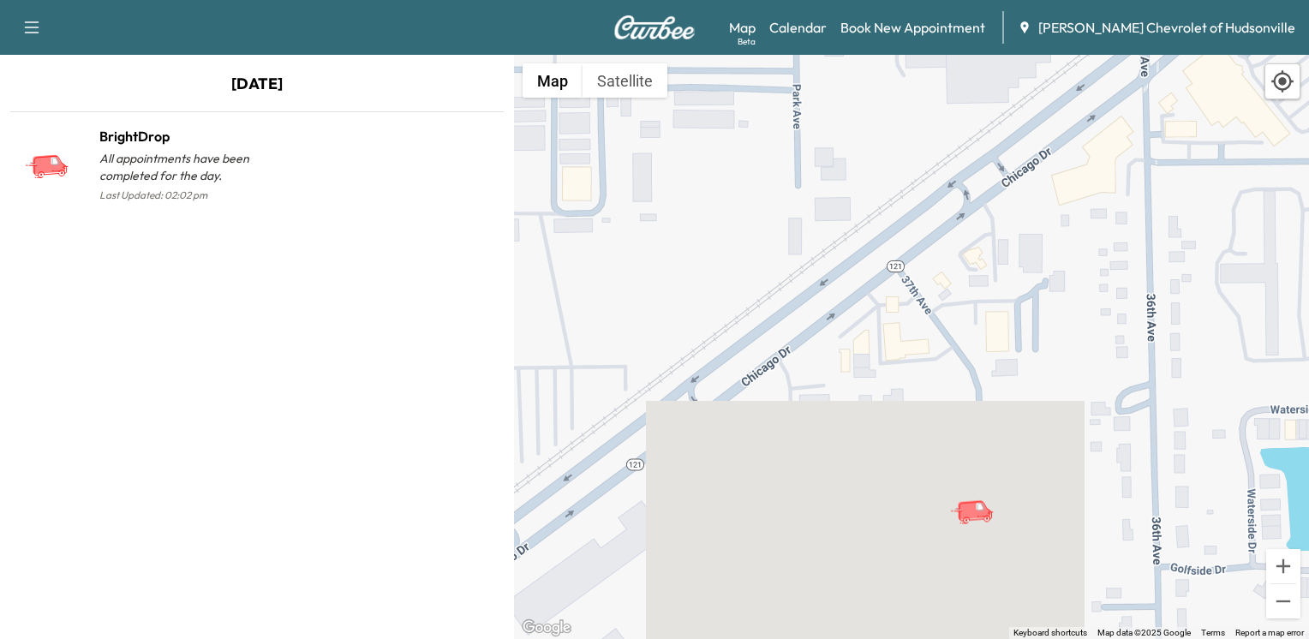
drag, startPoint x: 967, startPoint y: 444, endPoint x: 1213, endPoint y: 626, distance: 306.3
click at [1185, 623] on div "To activate drag with keyboard, press Alt + Enter. Once in keyboard drag state,…" at bounding box center [911, 347] width 795 height 584
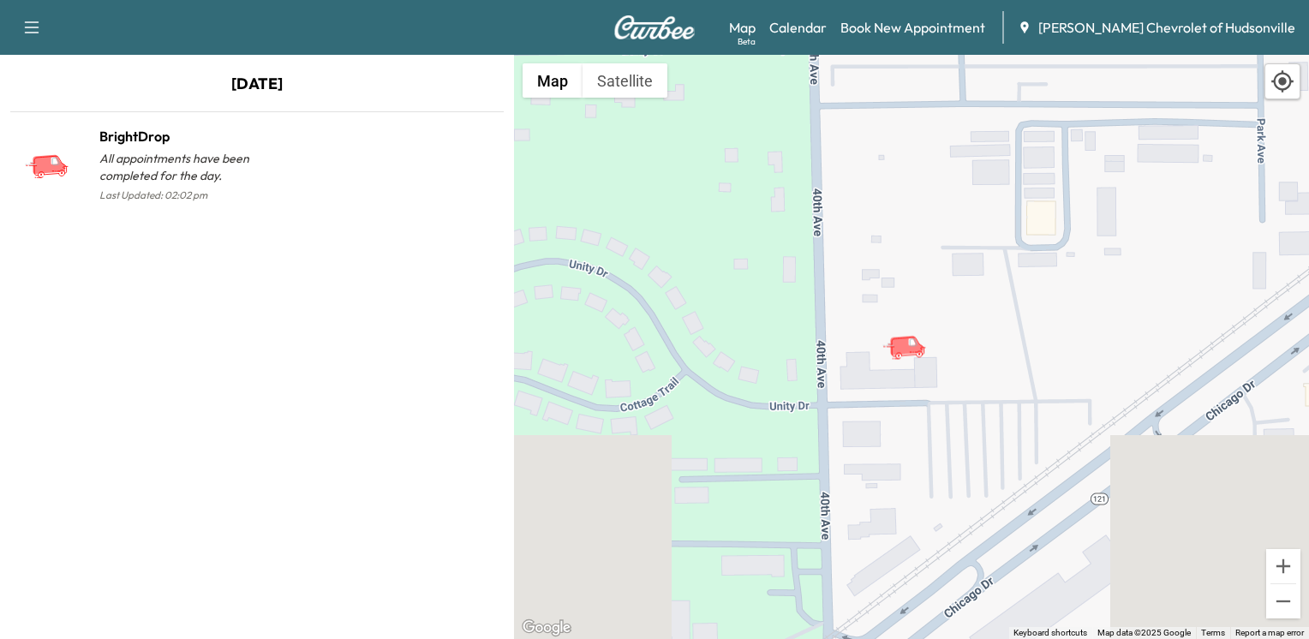
drag, startPoint x: 873, startPoint y: 189, endPoint x: 915, endPoint y: 343, distance: 159.5
click at [906, 340] on div "To activate drag with keyboard, press Alt + Enter. Once in keyboard drag state,…" at bounding box center [911, 347] width 795 height 584
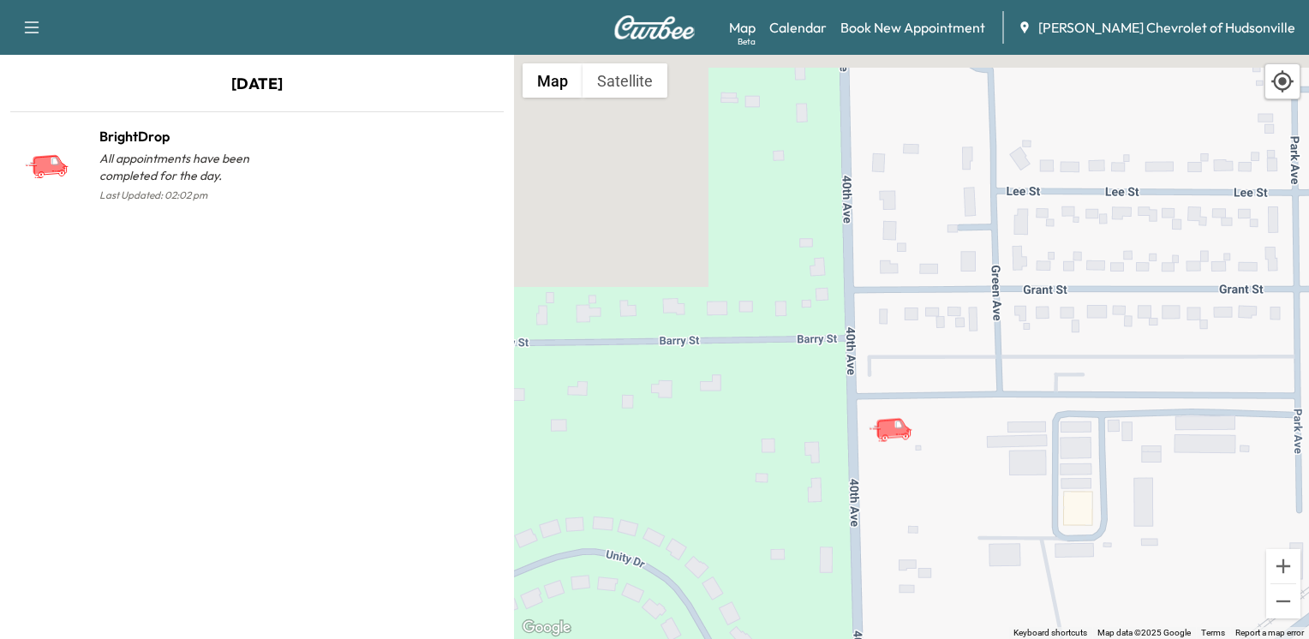
drag, startPoint x: 945, startPoint y: 237, endPoint x: 921, endPoint y: 397, distance: 161.9
click at [921, 397] on div "To activate drag with keyboard, press Alt + Enter. Once in keyboard drag state,…" at bounding box center [911, 347] width 795 height 584
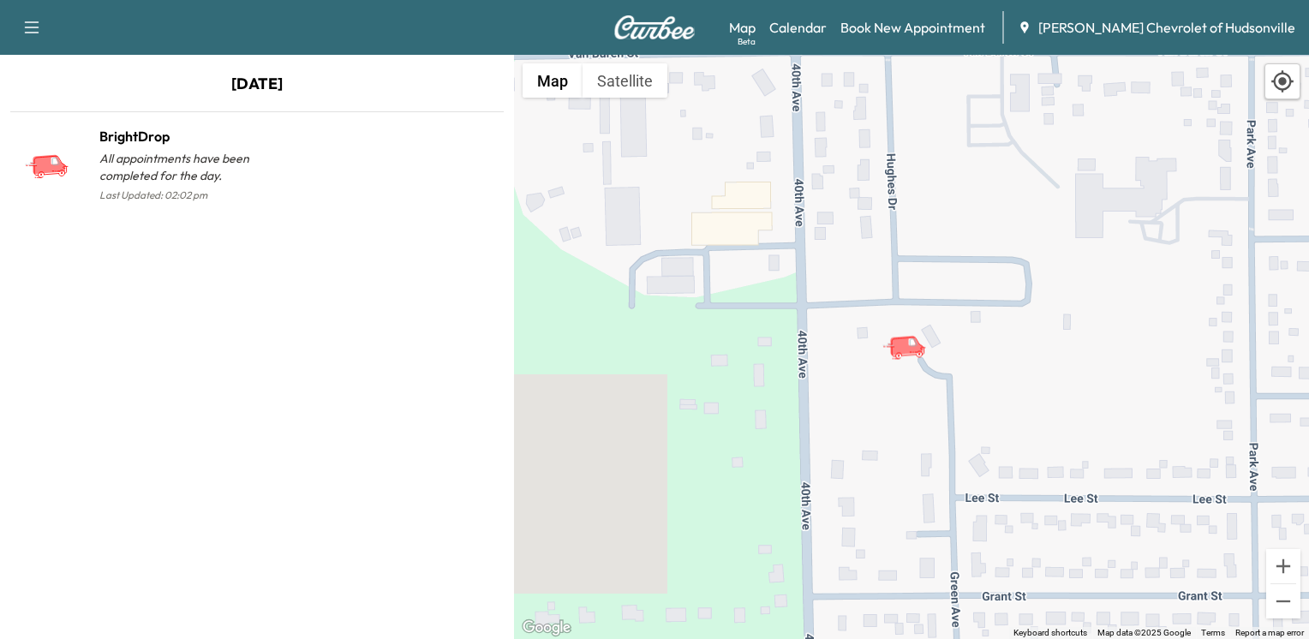
drag, startPoint x: 933, startPoint y: 265, endPoint x: 942, endPoint y: 381, distance: 115.9
click at [939, 376] on div "To activate drag with keyboard, press Alt + Enter. Once in keyboard drag state,…" at bounding box center [911, 347] width 795 height 584
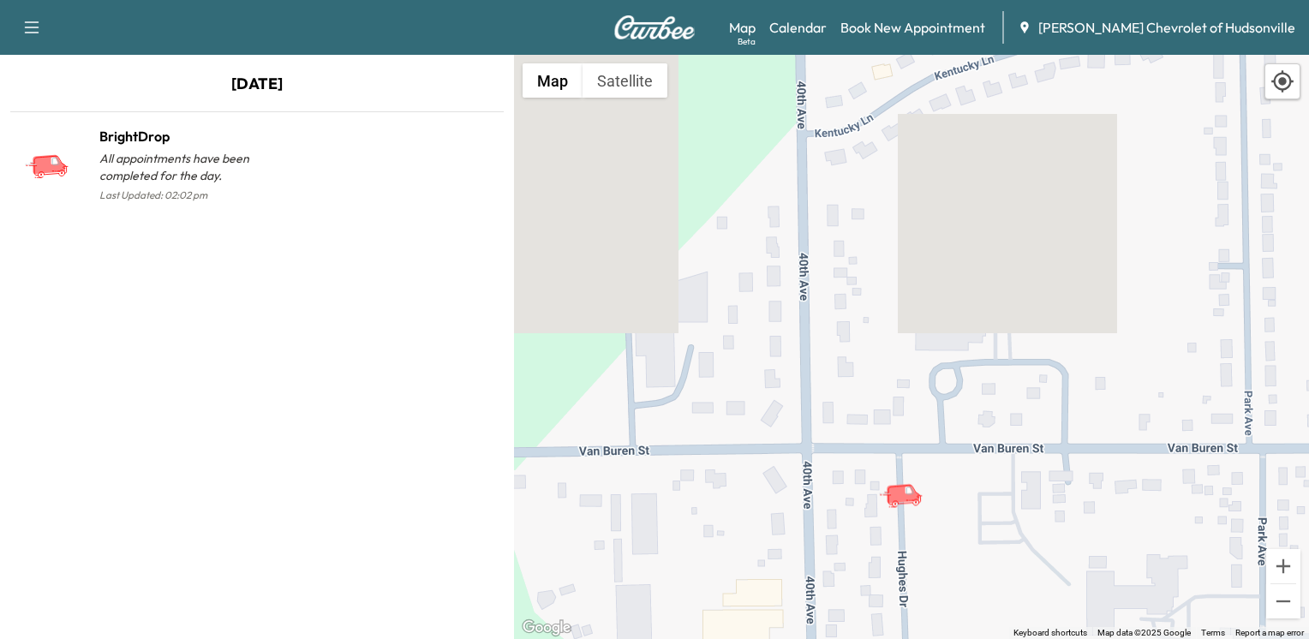
drag, startPoint x: 955, startPoint y: 317, endPoint x: 950, endPoint y: 485, distance: 167.9
click at [949, 480] on div "To activate drag with keyboard, press Alt + Enter. Once in keyboard drag state,…" at bounding box center [911, 347] width 795 height 584
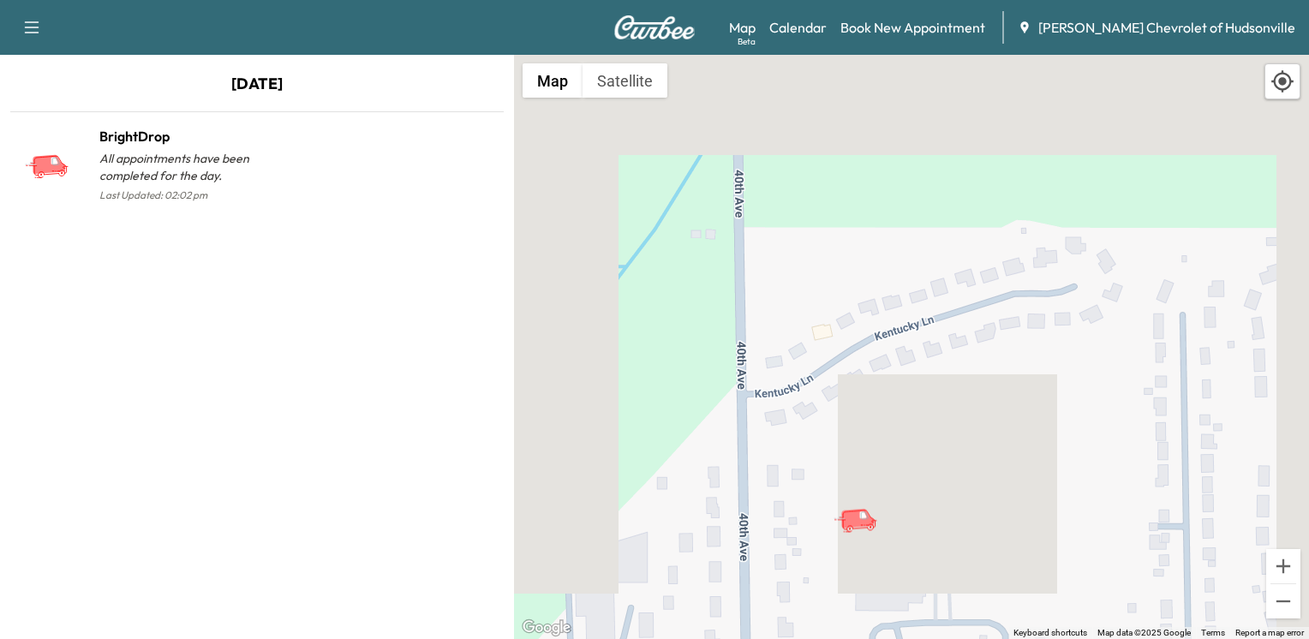
drag, startPoint x: 895, startPoint y: 247, endPoint x: 850, endPoint y: 519, distance: 276.1
click at [843, 506] on div "To activate drag with keyboard, press Alt + Enter. Once in keyboard drag state,…" at bounding box center [911, 347] width 795 height 584
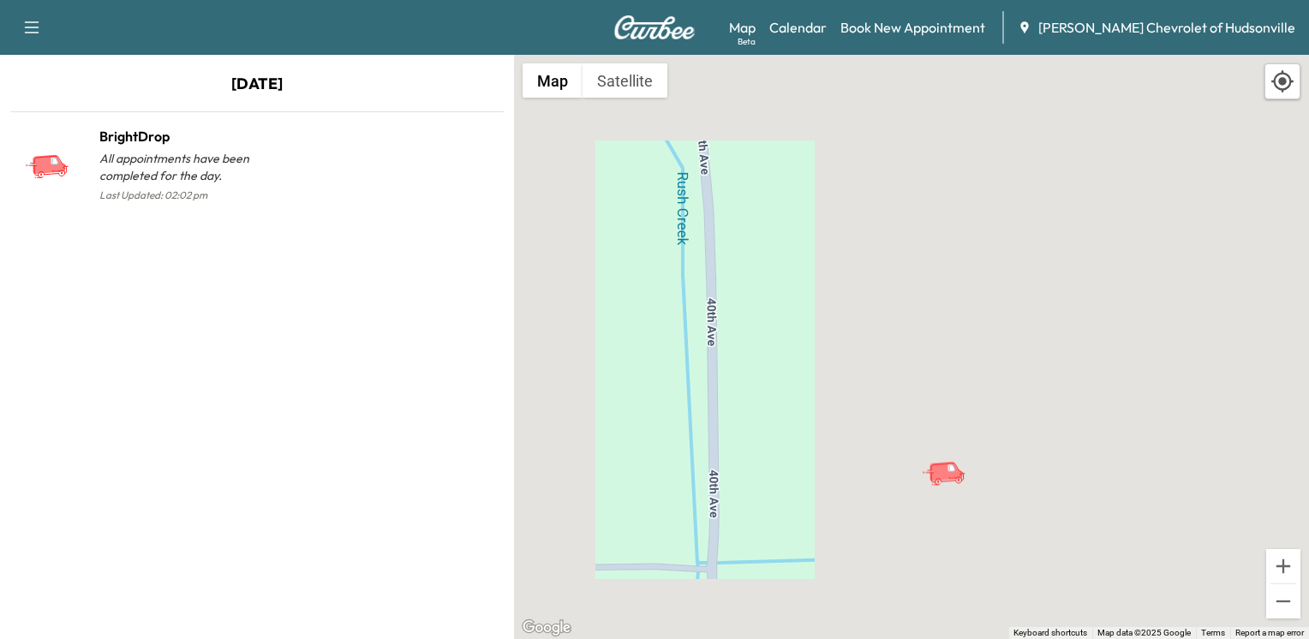
drag, startPoint x: 850, startPoint y: 373, endPoint x: 1018, endPoint y: 676, distance: 345.8
click at [1018, 638] on html "Support Log Out Map Beta Calendar Book New Appointment Todd Wenzel Chevrolet of…" at bounding box center [654, 319] width 1309 height 639
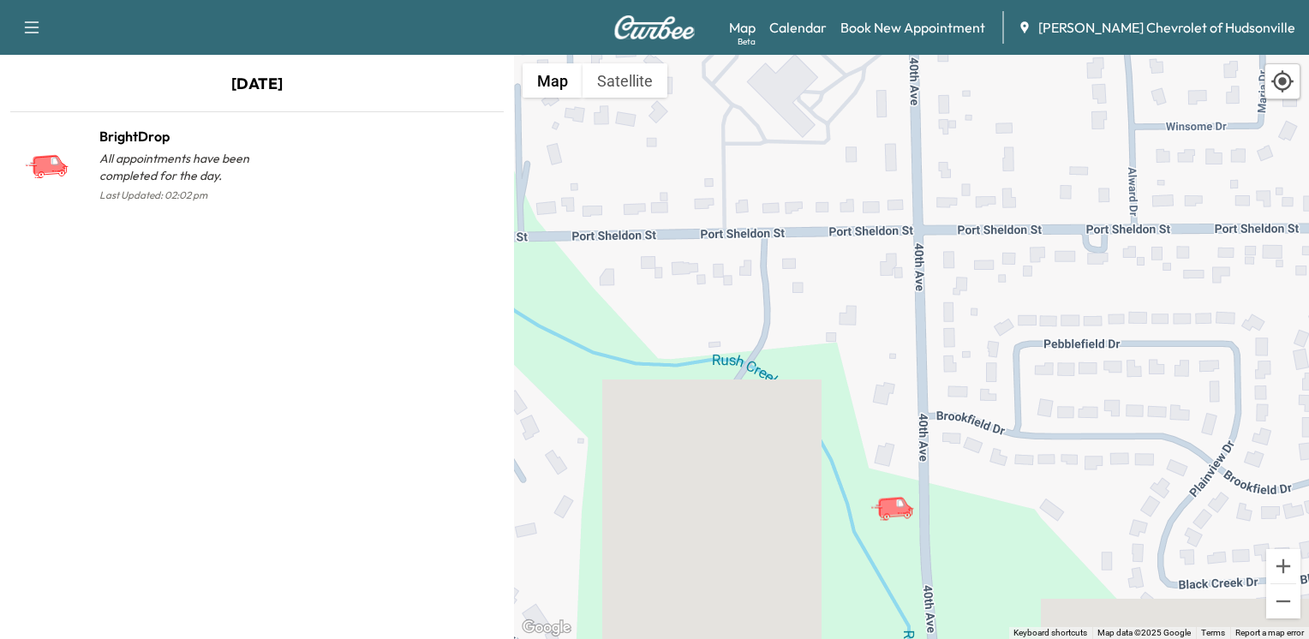
drag, startPoint x: 1027, startPoint y: 424, endPoint x: 1011, endPoint y: 610, distance: 186.5
click at [1011, 610] on div "To activate drag with keyboard, press Alt + Enter. Once in keyboard drag state,…" at bounding box center [911, 347] width 795 height 584
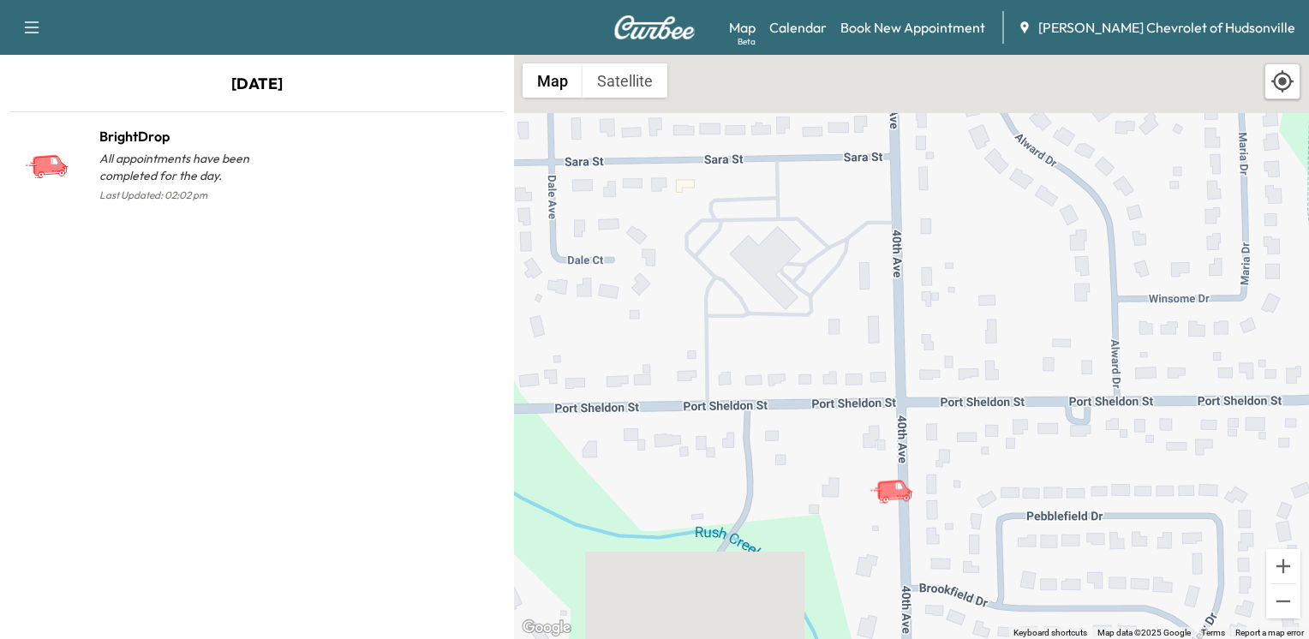
drag, startPoint x: 963, startPoint y: 544, endPoint x: 958, endPoint y: 646, distance: 102.0
click at [958, 638] on html "Support Log Out Map Beta Calendar Book New Appointment Todd Wenzel Chevrolet of…" at bounding box center [654, 319] width 1309 height 639
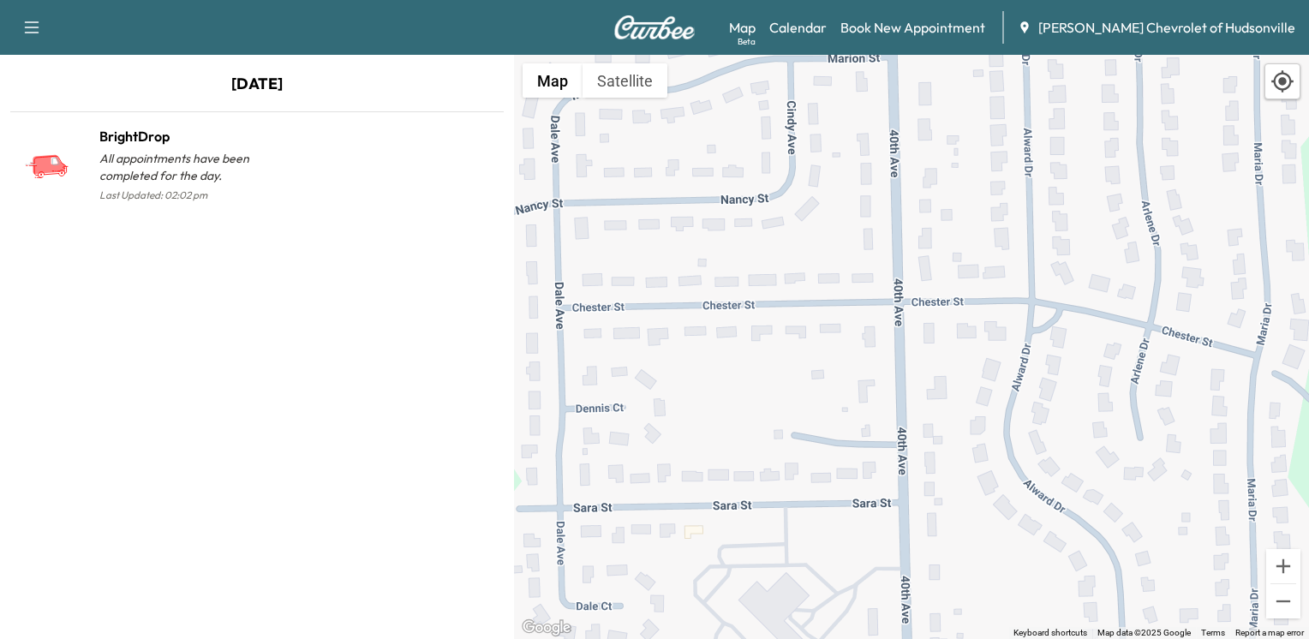
drag, startPoint x: 940, startPoint y: 398, endPoint x: 954, endPoint y: 633, distance: 235.0
click at [952, 632] on div "To activate drag with keyboard, press Alt + Enter. Once in keyboard drag state,…" at bounding box center [911, 347] width 795 height 584
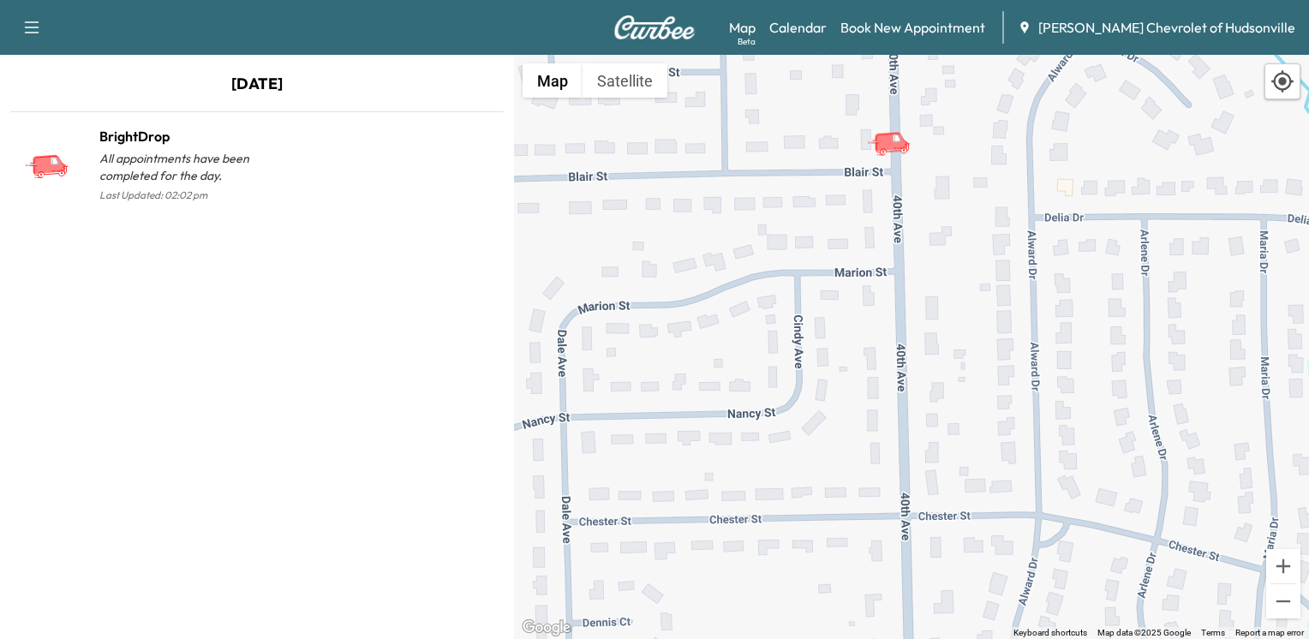
drag, startPoint x: 967, startPoint y: 231, endPoint x: 970, endPoint y: 433, distance: 202.1
click at [970, 433] on div "To activate drag with keyboard, press Alt + Enter. Once in keyboard drag state,…" at bounding box center [911, 347] width 795 height 584
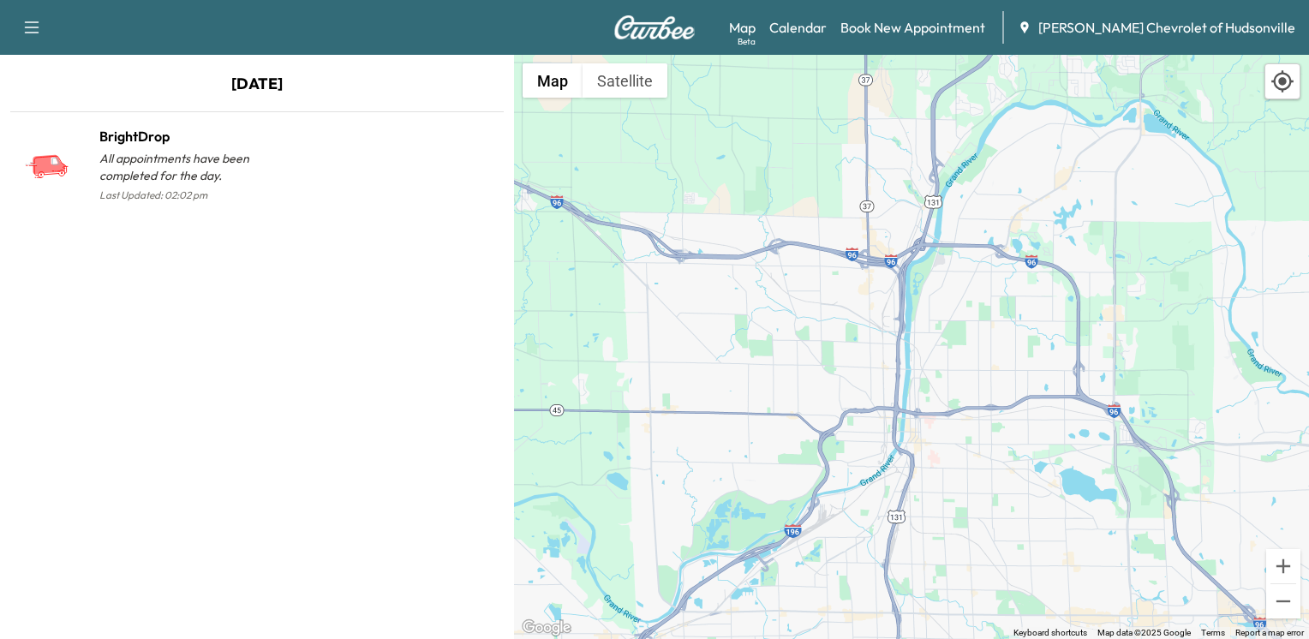
drag, startPoint x: 804, startPoint y: 237, endPoint x: 548, endPoint y: 659, distance: 493.8
click at [548, 638] on html "Support Log Out Map Beta Calendar Book New Appointment Todd Wenzel Chevrolet of…" at bounding box center [654, 319] width 1309 height 639
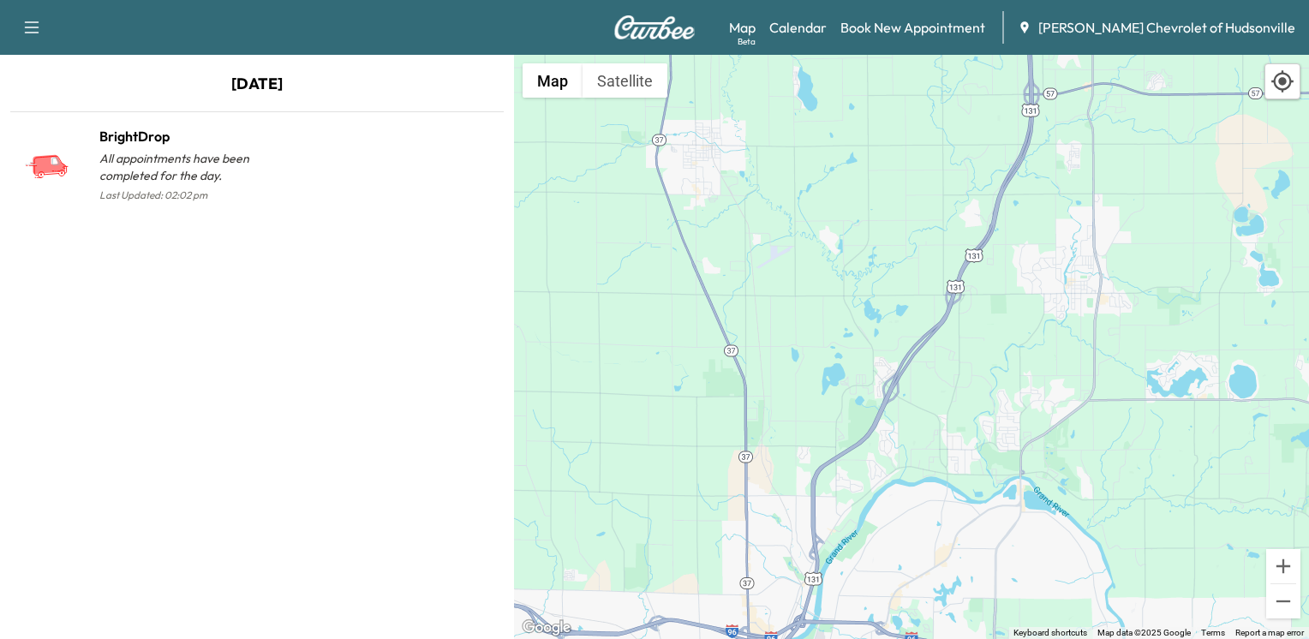
drag, startPoint x: 877, startPoint y: 303, endPoint x: 759, endPoint y: 676, distance: 390.8
click at [759, 638] on html "Support Log Out Map Beta Calendar Book New Appointment Todd Wenzel Chevrolet of…" at bounding box center [654, 319] width 1309 height 639
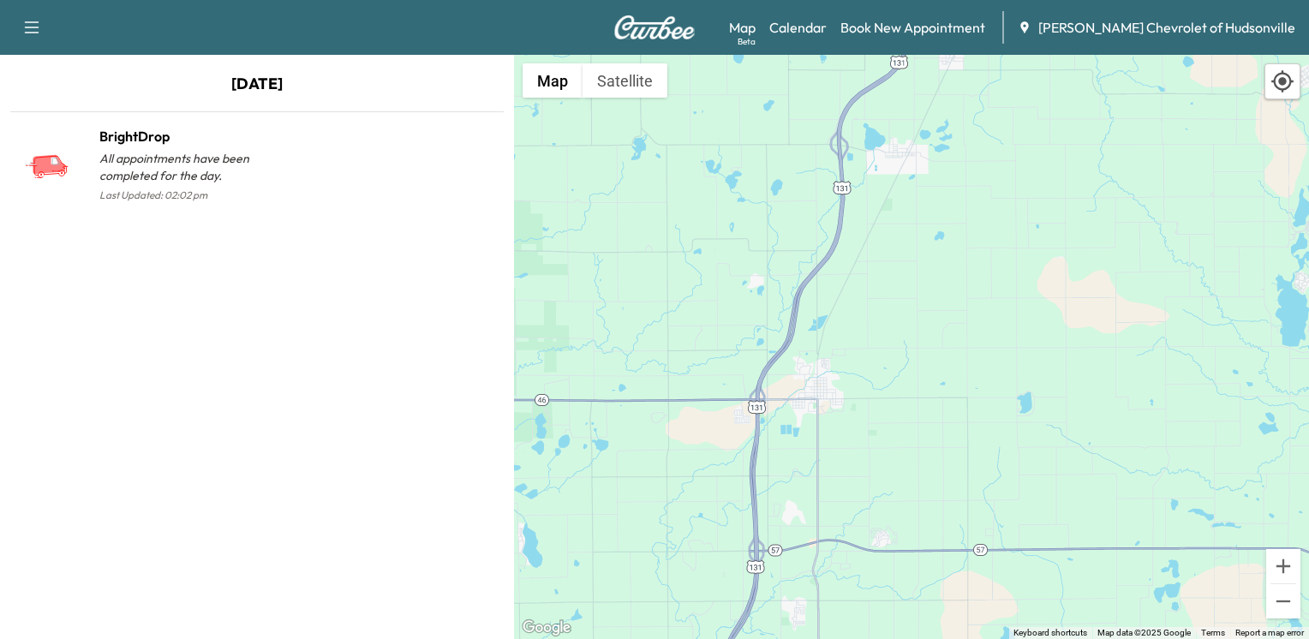
drag, startPoint x: 1091, startPoint y: 220, endPoint x: 802, endPoint y: 676, distance: 539.8
click at [802, 638] on html "Support Log Out Map Beta Calendar Book New Appointment Todd Wenzel Chevrolet of…" at bounding box center [654, 319] width 1309 height 639
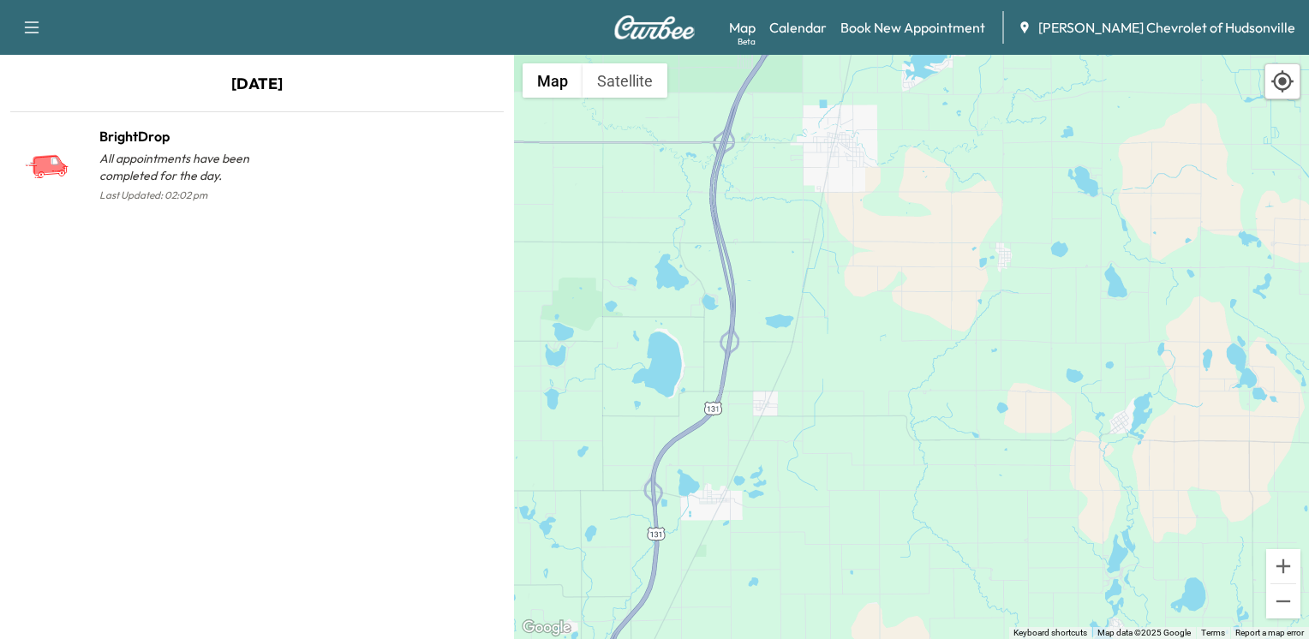
drag, startPoint x: 1024, startPoint y: 247, endPoint x: 843, endPoint y: 642, distance: 434.5
click at [843, 638] on html "Support Log Out Map Beta Calendar Book New Appointment Todd Wenzel Chevrolet of…" at bounding box center [654, 319] width 1309 height 639
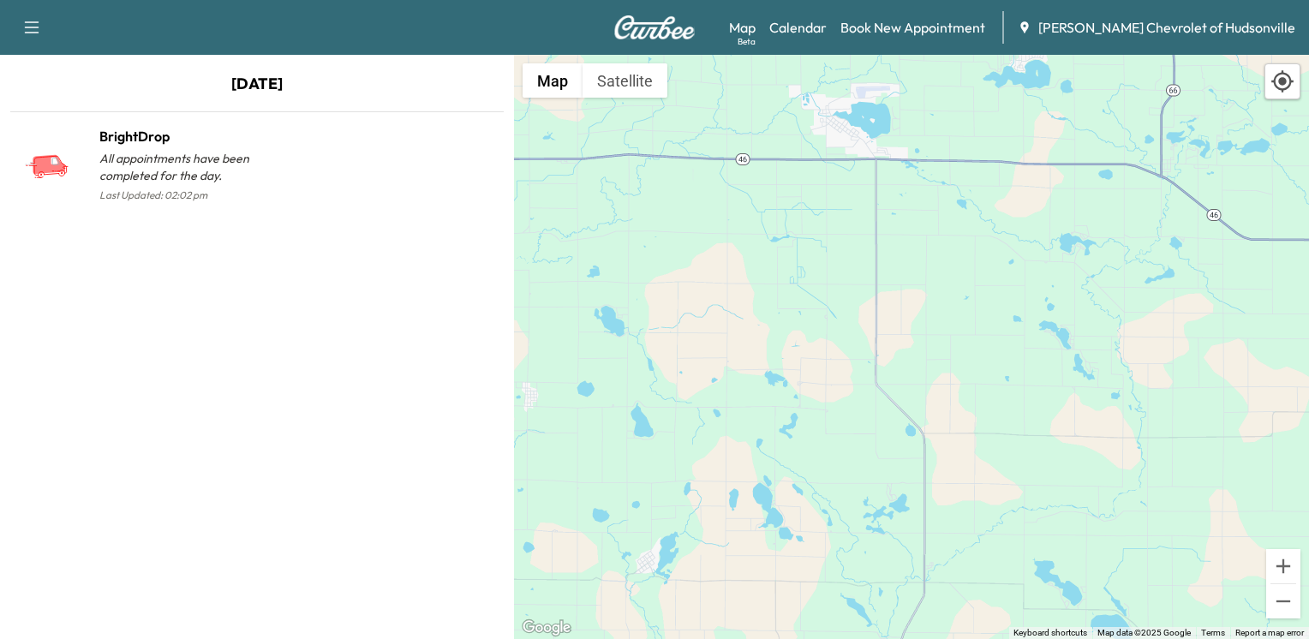
drag, startPoint x: 990, startPoint y: 226, endPoint x: 527, endPoint y: 302, distance: 469.5
click at [528, 302] on div "To activate drag with keyboard, press Alt + Enter. Once in keyboard drag state,…" at bounding box center [911, 347] width 795 height 584
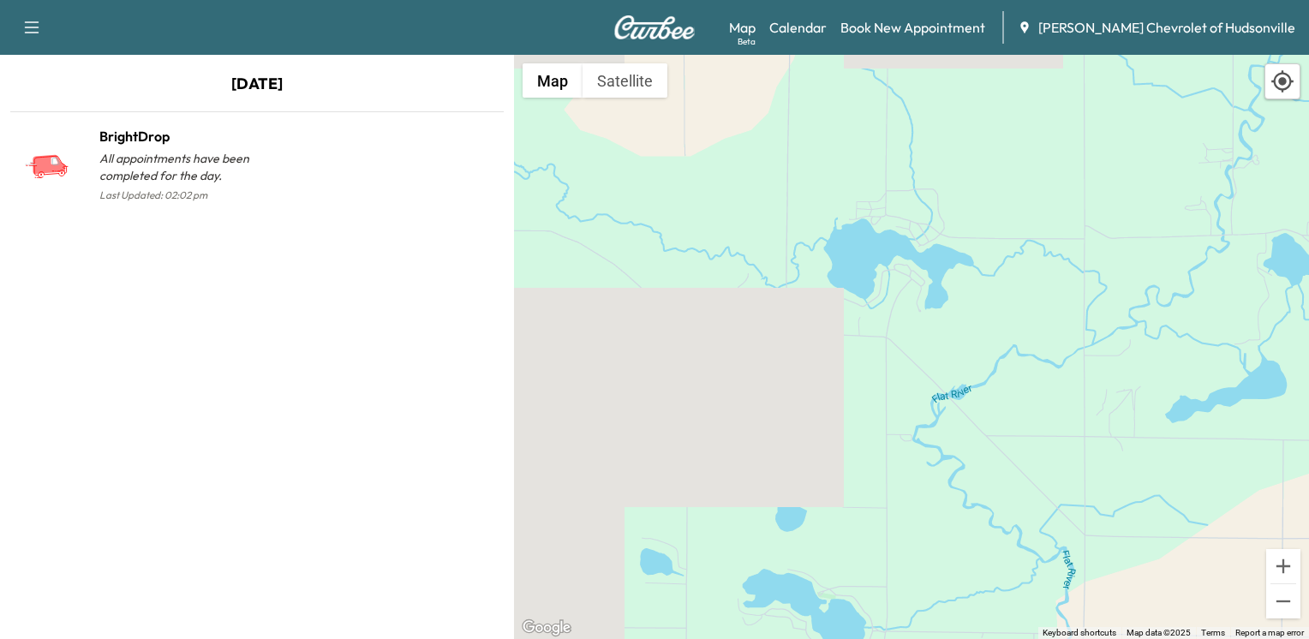
drag, startPoint x: 959, startPoint y: 204, endPoint x: 931, endPoint y: 380, distance: 178.7
click at [931, 380] on div "To activate drag with keyboard, press Alt + Enter. Once in keyboard drag state,…" at bounding box center [911, 347] width 795 height 584
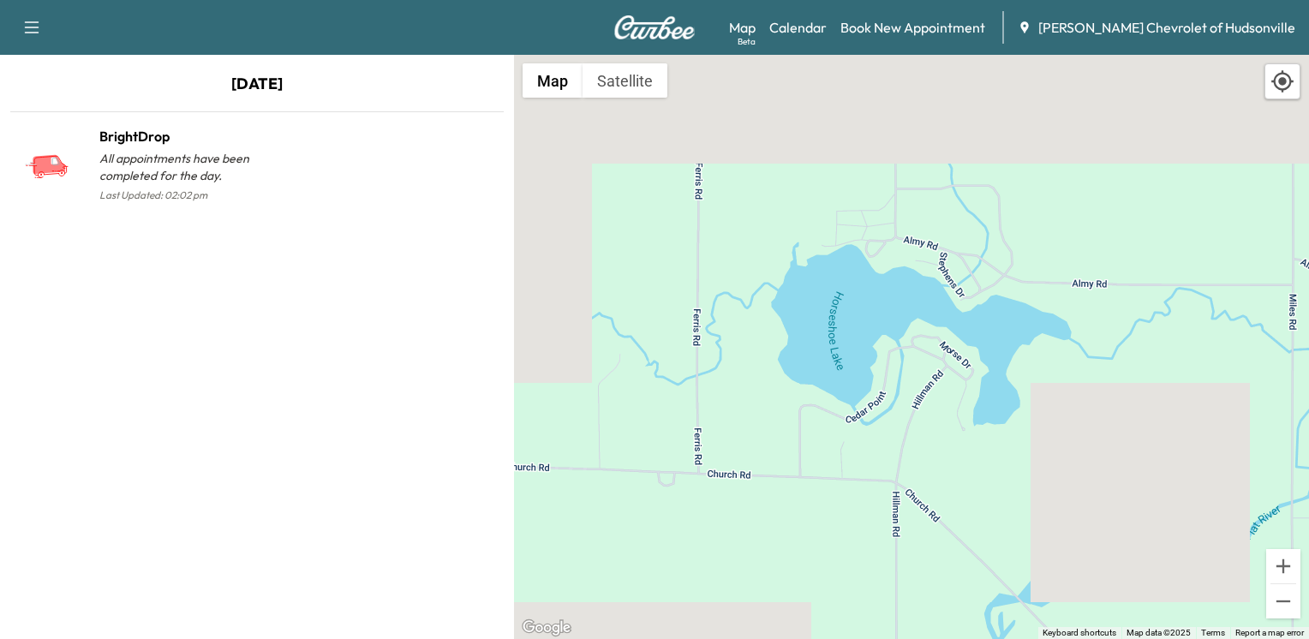
drag, startPoint x: 889, startPoint y: 310, endPoint x: 951, endPoint y: 474, distance: 175.6
click at [951, 474] on div "To activate drag with keyboard, press Alt + Enter. Once in keyboard drag state,…" at bounding box center [911, 347] width 795 height 584
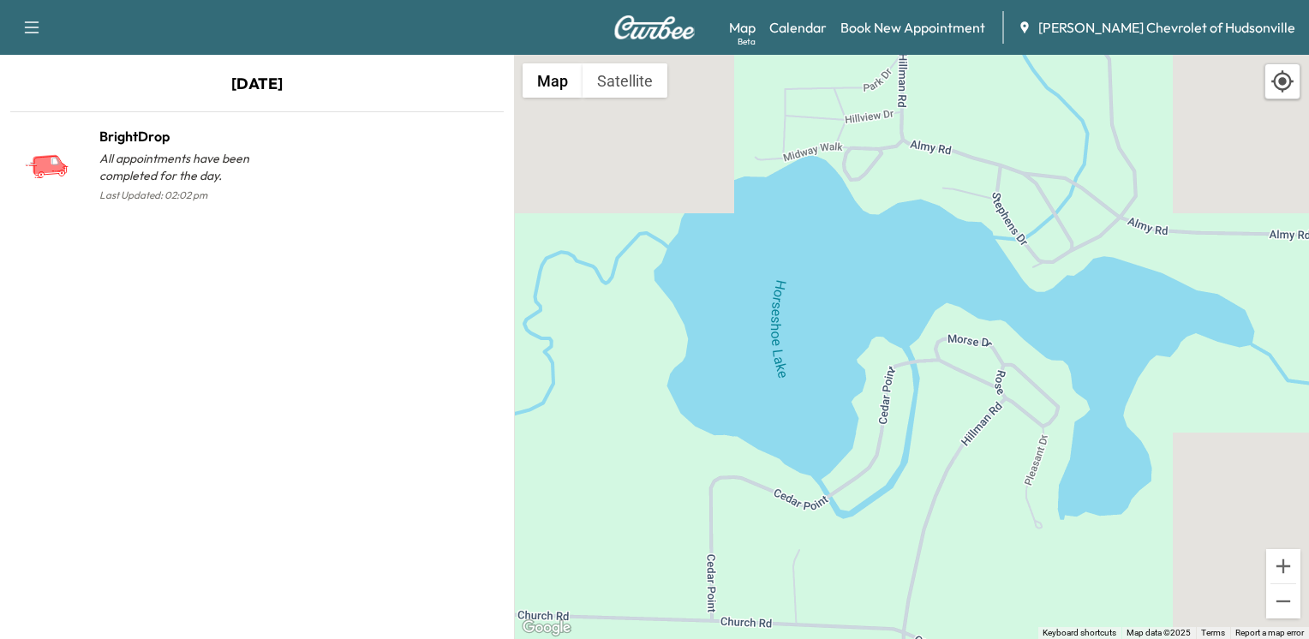
drag, startPoint x: 957, startPoint y: 450, endPoint x: 1039, endPoint y: 602, distance: 172.4
click at [1038, 601] on div "To activate drag with keyboard, press Alt + Enter. Once in keyboard drag state,…" at bounding box center [911, 347] width 795 height 584
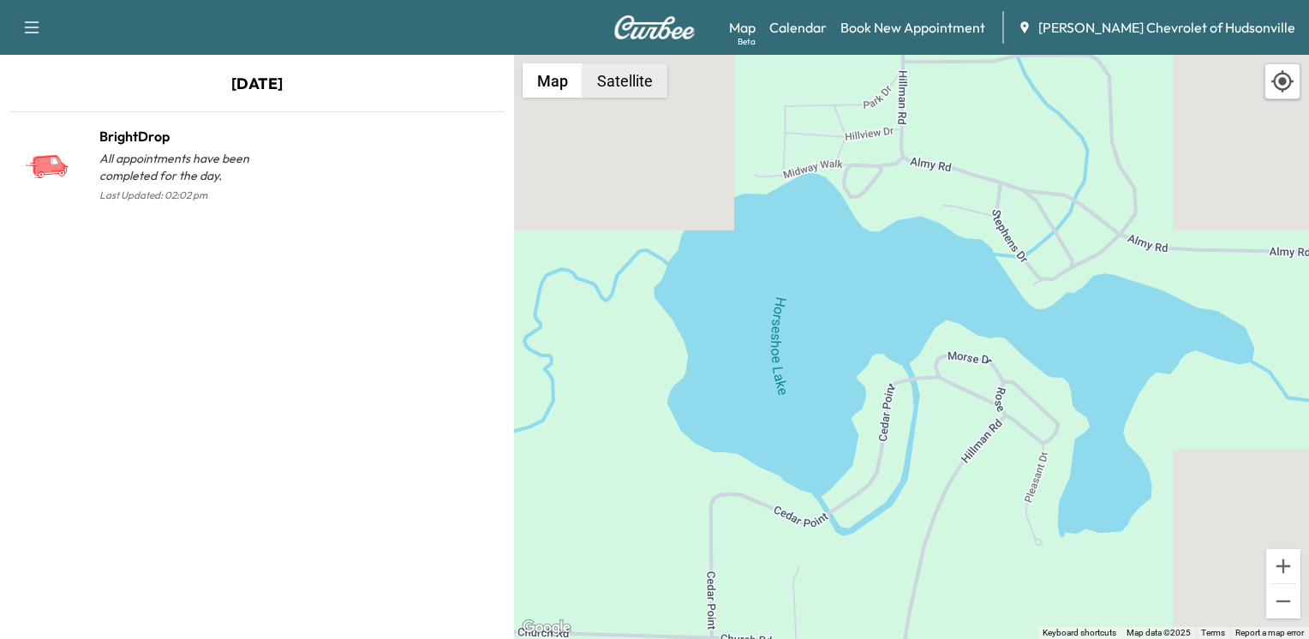
click at [648, 86] on button "Satellite" at bounding box center [624, 80] width 85 height 34
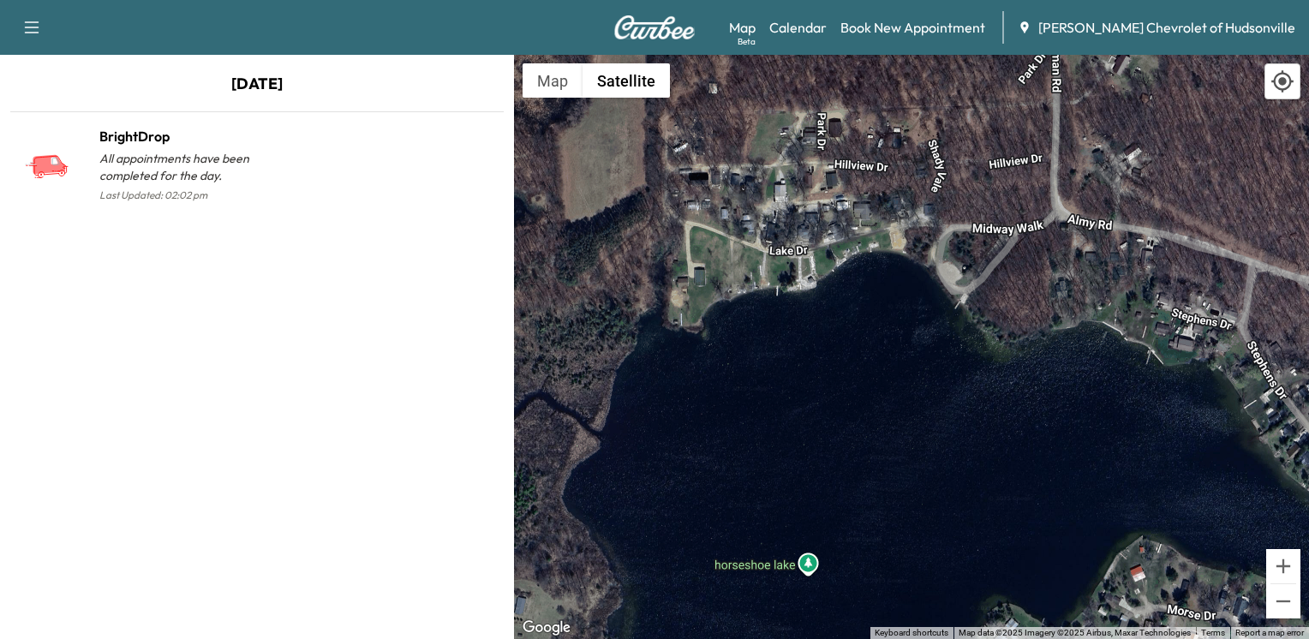
drag, startPoint x: 835, startPoint y: 312, endPoint x: 681, endPoint y: 399, distance: 177.2
click at [681, 399] on div "To activate drag with keyboard, press Alt + Enter. Once in keyboard drag state,…" at bounding box center [911, 347] width 795 height 584
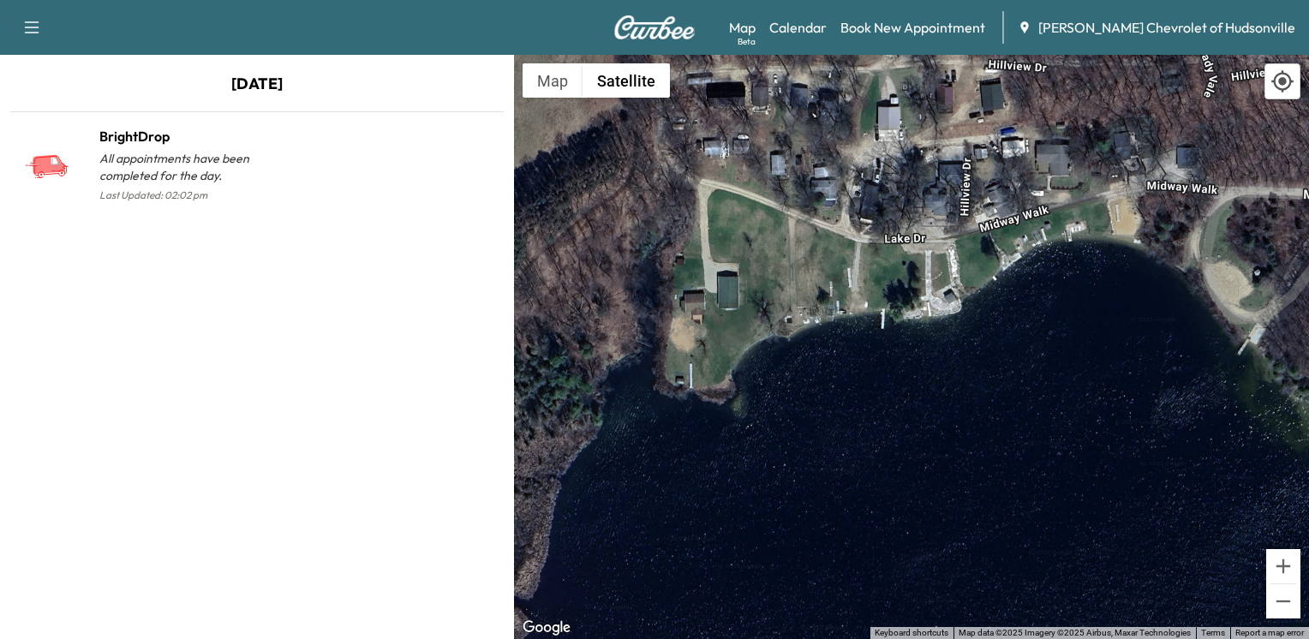
drag, startPoint x: 714, startPoint y: 382, endPoint x: 743, endPoint y: 516, distance: 136.7
click at [743, 516] on div "To activate drag with keyboard, press Alt + Enter. Once in keyboard drag state,…" at bounding box center [911, 347] width 795 height 584
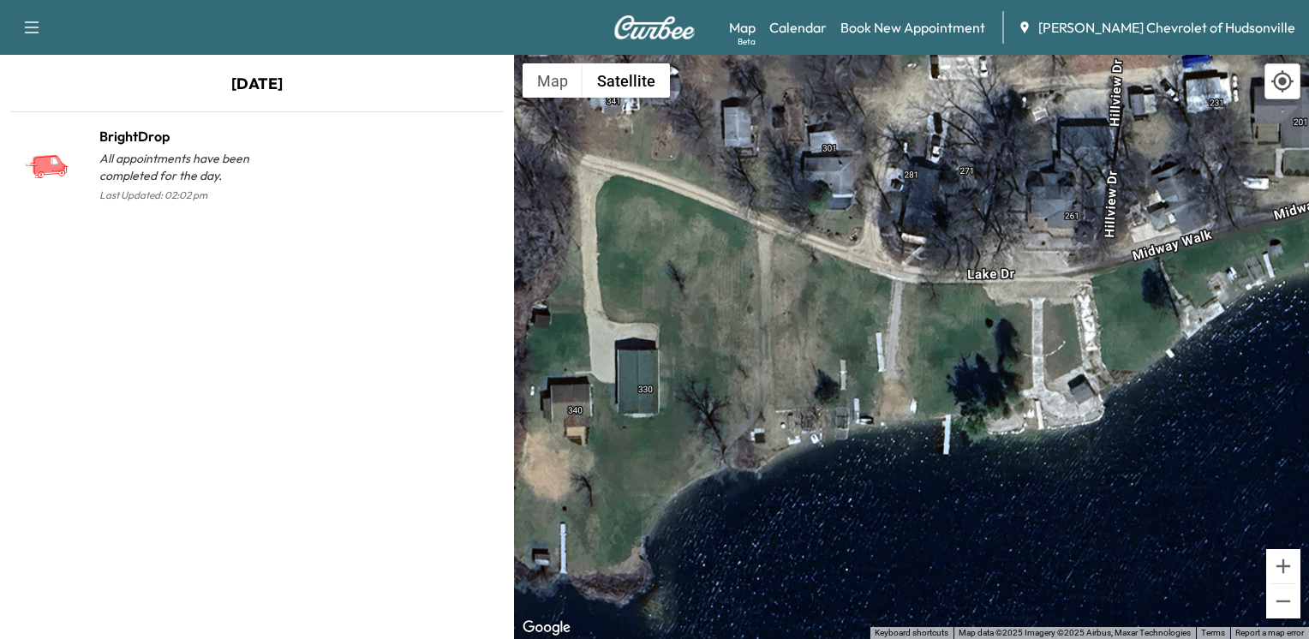
drag, startPoint x: 949, startPoint y: 321, endPoint x: 867, endPoint y: 622, distance: 311.6
click at [867, 622] on div "To activate drag with keyboard, press Alt + Enter. Once in keyboard drag state,…" at bounding box center [911, 347] width 795 height 584
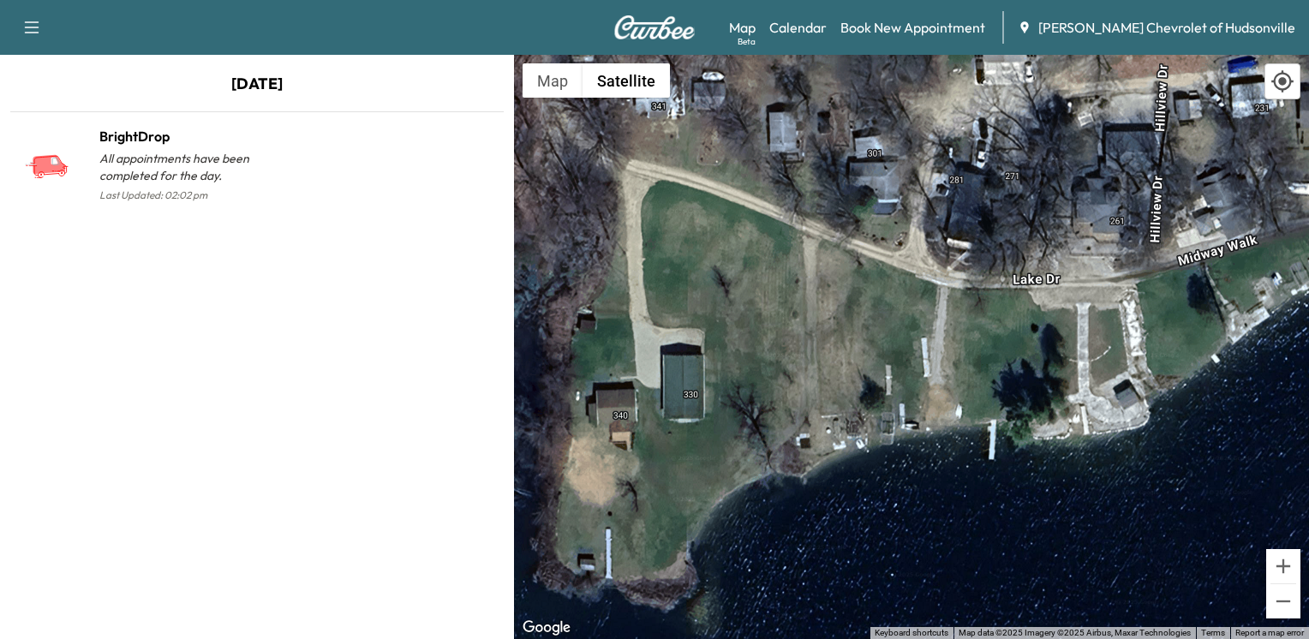
drag, startPoint x: 847, startPoint y: 498, endPoint x: 906, endPoint y: 495, distance: 59.1
click at [906, 495] on div "To activate drag with keyboard, press Alt + Enter. Once in keyboard drag state,…" at bounding box center [911, 347] width 795 height 584
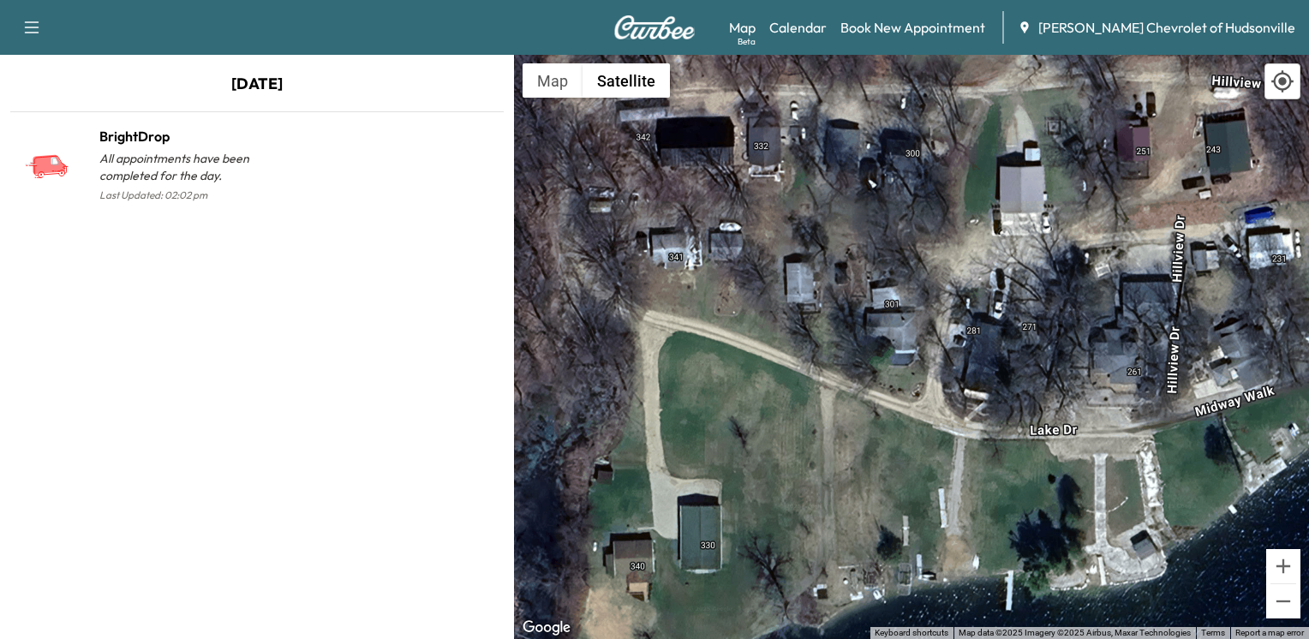
drag, startPoint x: 798, startPoint y: 324, endPoint x: 814, endPoint y: 477, distance: 154.2
click at [814, 477] on div "To activate drag with keyboard, press Alt + Enter. Once in keyboard drag state,…" at bounding box center [911, 347] width 795 height 584
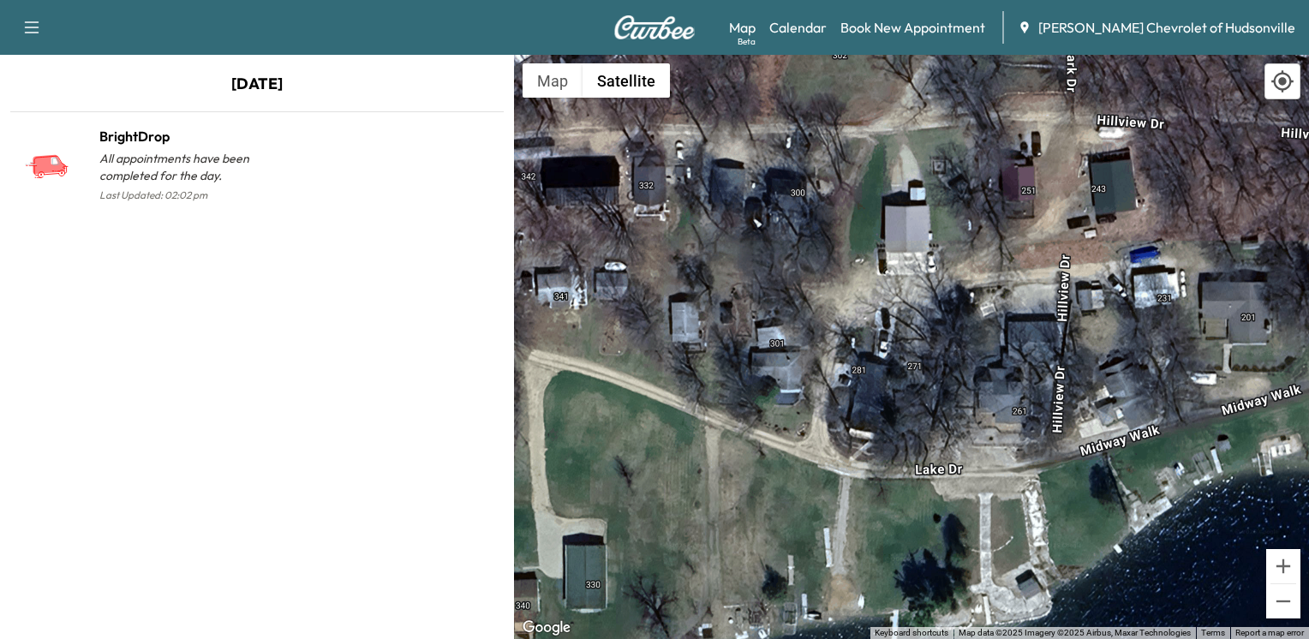
drag, startPoint x: 956, startPoint y: 463, endPoint x: 843, endPoint y: 503, distance: 119.7
click at [843, 503] on div "To activate drag with keyboard, press Alt + Enter. Once in keyboard drag state,…" at bounding box center [911, 347] width 795 height 584
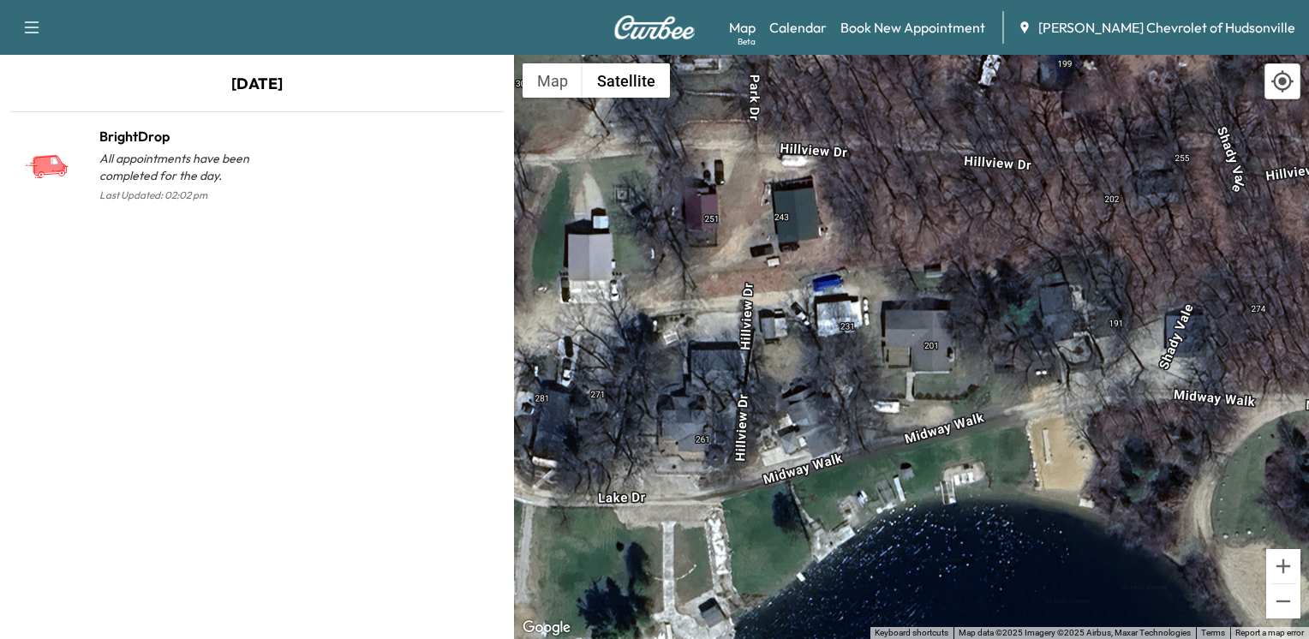
drag, startPoint x: 1085, startPoint y: 501, endPoint x: 766, endPoint y: 529, distance: 320.7
click at [766, 529] on div "To activate drag with keyboard, press Alt + Enter. Once in keyboard drag state,…" at bounding box center [911, 347] width 795 height 584
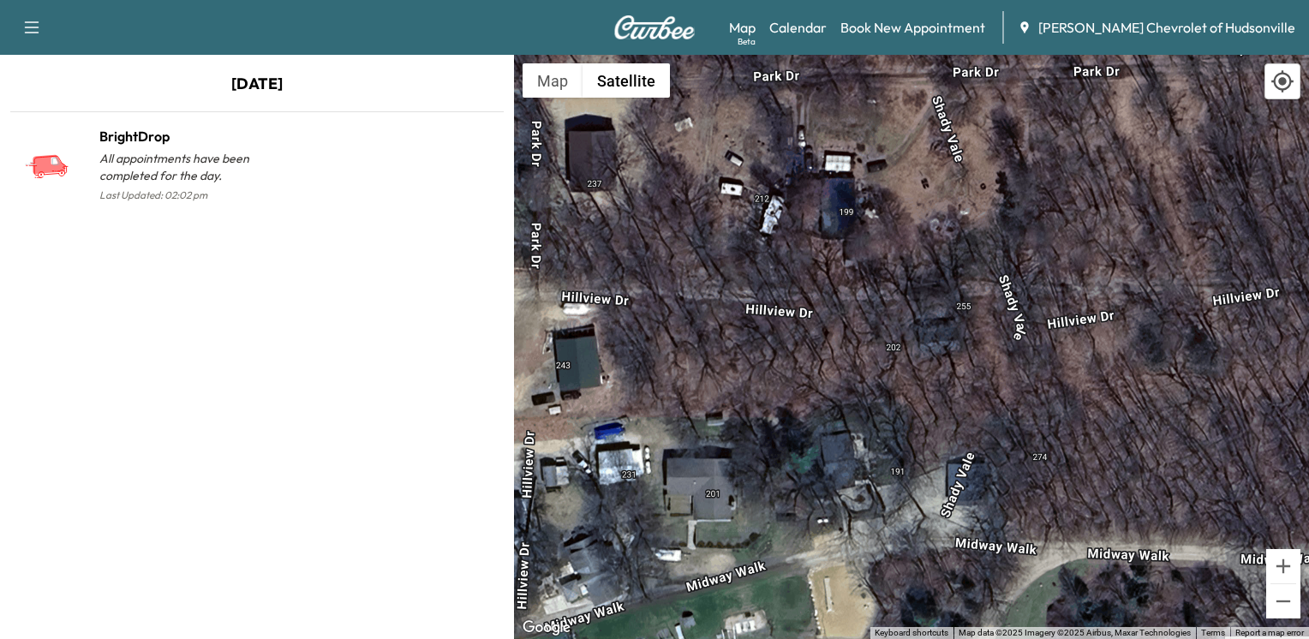
drag, startPoint x: 975, startPoint y: 440, endPoint x: 790, endPoint y: 545, distance: 211.7
click at [790, 545] on div "To activate drag with keyboard, press Alt + Enter. Once in keyboard drag state,…" at bounding box center [911, 347] width 795 height 584
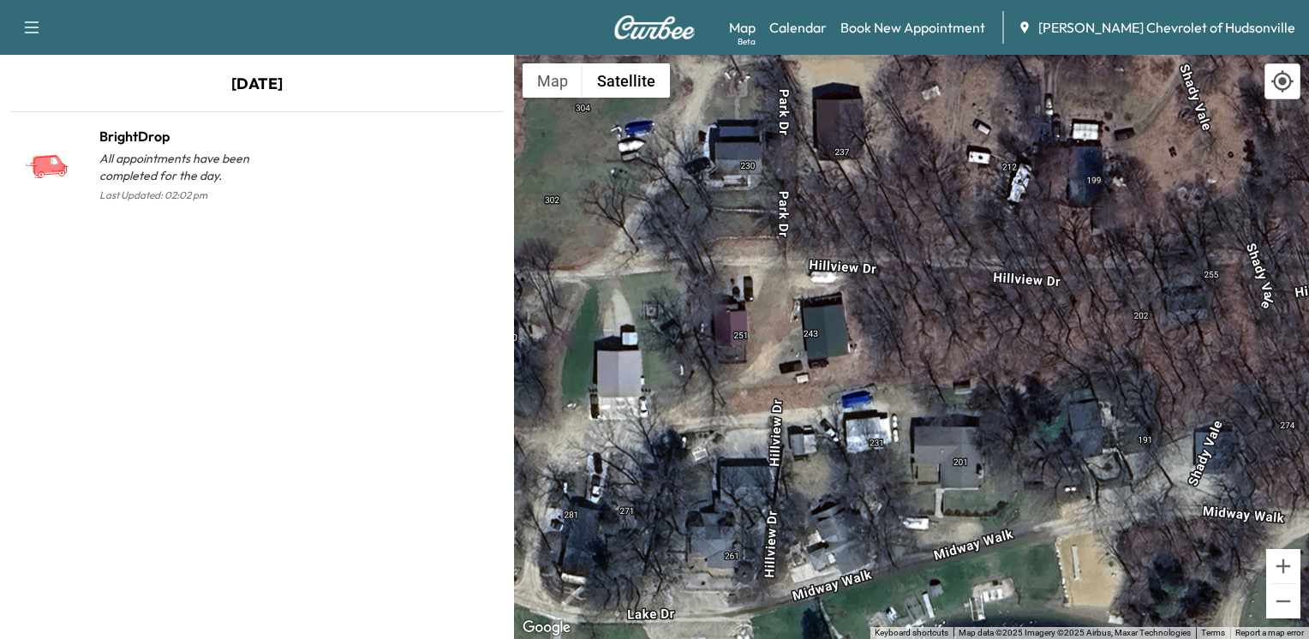
drag, startPoint x: 875, startPoint y: 481, endPoint x: 1127, endPoint y: 450, distance: 253.8
click at [1127, 450] on div "To activate drag with keyboard, press Alt + Enter. Once in keyboard drag state,…" at bounding box center [911, 347] width 795 height 584
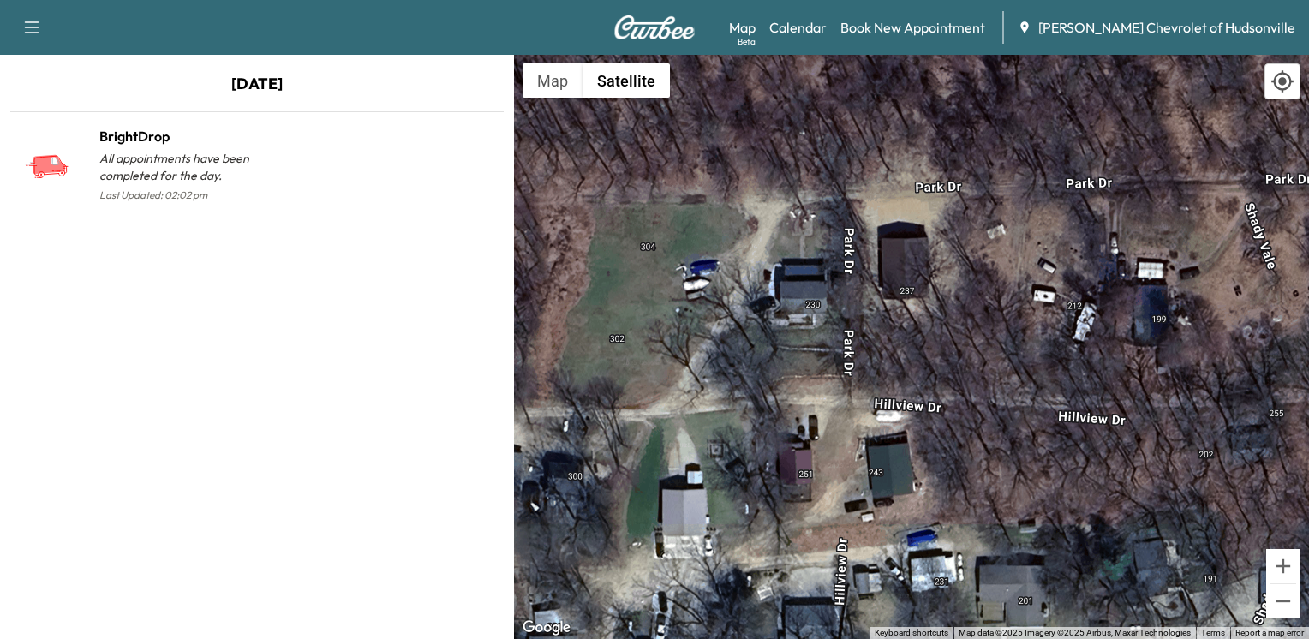
drag, startPoint x: 920, startPoint y: 330, endPoint x: 987, endPoint y: 468, distance: 154.0
click at [987, 468] on div "To activate drag with keyboard, press Alt + Enter. Once in keyboard drag state,…" at bounding box center [911, 347] width 795 height 584
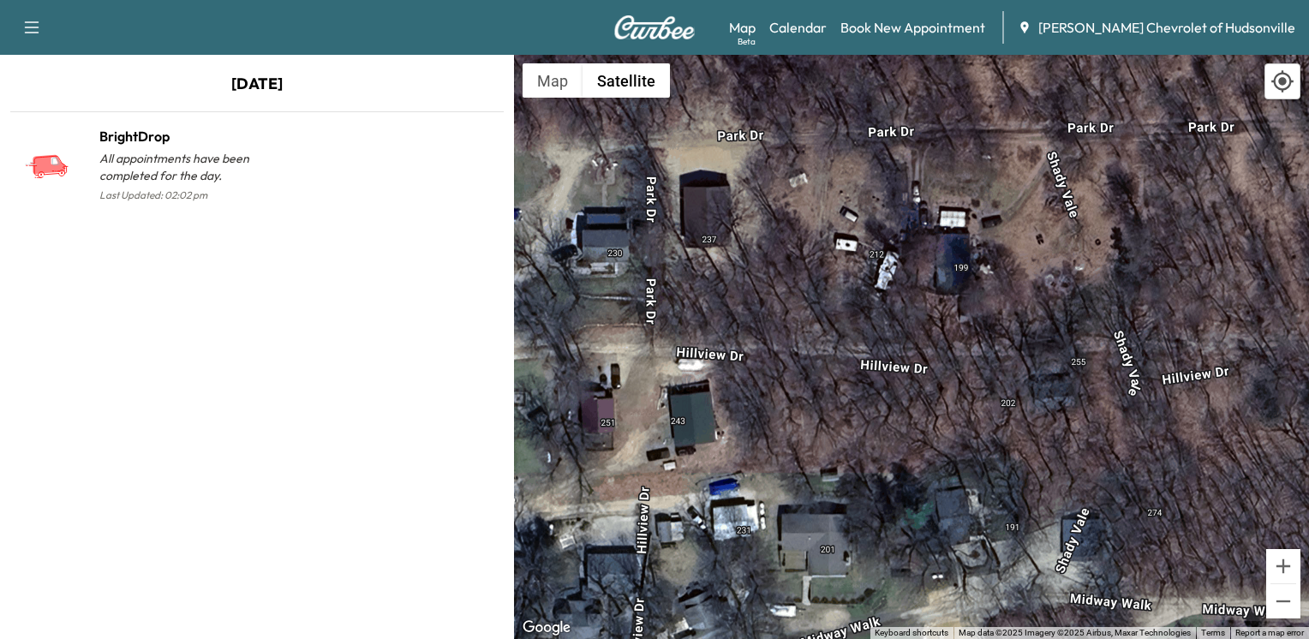
drag, startPoint x: 1127, startPoint y: 444, endPoint x: 922, endPoint y: 390, distance: 211.9
click at [922, 390] on div "To activate drag with keyboard, press Alt + Enter. Once in keyboard drag state,…" at bounding box center [911, 347] width 795 height 584
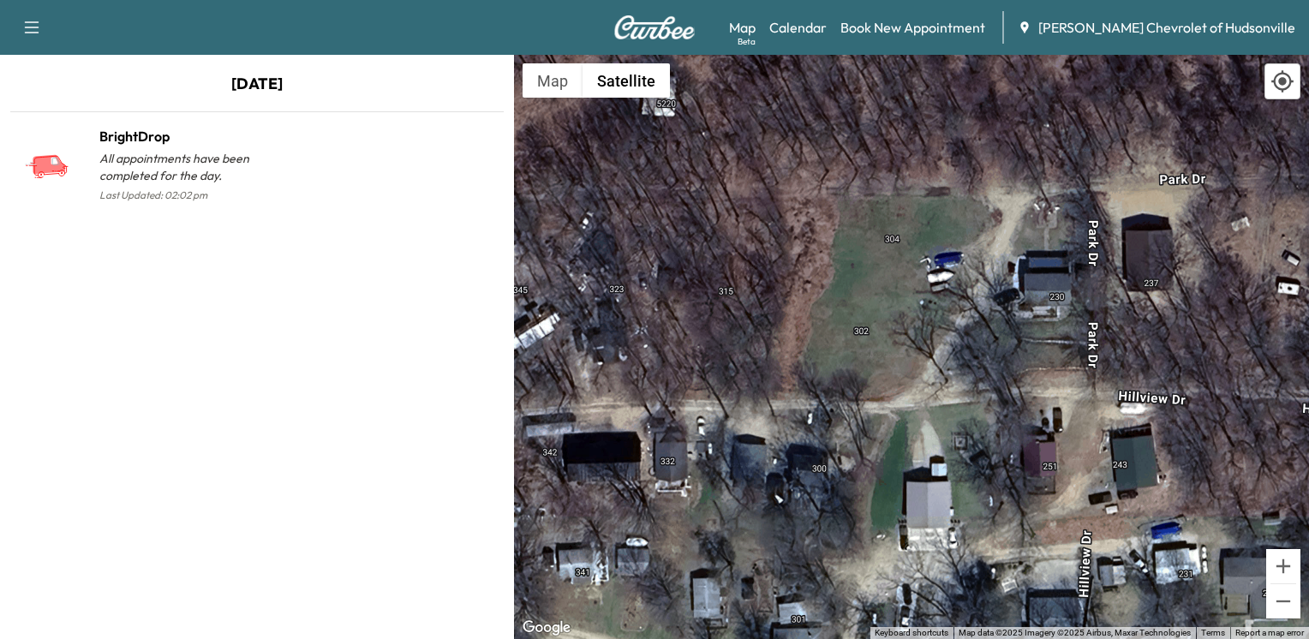
drag, startPoint x: 743, startPoint y: 416, endPoint x: 1205, endPoint y: 456, distance: 463.3
click at [1199, 459] on div "To activate drag with keyboard, press Alt + Enter. Once in keyboard drag state,…" at bounding box center [911, 347] width 795 height 584
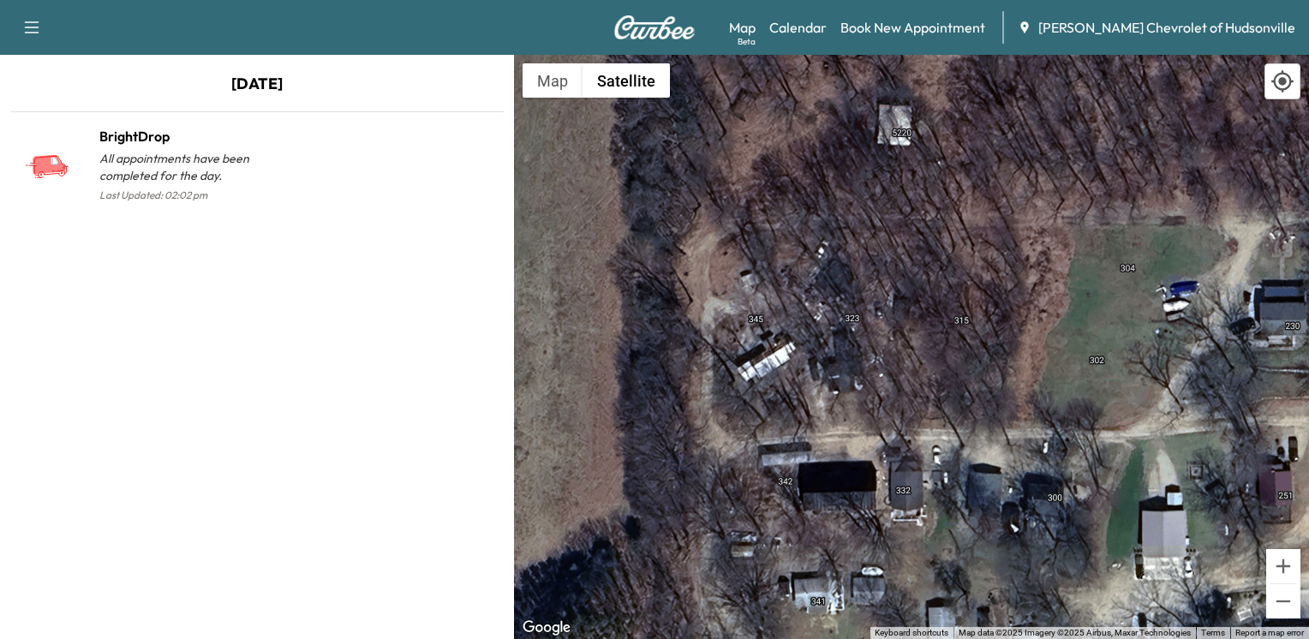
drag, startPoint x: 744, startPoint y: 358, endPoint x: 971, endPoint y: 390, distance: 229.1
click at [971, 390] on div "To activate drag with keyboard, press Alt + Enter. Once in keyboard drag state,…" at bounding box center [911, 347] width 795 height 584
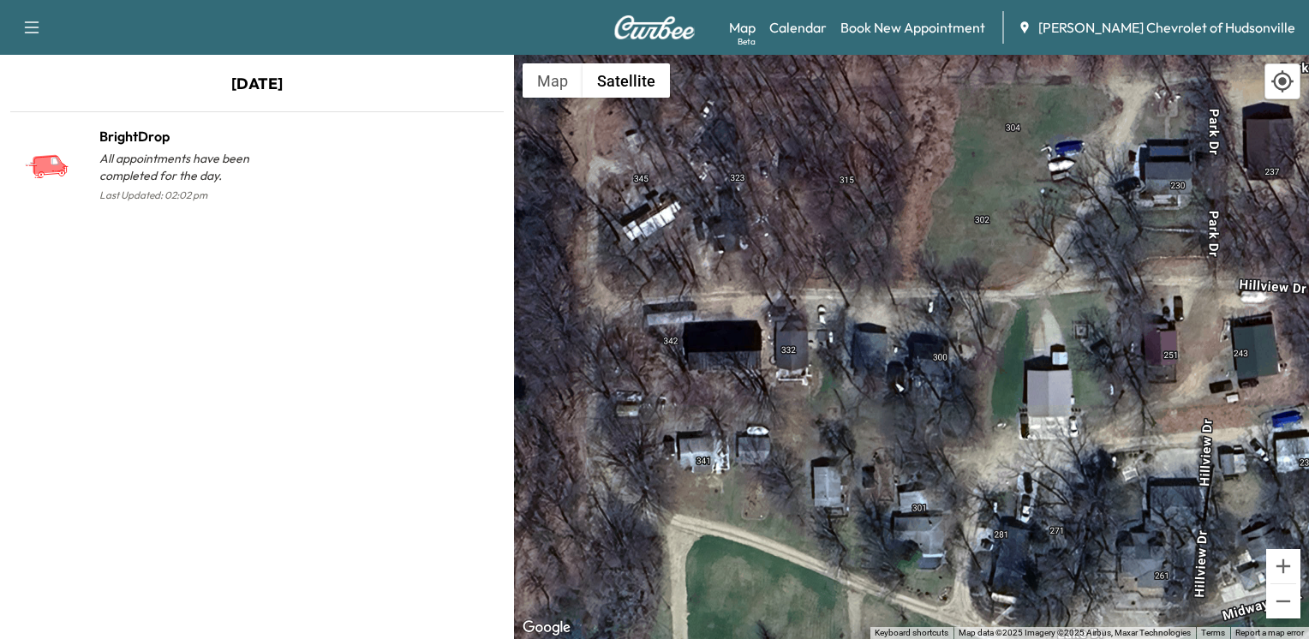
drag, startPoint x: 1070, startPoint y: 406, endPoint x: 949, endPoint y: 247, distance: 200.4
click at [949, 247] on div "To activate drag with keyboard, press Alt + Enter. Once in keyboard drag state,…" at bounding box center [911, 347] width 795 height 584
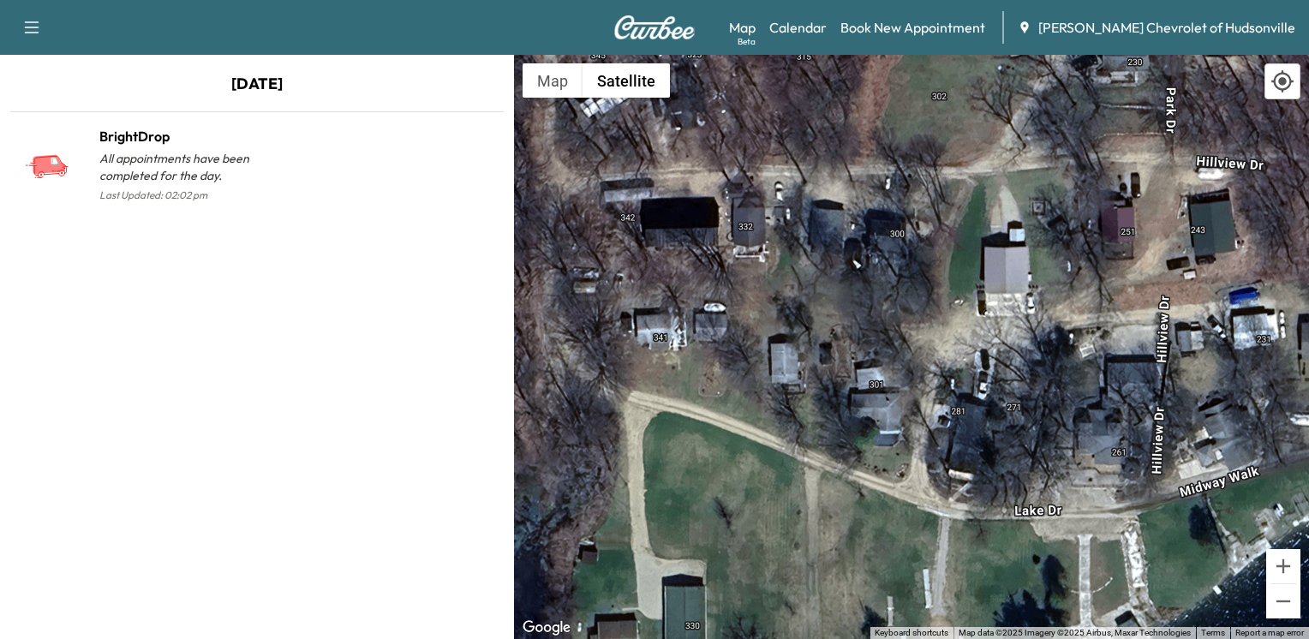
drag, startPoint x: 912, startPoint y: 481, endPoint x: 874, endPoint y: 382, distance: 106.2
click at [874, 382] on div "To activate drag with keyboard, press Alt + Enter. Once in keyboard drag state,…" at bounding box center [911, 347] width 795 height 584
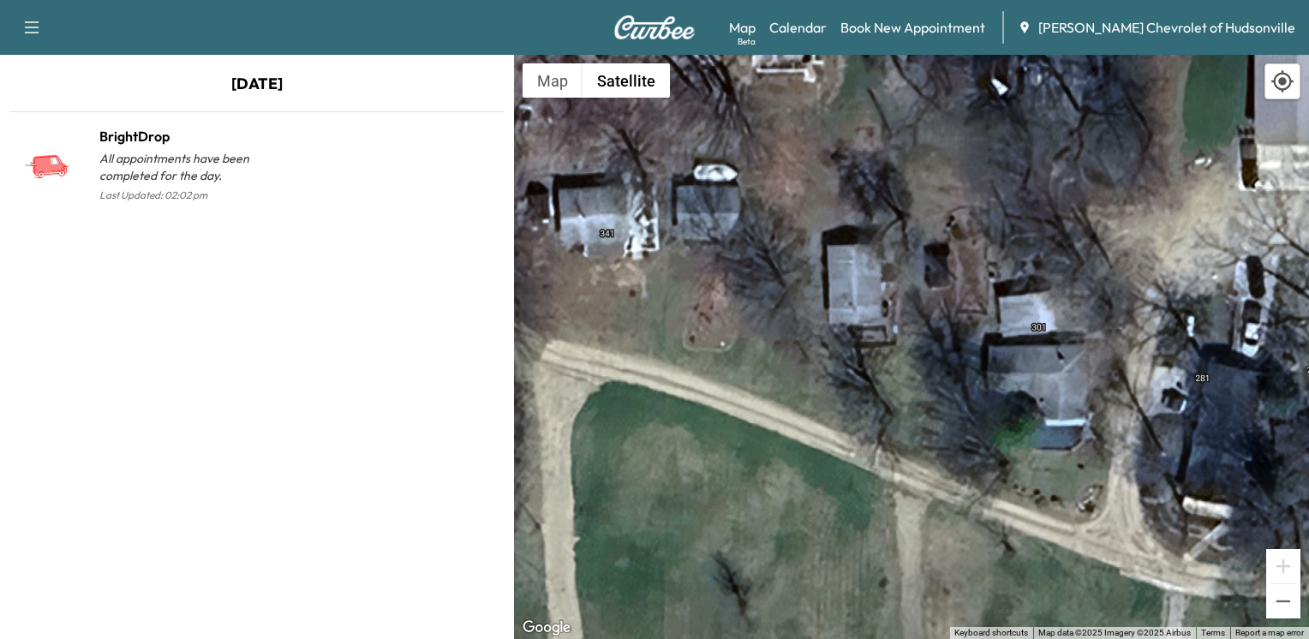
drag, startPoint x: 690, startPoint y: 453, endPoint x: 837, endPoint y: 557, distance: 179.4
click at [837, 557] on div "To activate drag with keyboard, press Alt + Enter. Once in keyboard drag state,…" at bounding box center [911, 347] width 795 height 584
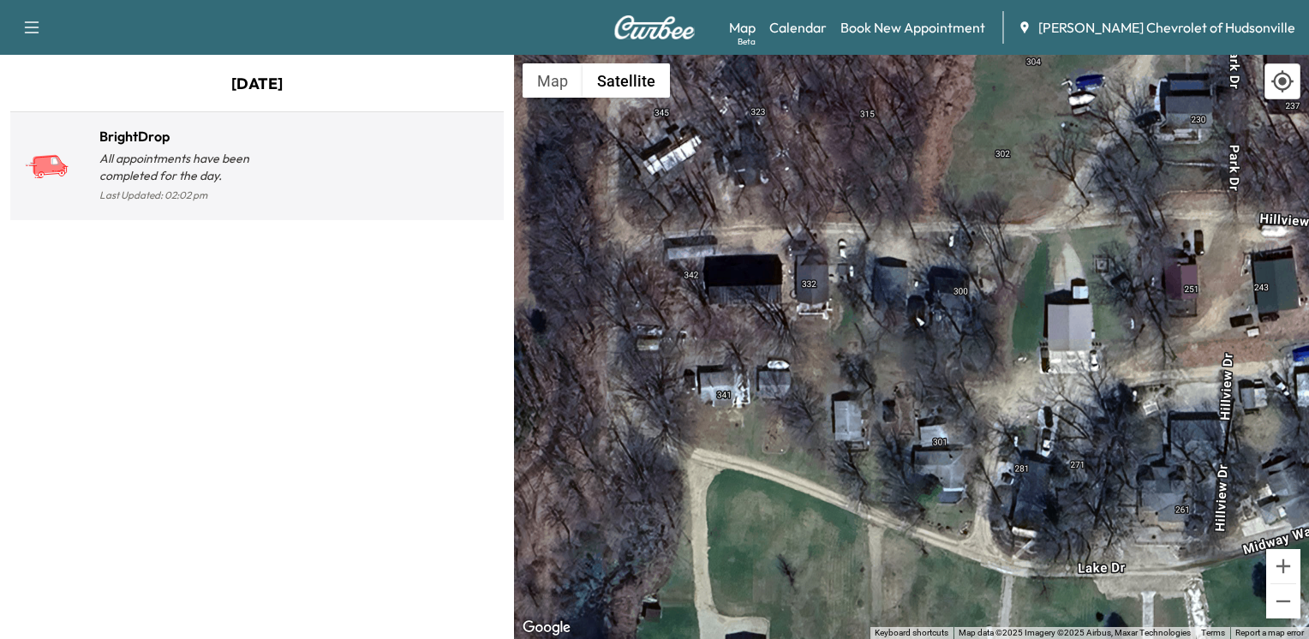
click at [146, 162] on p "All appointments have been completed for the day." at bounding box center [178, 167] width 158 height 34
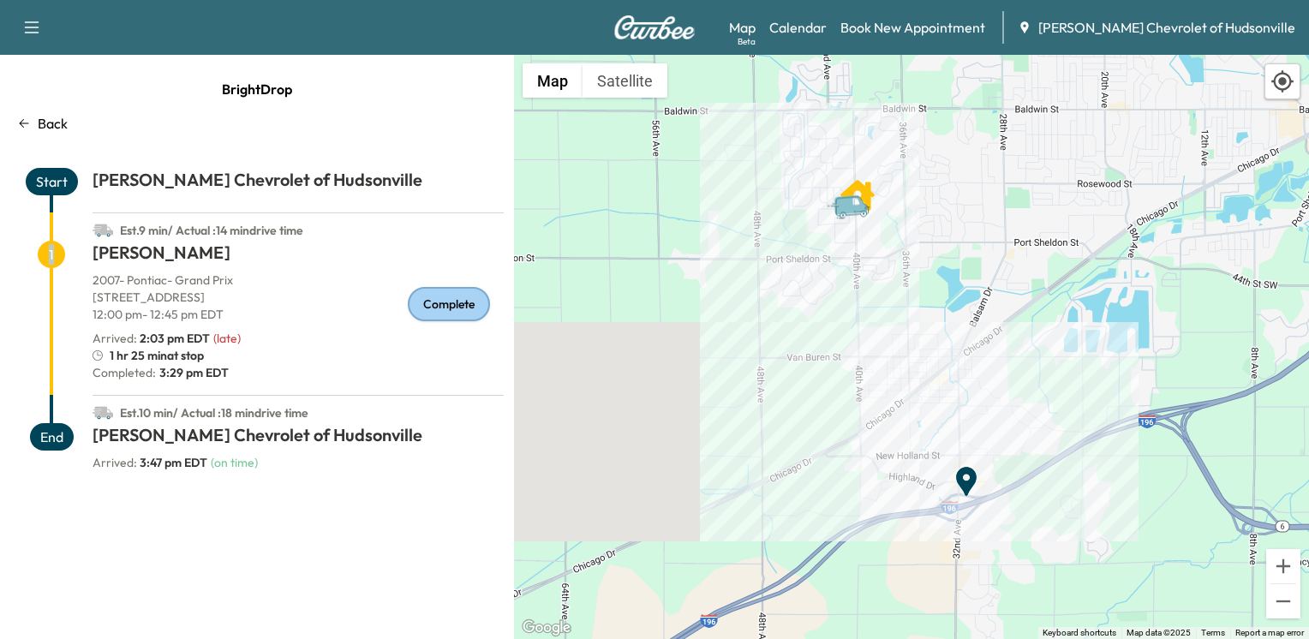
drag, startPoint x: 46, startPoint y: 253, endPoint x: 49, endPoint y: 282, distance: 29.2
click at [49, 282] on div "1" at bounding box center [51, 318] width 82 height 154
drag, startPoint x: 49, startPoint y: 282, endPoint x: 30, endPoint y: 259, distance: 29.2
click at [30, 259] on div "1" at bounding box center [51, 318] width 82 height 154
click at [28, 26] on icon "button" at bounding box center [31, 27] width 21 height 21
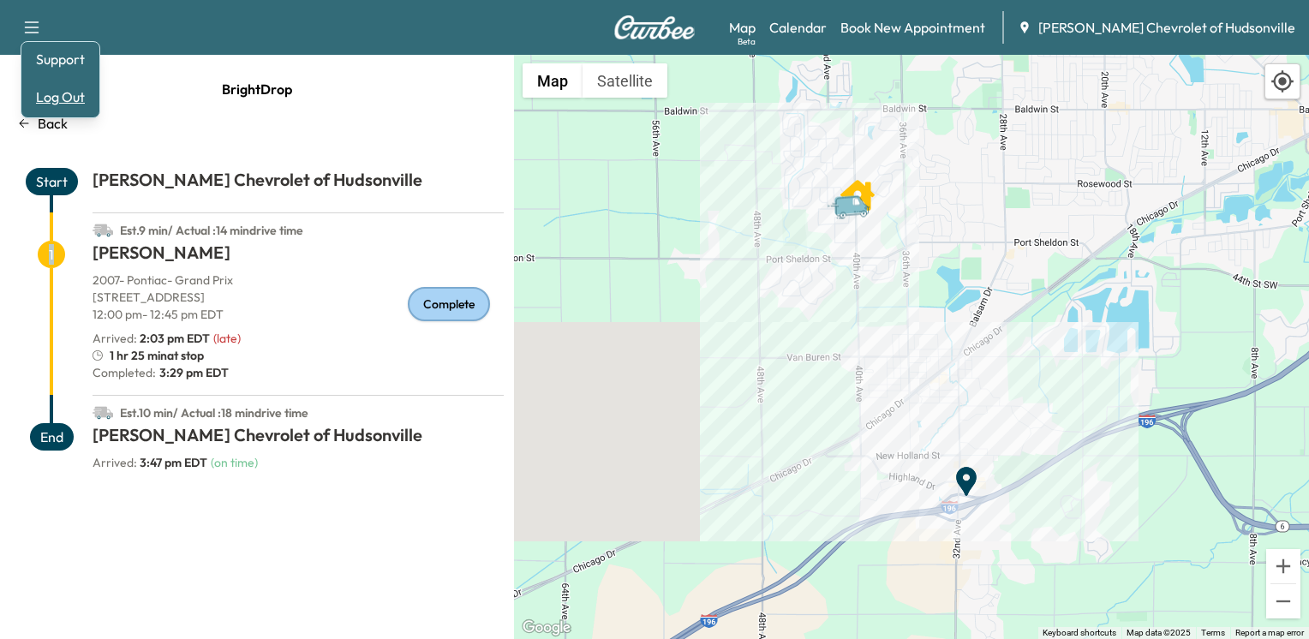
click at [51, 94] on button "Log Out" at bounding box center [60, 96] width 64 height 27
